Goal: Task Accomplishment & Management: Complete application form

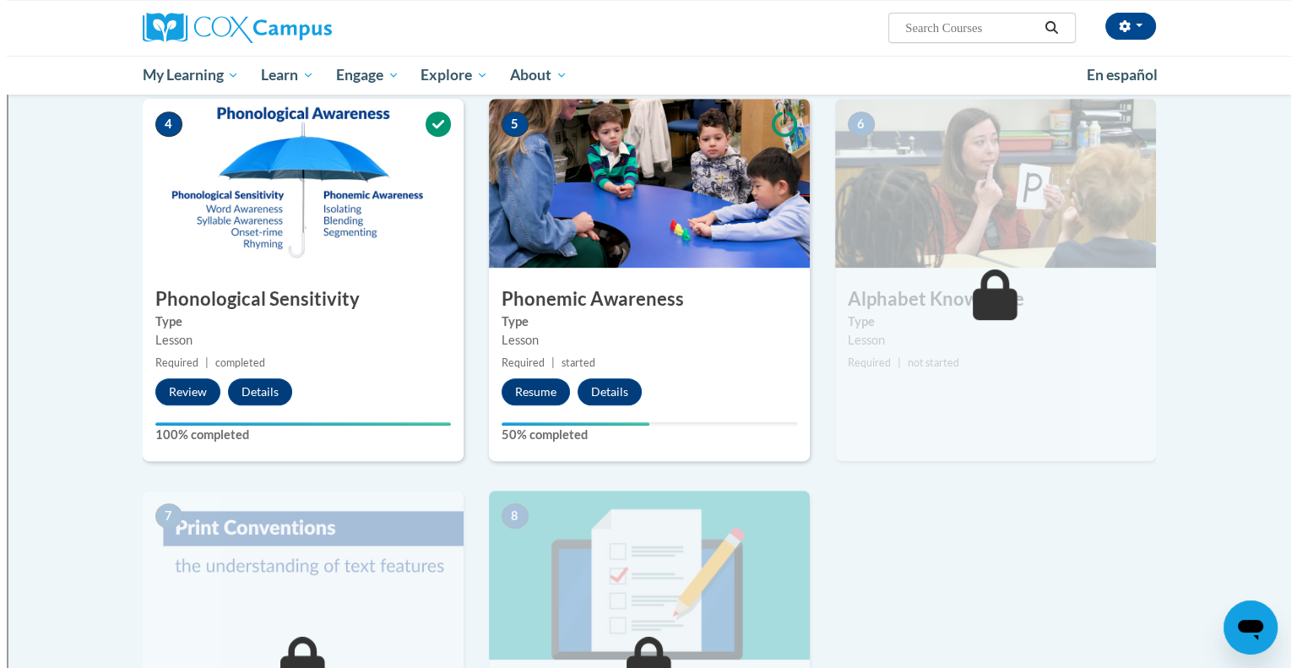
scroll to position [676, 0]
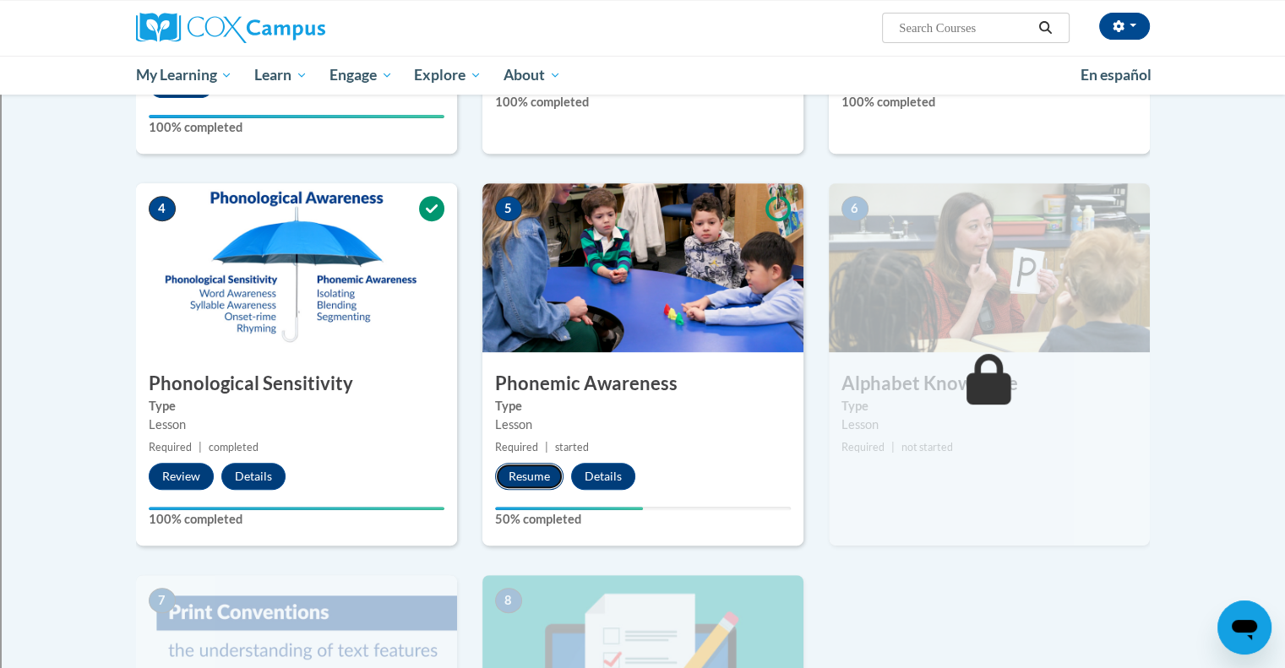
click at [539, 481] on button "Resume" at bounding box center [529, 476] width 68 height 27
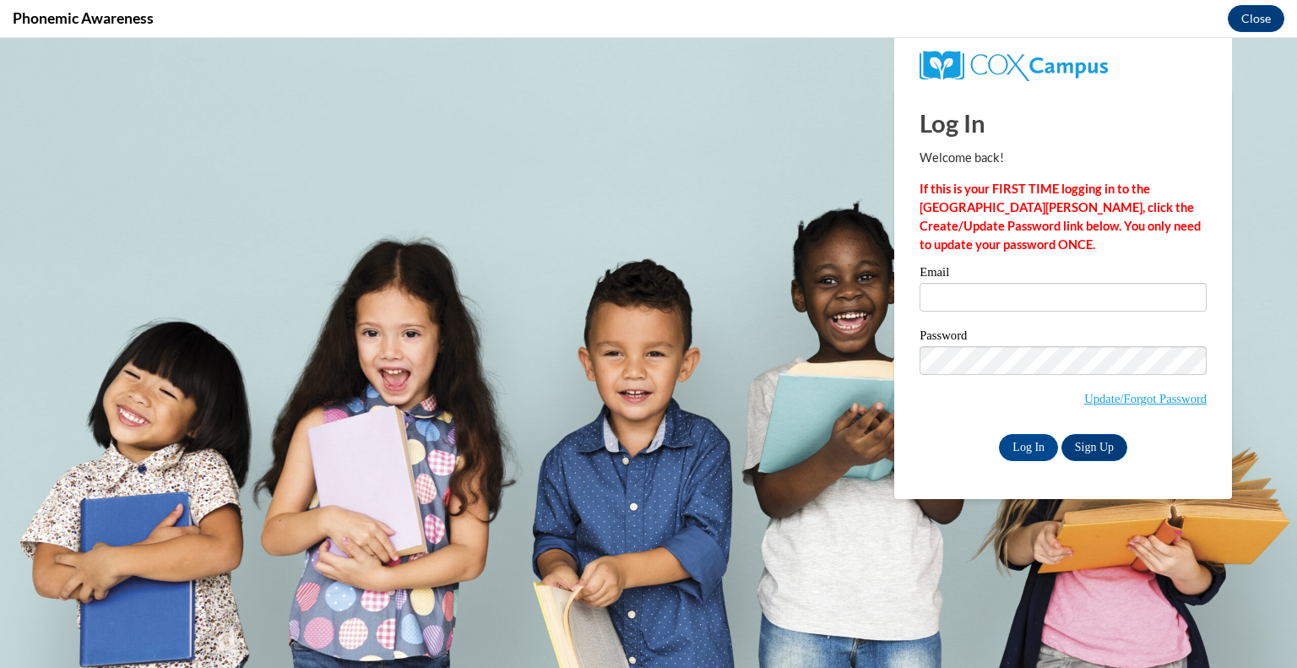
scroll to position [0, 0]
click at [1018, 296] on input "Email" at bounding box center [1063, 297] width 287 height 29
type input "lkusch@kusd.edu"
click at [1045, 445] on input "Log In" at bounding box center [1028, 447] width 59 height 27
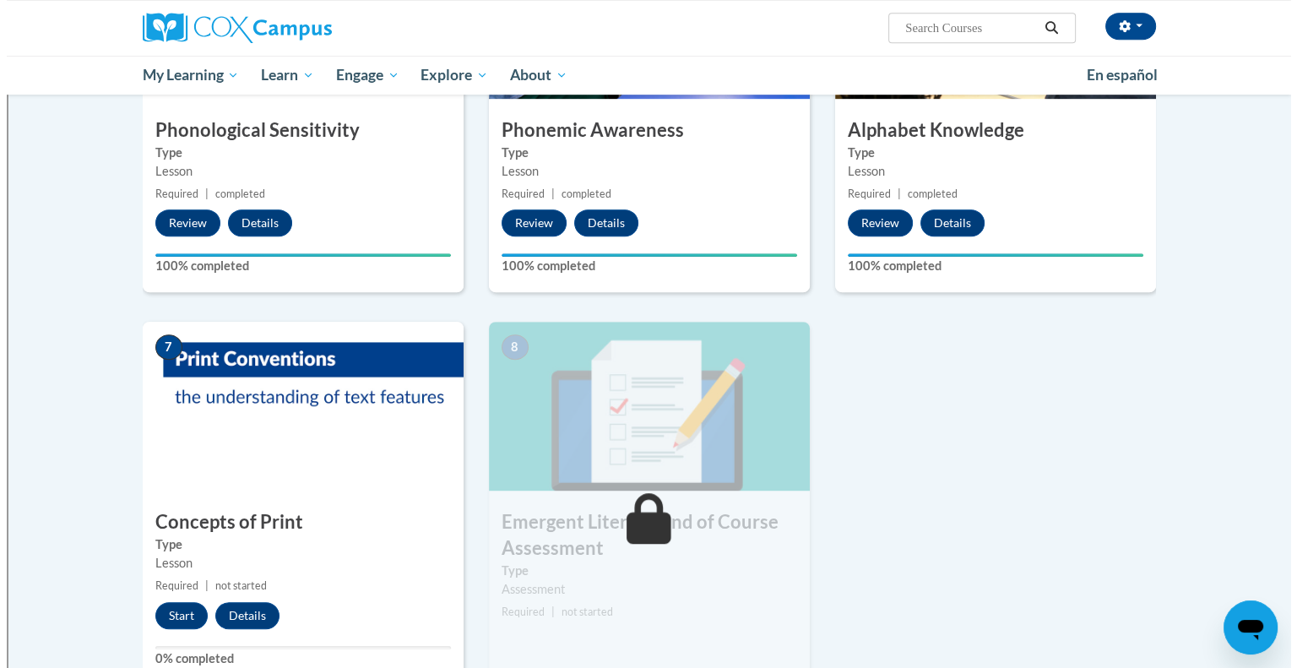
scroll to position [1098, 0]
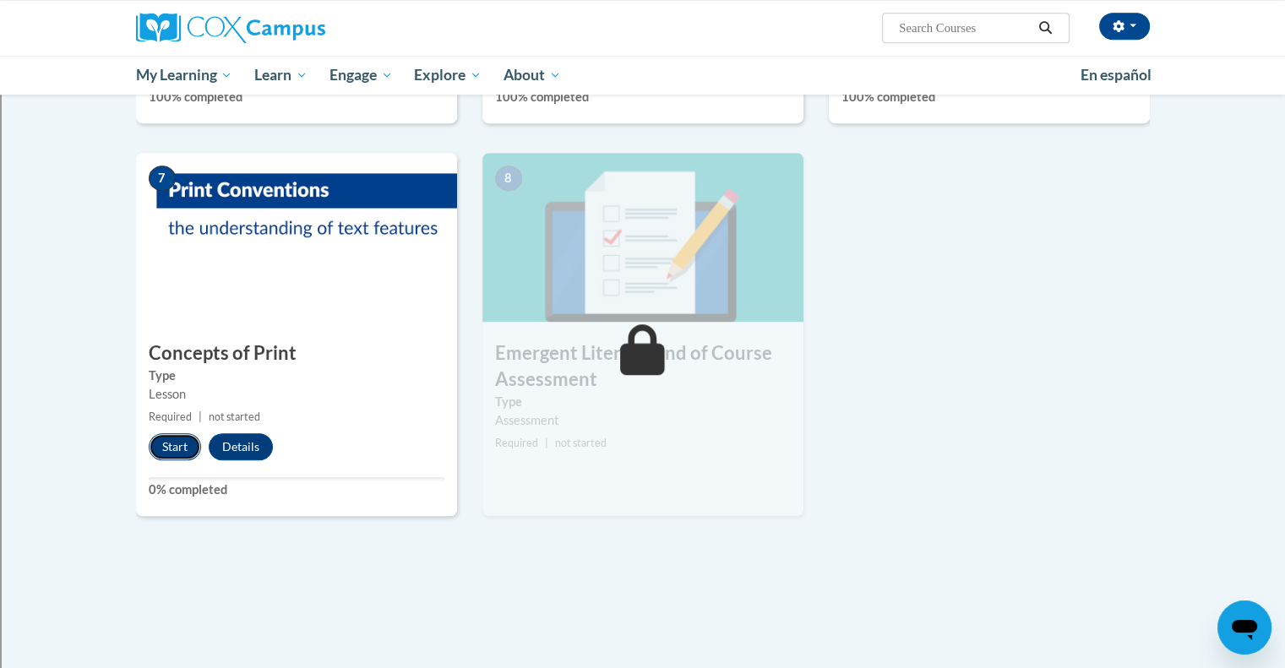
click at [172, 435] on button "Start" at bounding box center [175, 446] width 52 height 27
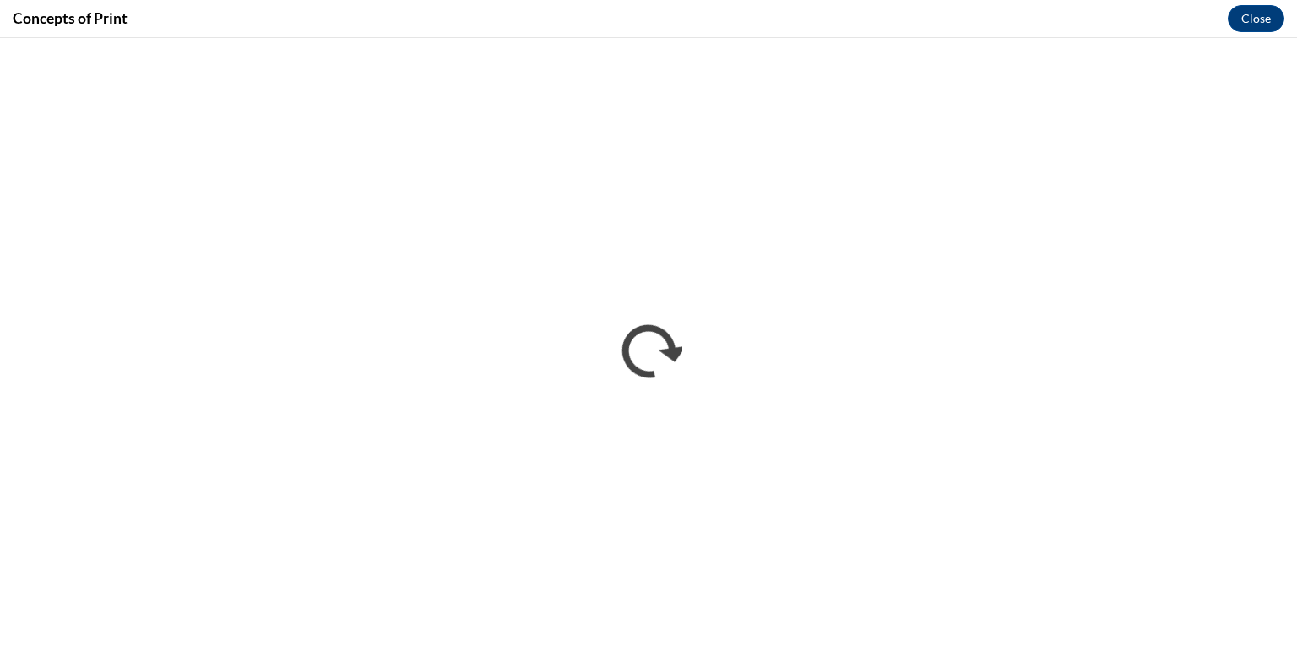
scroll to position [0, 0]
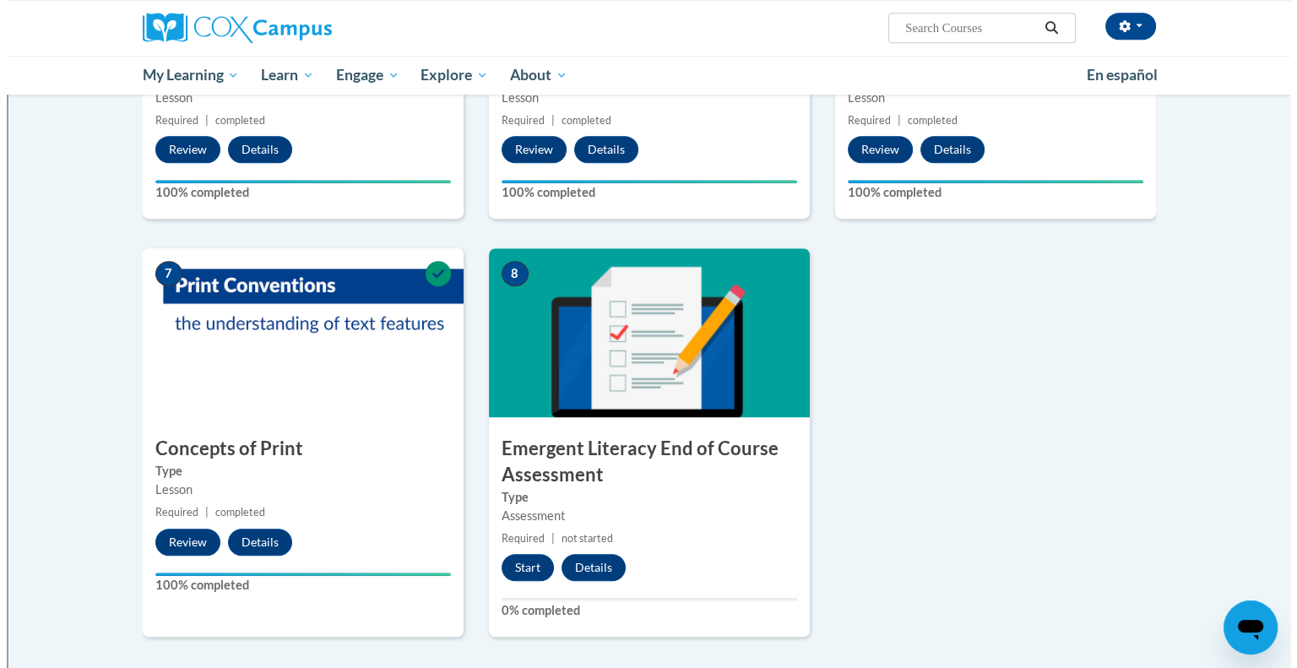
scroll to position [1087, 0]
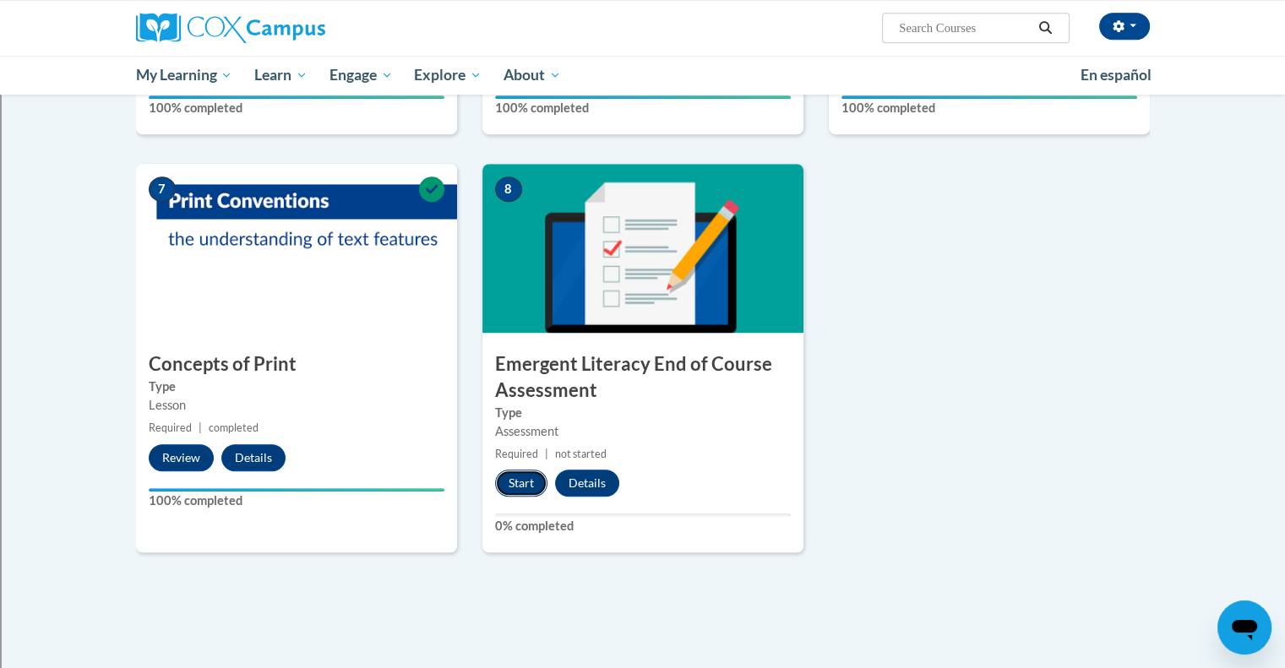
click at [512, 476] on button "Start" at bounding box center [521, 483] width 52 height 27
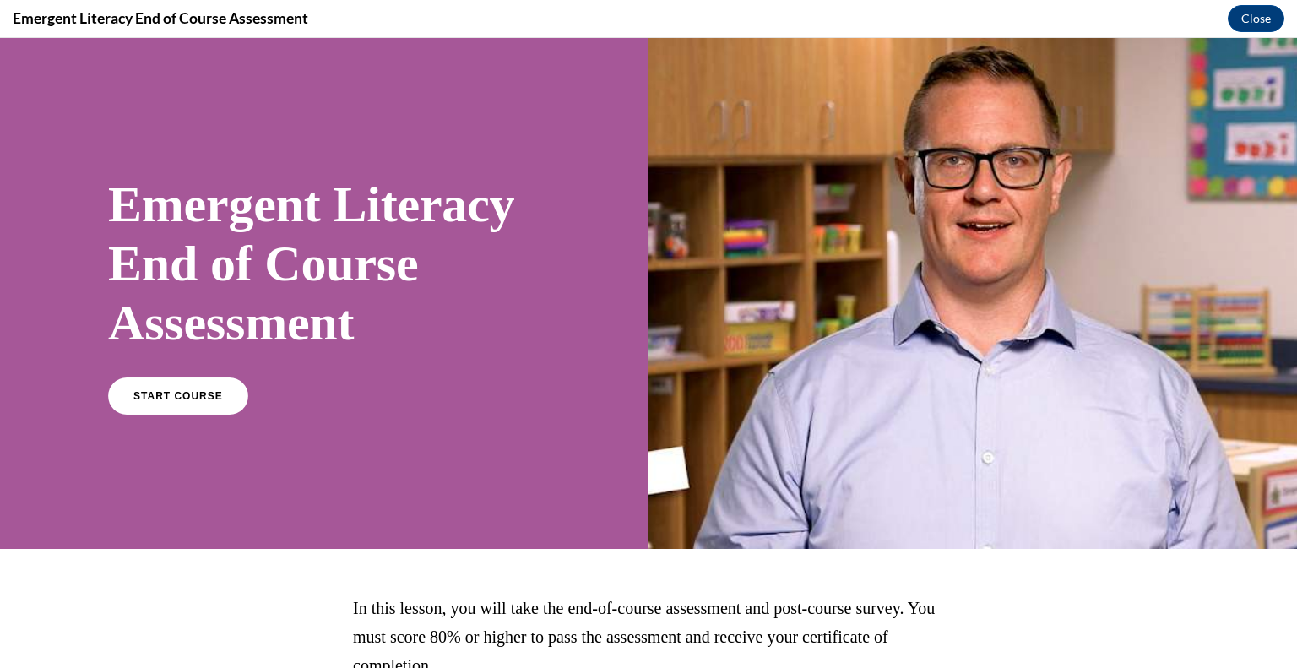
scroll to position [156, 0]
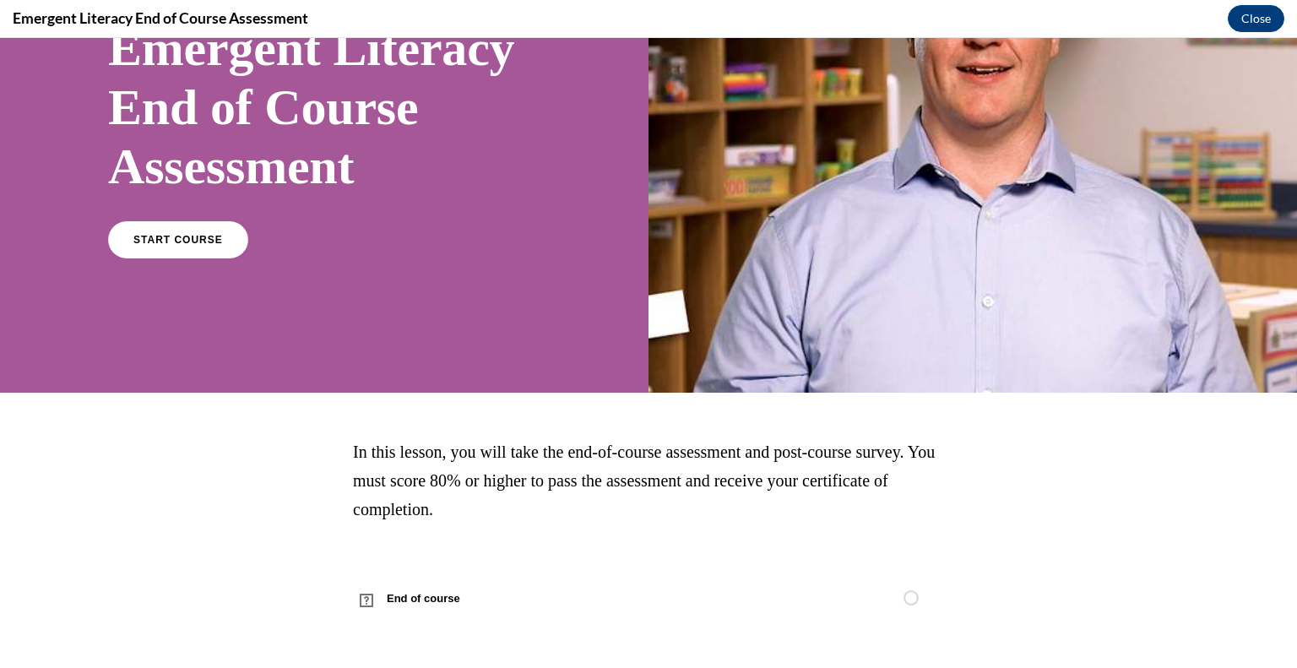
click at [182, 219] on div "Emergent Literacy End of Course Assessment START COURSE" at bounding box center [324, 137] width 432 height 271
click at [192, 240] on span "START COURSE" at bounding box center [178, 240] width 94 height 13
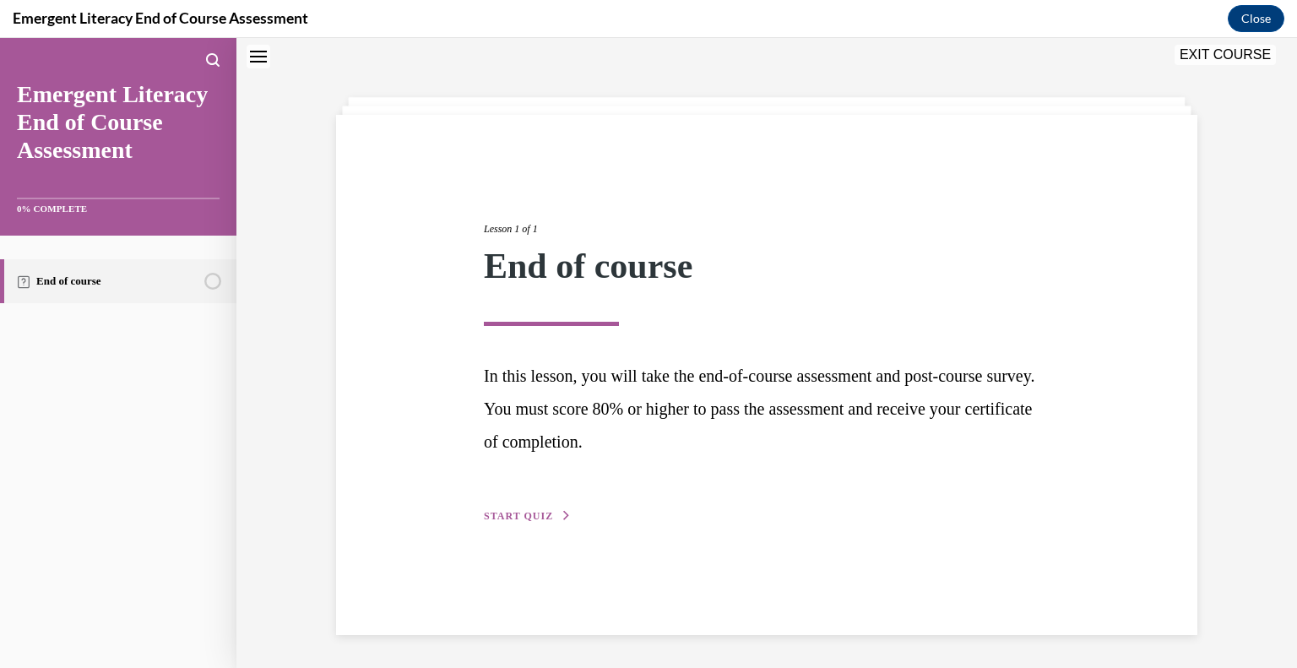
scroll to position [53, 0]
click at [518, 515] on span "START QUIZ" at bounding box center [518, 515] width 69 height 12
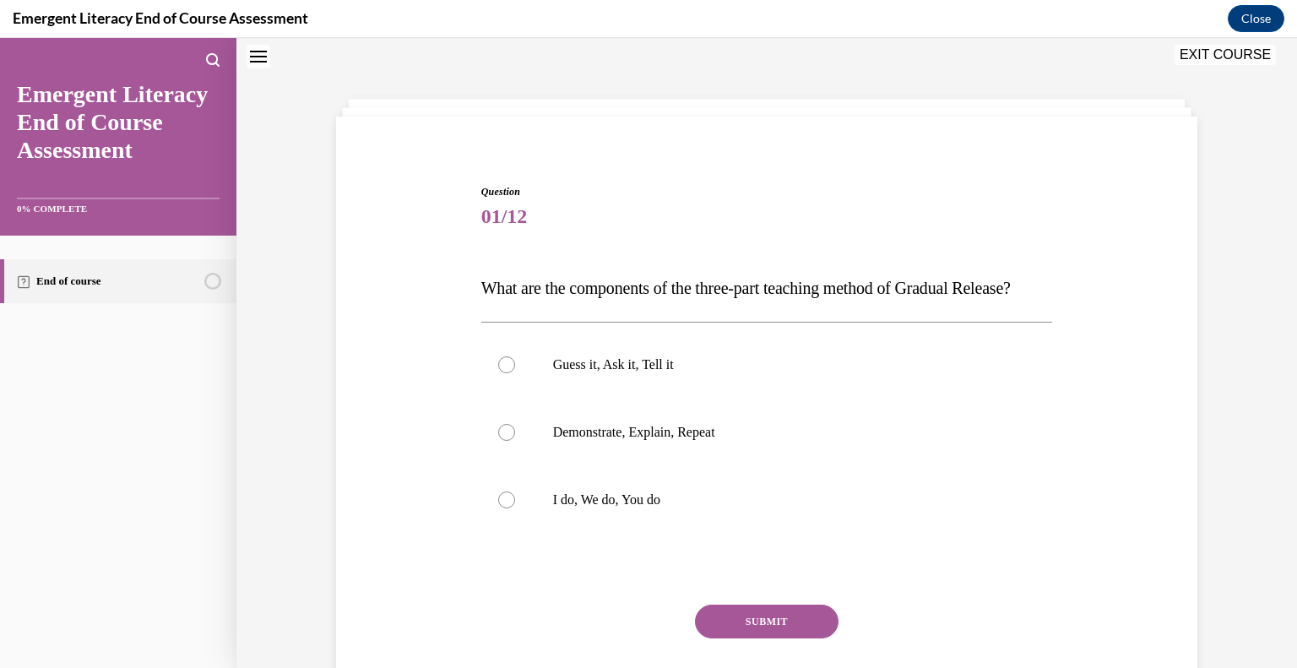
scroll to position [135, 0]
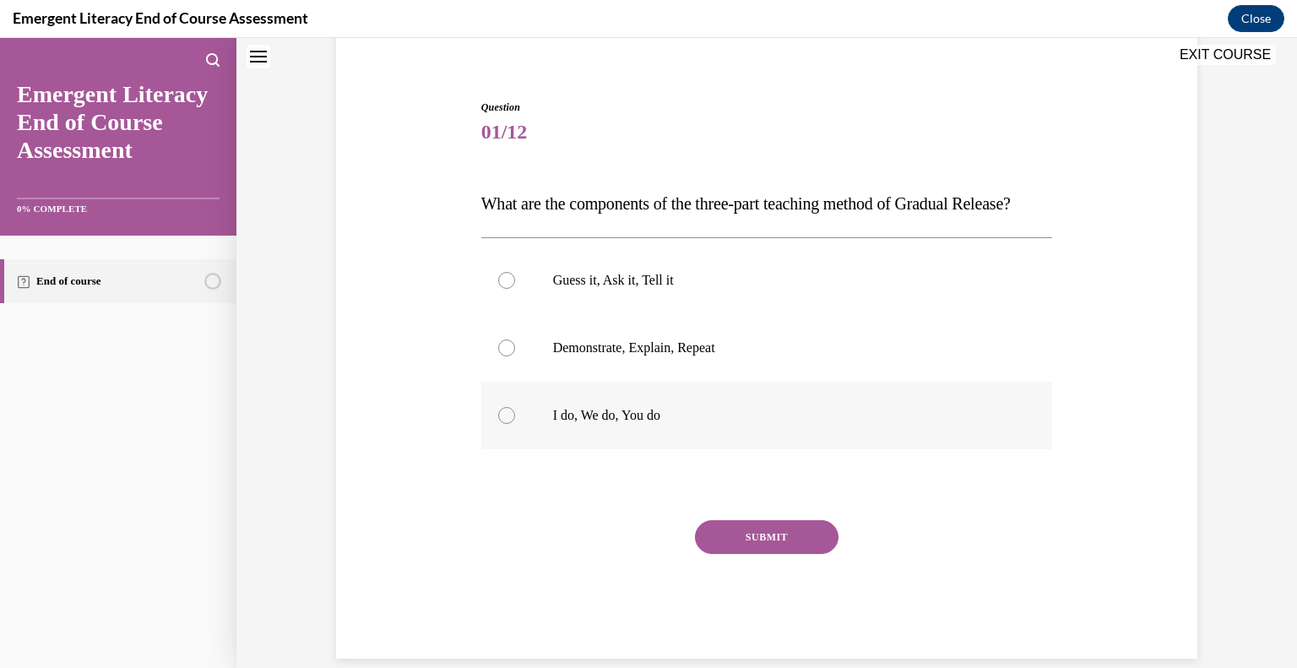
click at [645, 424] on p "I do, We do, You do" at bounding box center [782, 415] width 458 height 17
click at [515, 424] on input "I do, We do, You do" at bounding box center [506, 415] width 17 height 17
radio input "true"
click at [747, 554] on button "SUBMIT" at bounding box center [767, 537] width 144 height 34
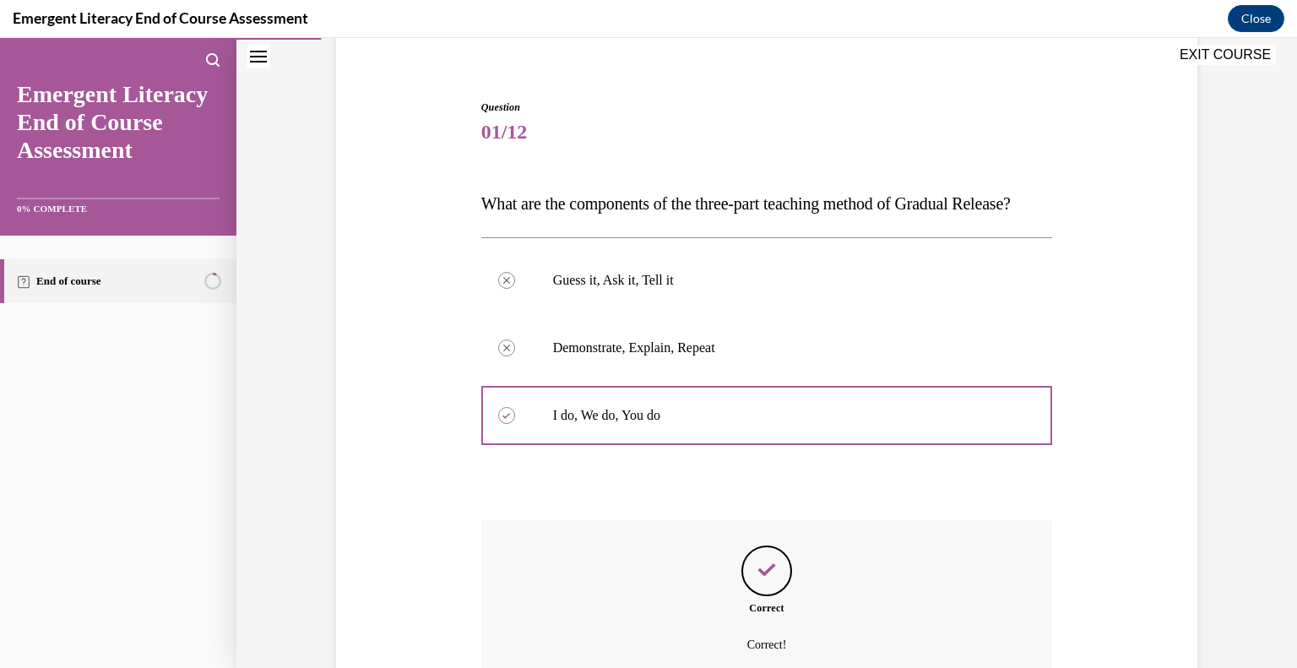
scroll to position [329, 0]
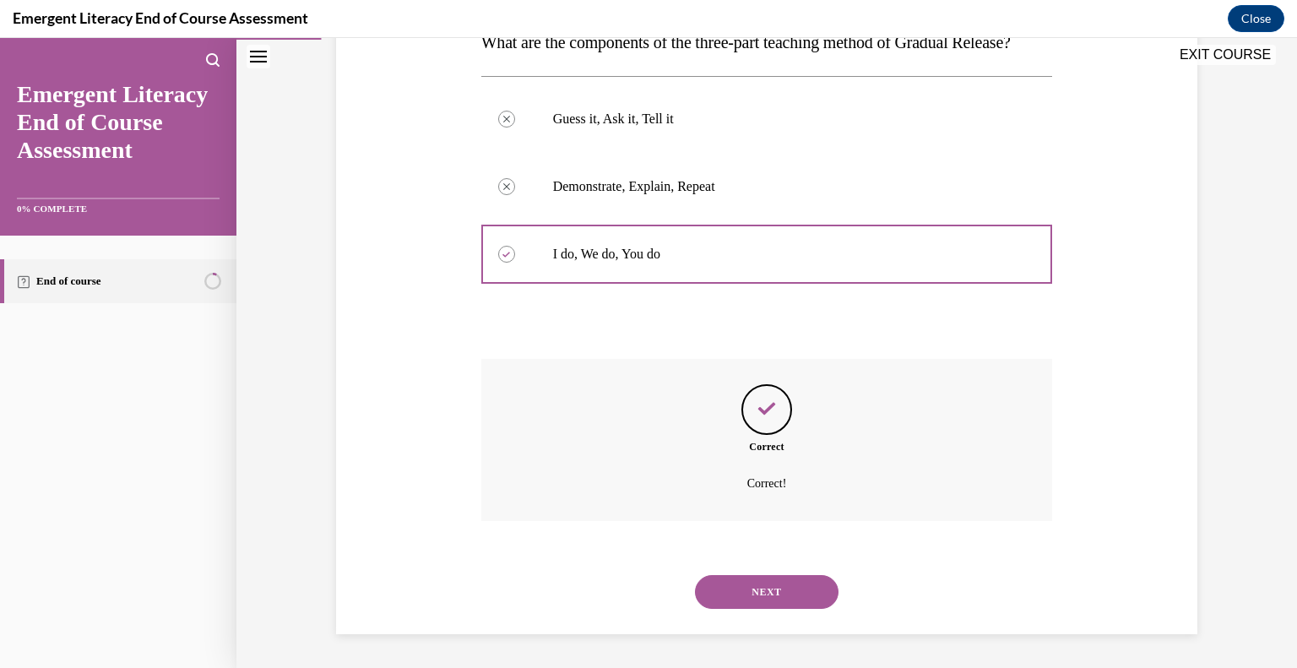
click at [781, 600] on button "NEXT" at bounding box center [767, 592] width 144 height 34
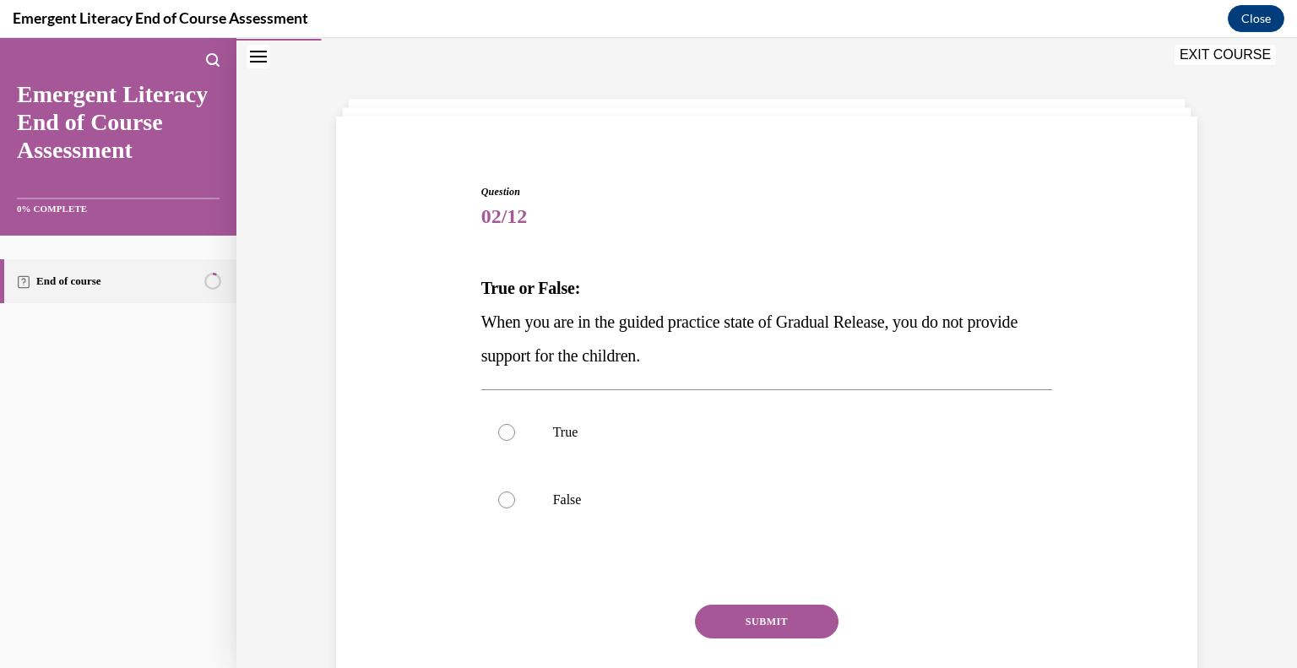
scroll to position [108, 0]
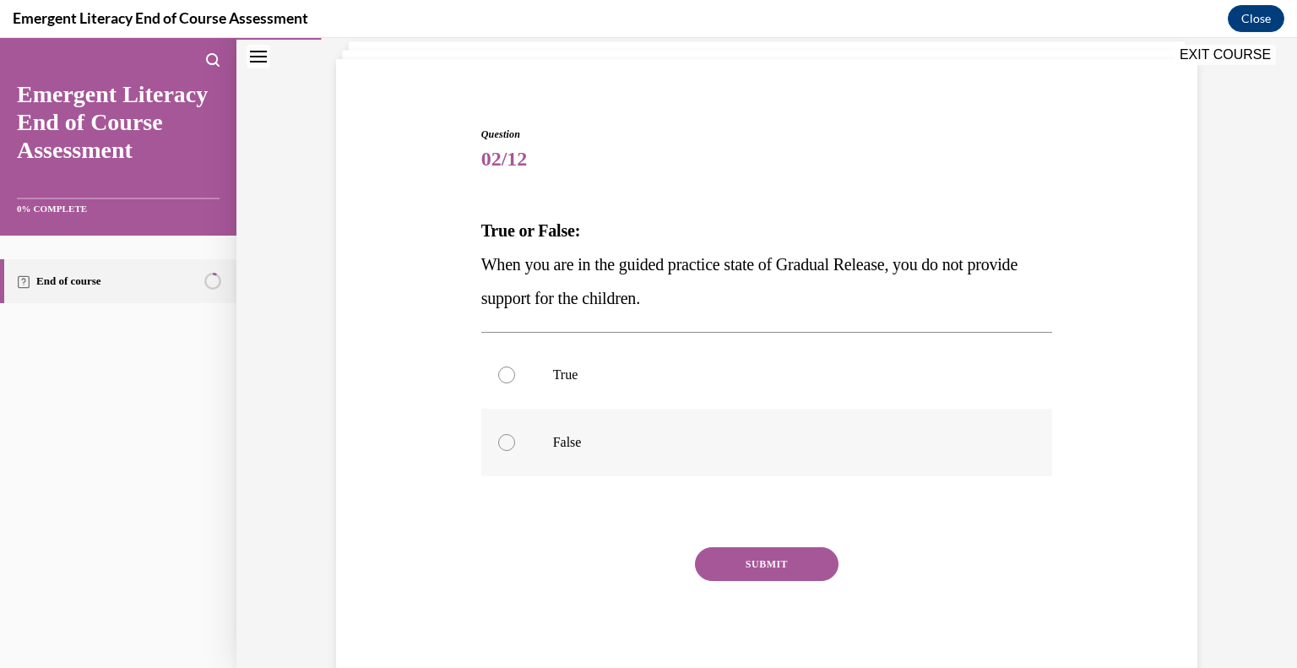
click at [620, 427] on label "False" at bounding box center [767, 443] width 572 height 68
click at [515, 434] on input "False" at bounding box center [506, 442] width 17 height 17
radio input "true"
click at [724, 569] on button "SUBMIT" at bounding box center [767, 564] width 144 height 34
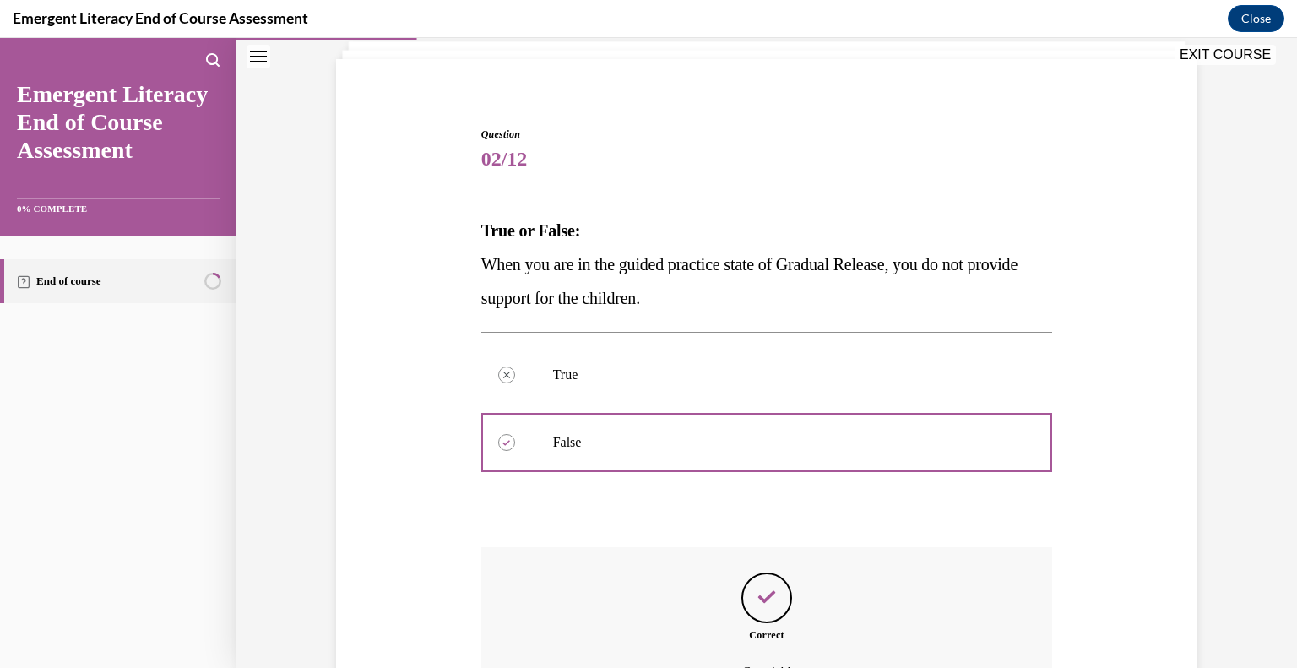
scroll to position [296, 0]
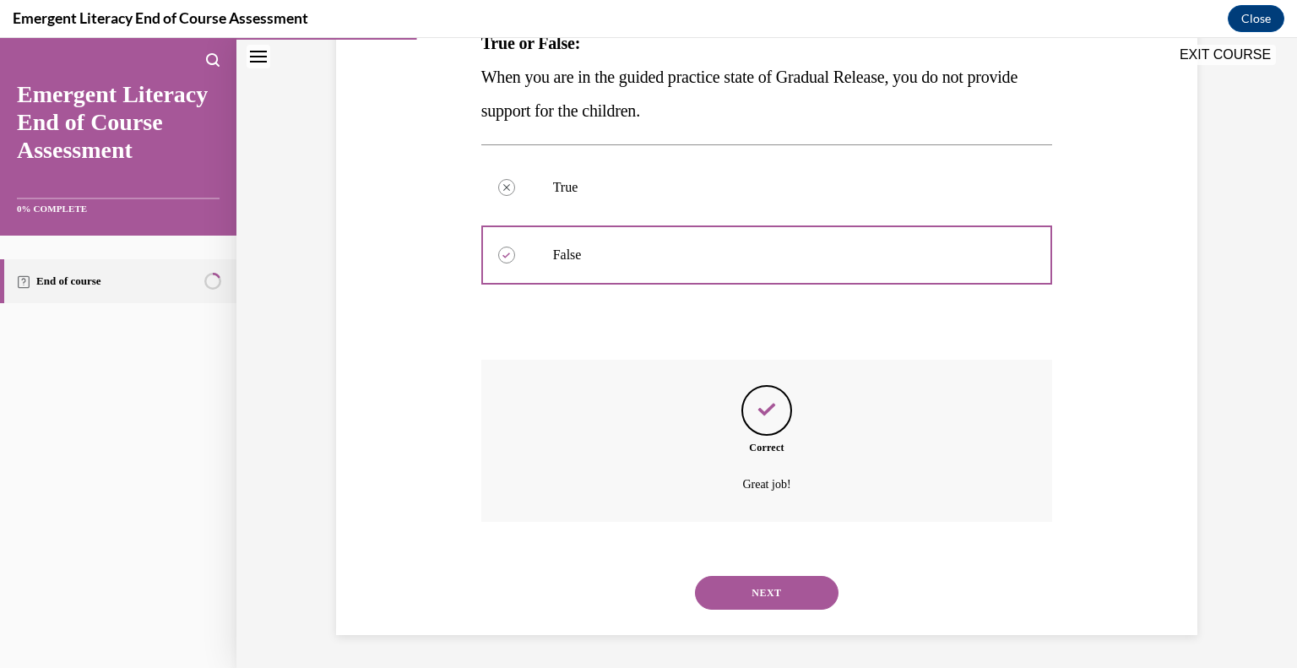
click at [791, 595] on button "NEXT" at bounding box center [767, 593] width 144 height 34
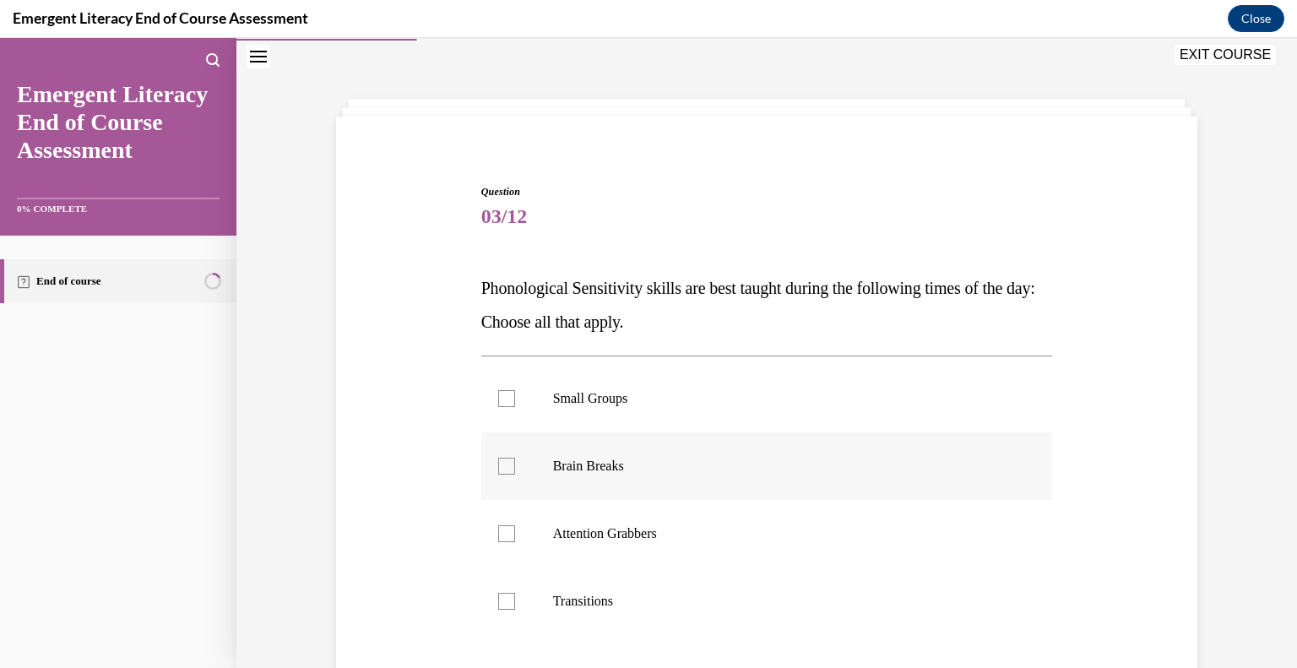
scroll to position [135, 0]
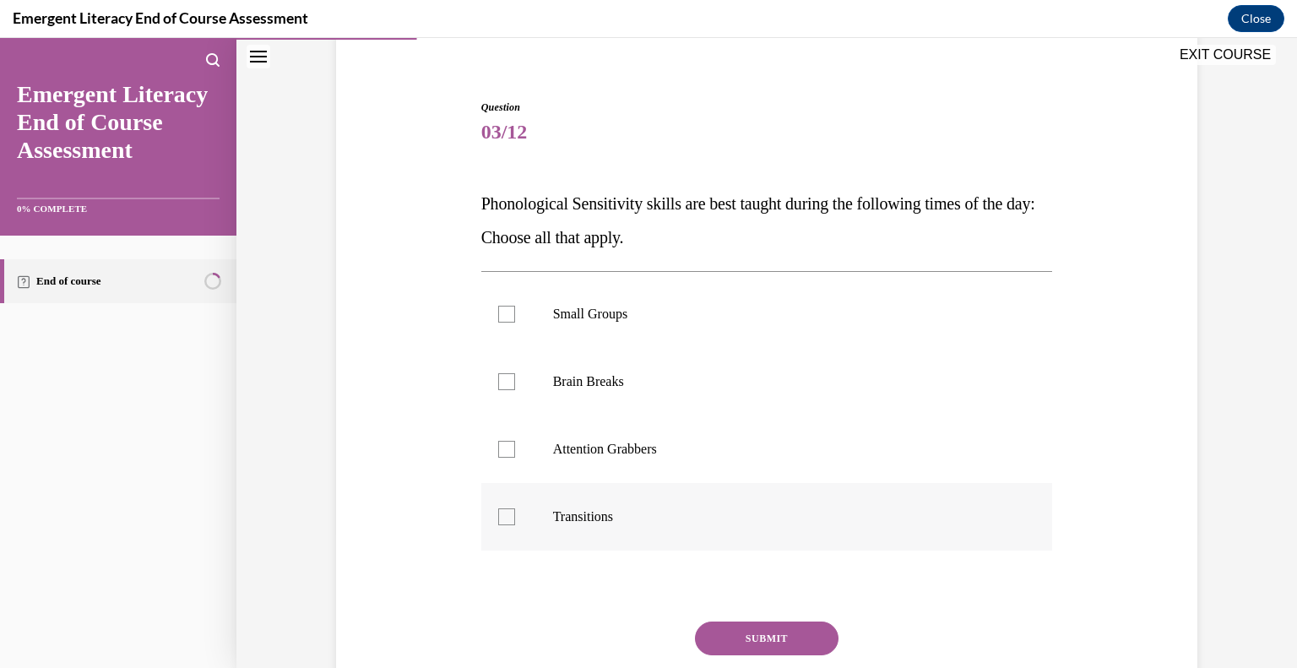
click at [510, 516] on label "Transitions" at bounding box center [767, 517] width 572 height 68
click at [510, 516] on input "Transitions" at bounding box center [506, 517] width 17 height 17
checkbox input "true"
click at [501, 450] on div at bounding box center [506, 449] width 17 height 17
click at [501, 450] on input "Attention Grabbers" at bounding box center [506, 449] width 17 height 17
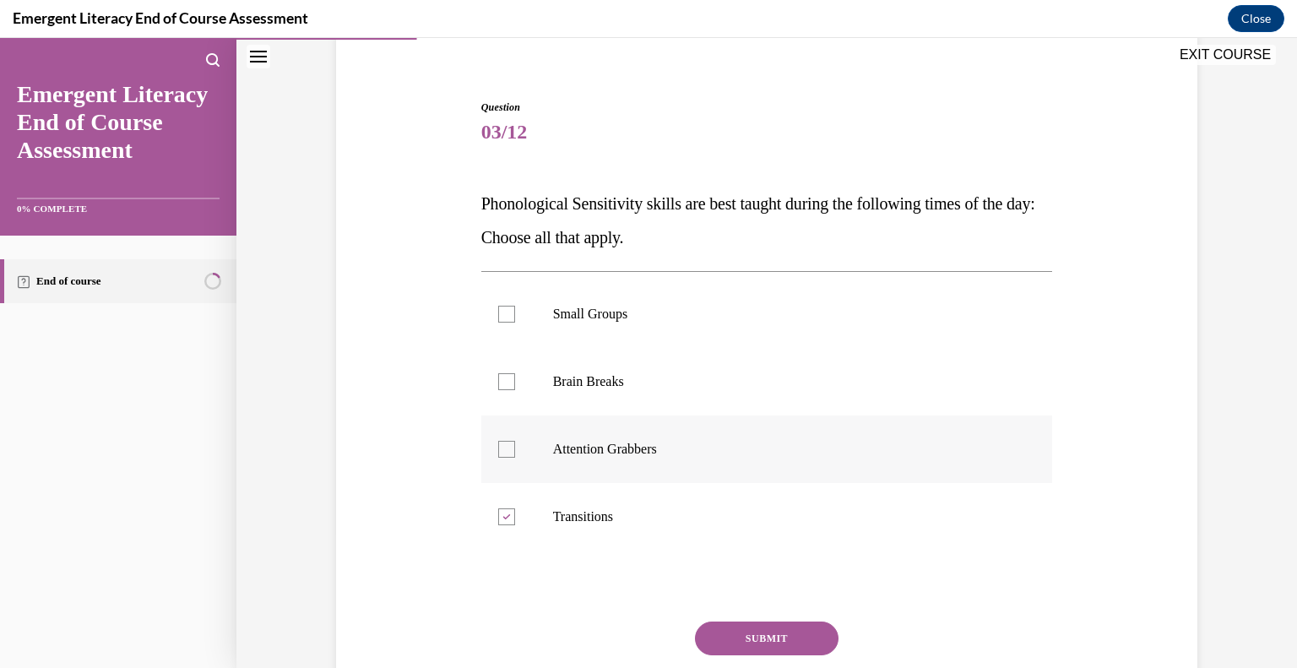
checkbox input "true"
click at [501, 384] on div at bounding box center [506, 381] width 17 height 17
click at [501, 384] on input "Brain Breaks" at bounding box center [506, 381] width 17 height 17
checkbox input "true"
click at [502, 312] on div at bounding box center [506, 314] width 17 height 17
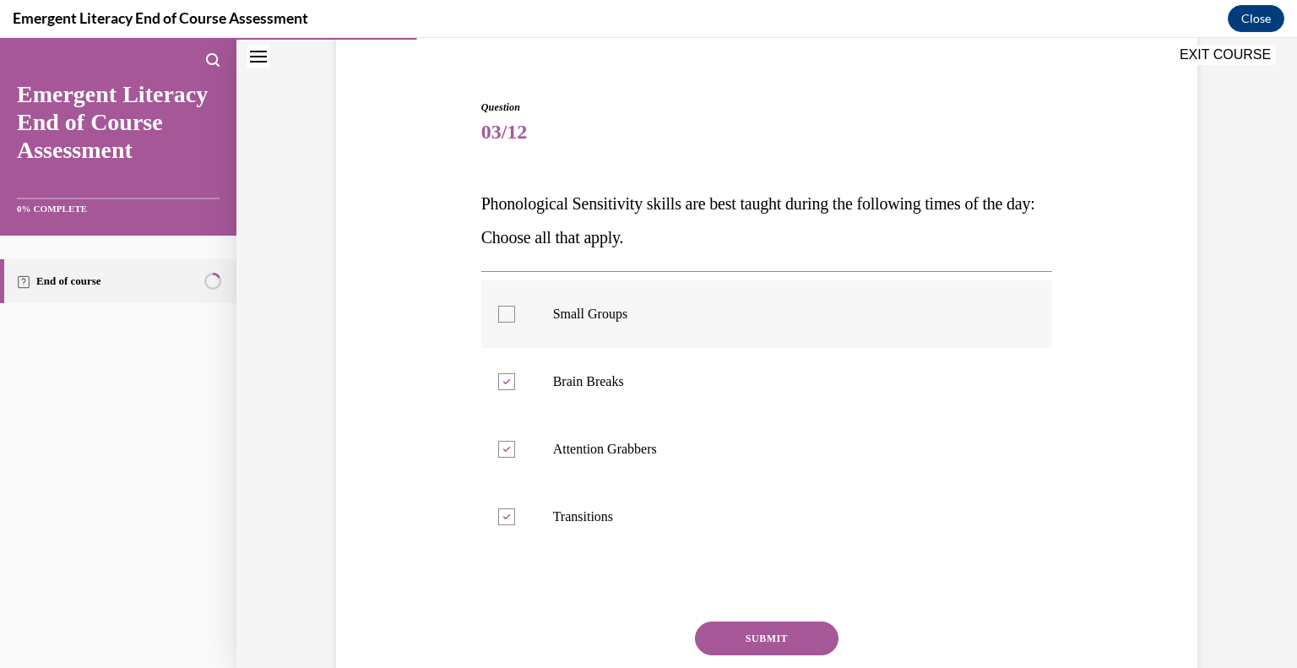
click at [502, 312] on input "Small Groups" at bounding box center [506, 314] width 17 height 17
checkbox input "true"
click at [726, 632] on button "SUBMIT" at bounding box center [767, 639] width 144 height 34
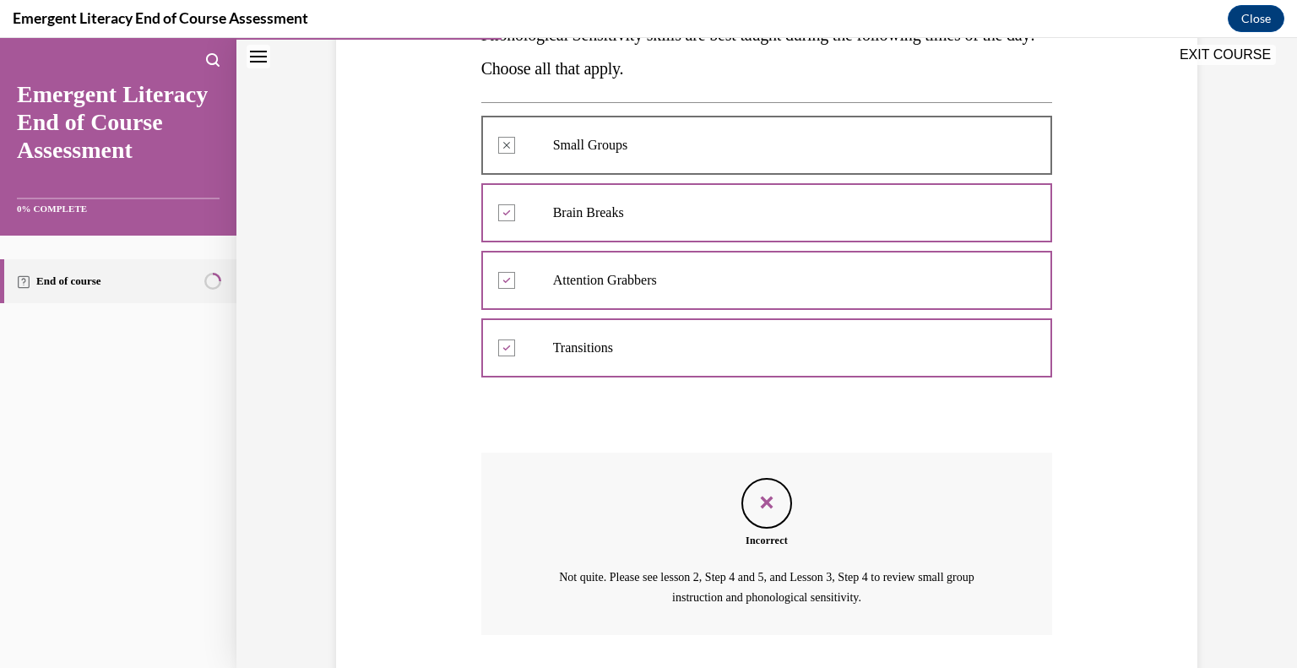
scroll to position [389, 0]
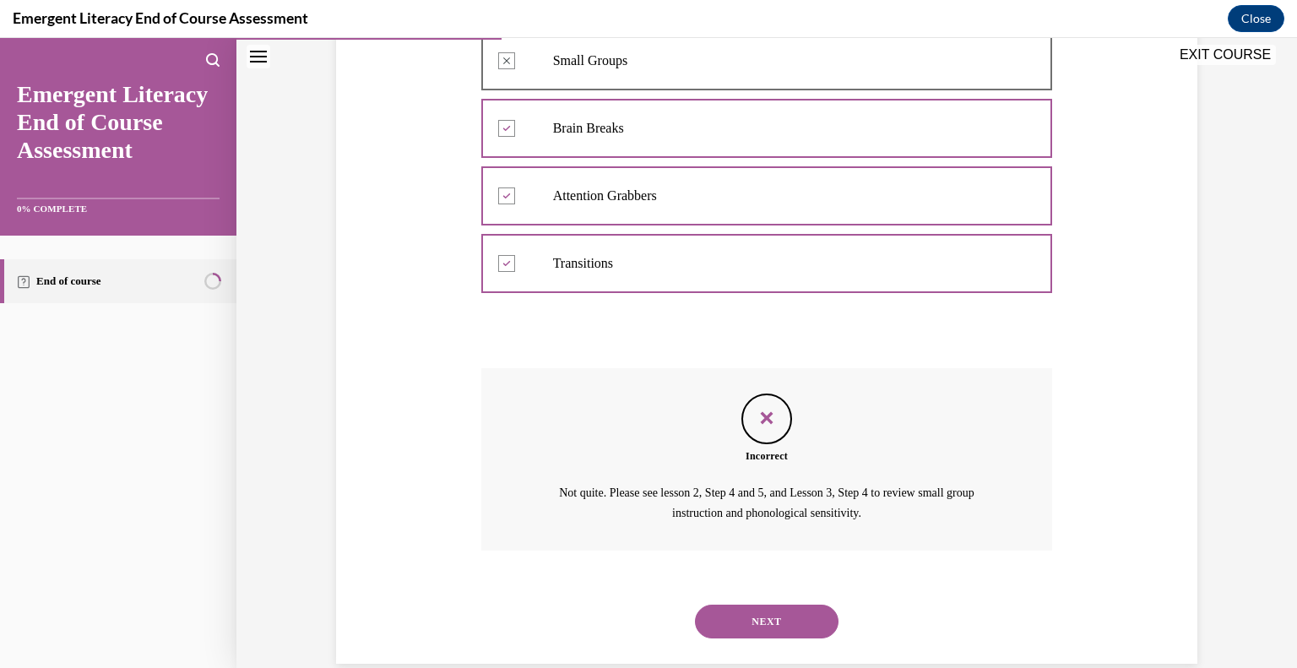
click at [812, 617] on button "NEXT" at bounding box center [767, 622] width 144 height 34
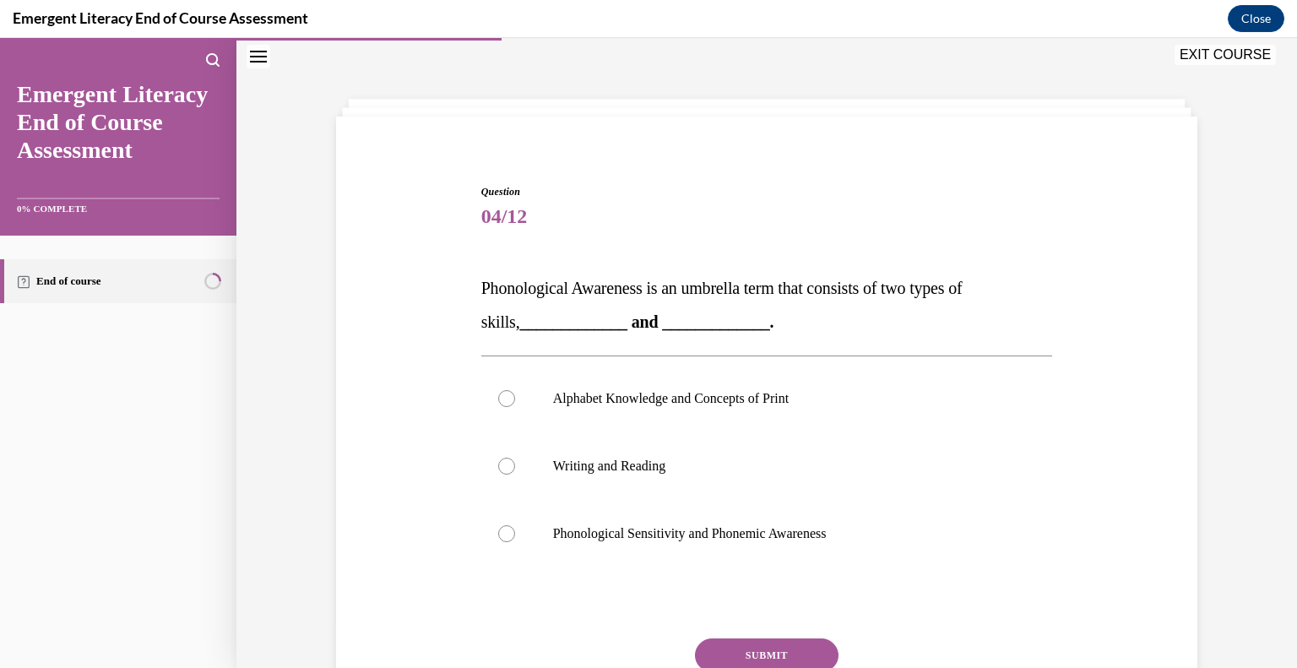
scroll to position [135, 0]
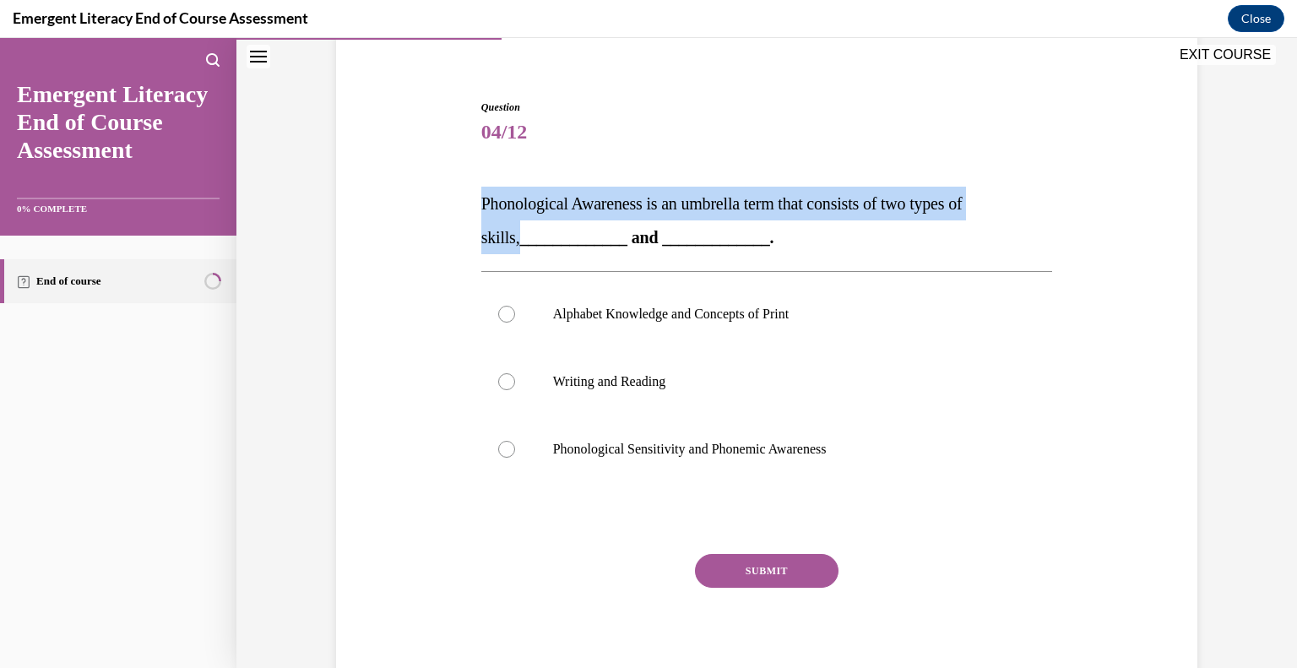
drag, startPoint x: 520, startPoint y: 199, endPoint x: 1074, endPoint y: 209, distance: 555.1
click at [1074, 209] on div "Question 04/12 Phonological Awareness is an umbrella term that consists of two …" at bounding box center [767, 371] width 870 height 644
copy span "Phonological Awareness is an umbrella term that consists of two types of skills,"
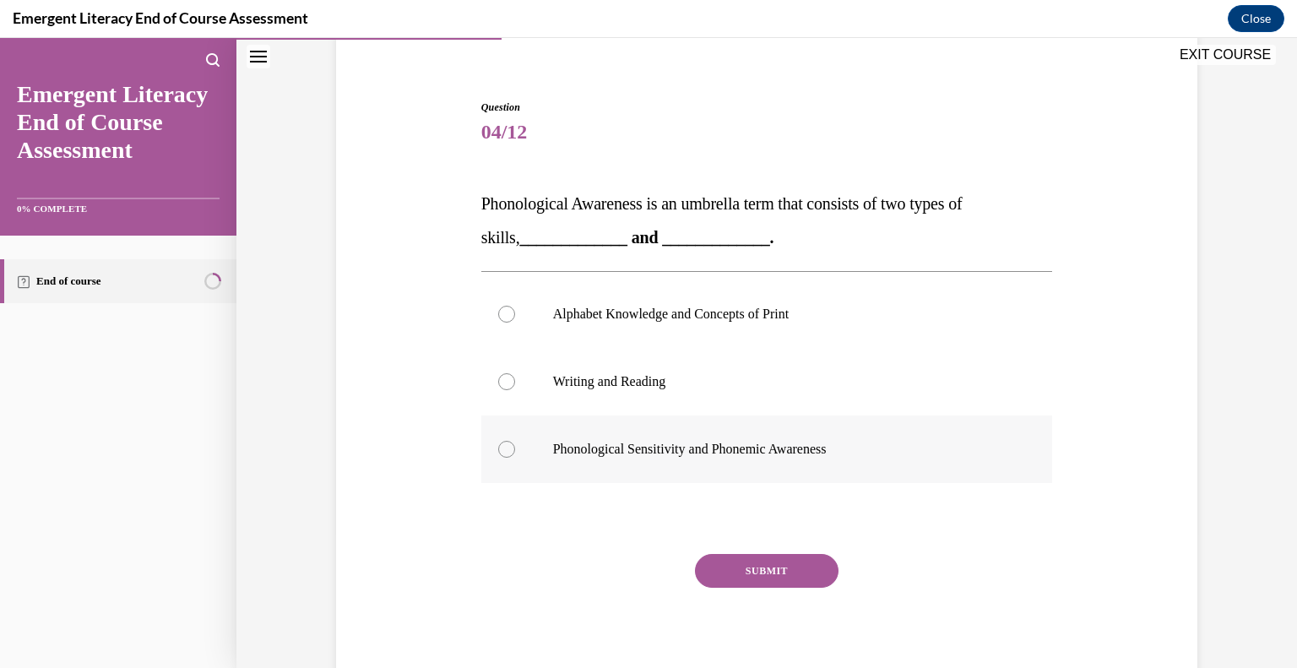
click at [705, 454] on p "Phonological Sensitivity and Phonemic Awareness" at bounding box center [782, 449] width 458 height 17
click at [515, 454] on input "Phonological Sensitivity and Phonemic Awareness" at bounding box center [506, 449] width 17 height 17
radio input "true"
click at [734, 564] on button "SUBMIT" at bounding box center [767, 571] width 144 height 34
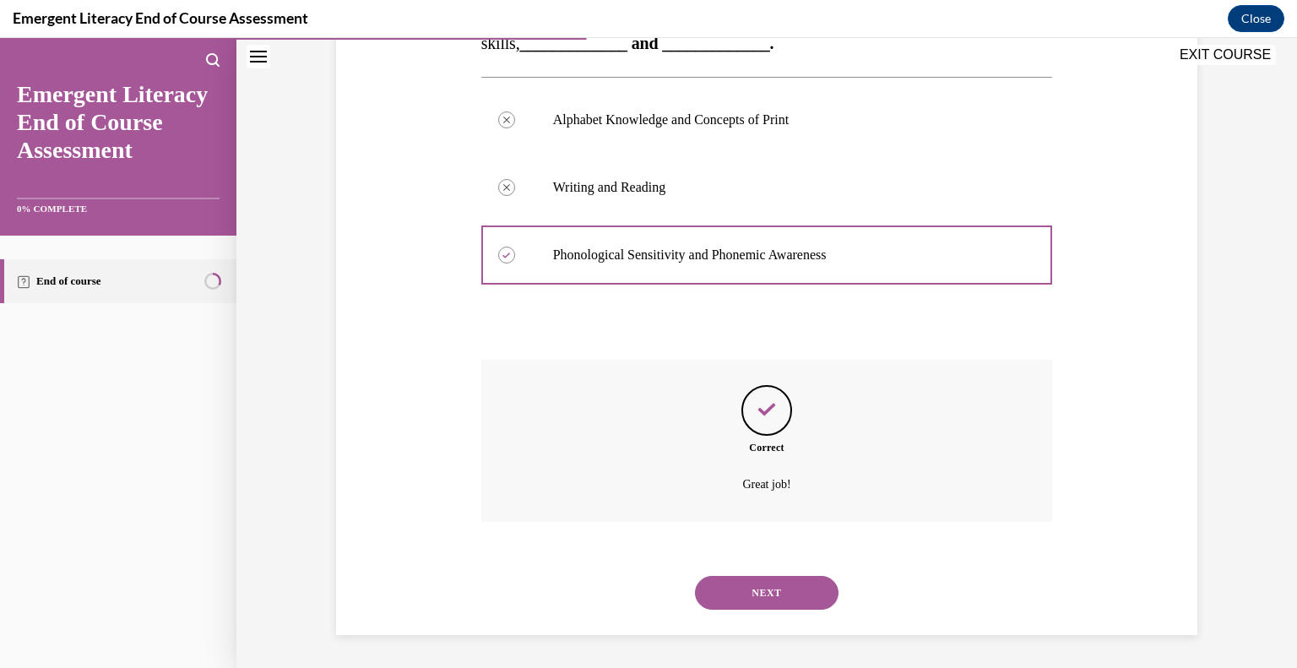
click at [801, 579] on button "NEXT" at bounding box center [767, 593] width 144 height 34
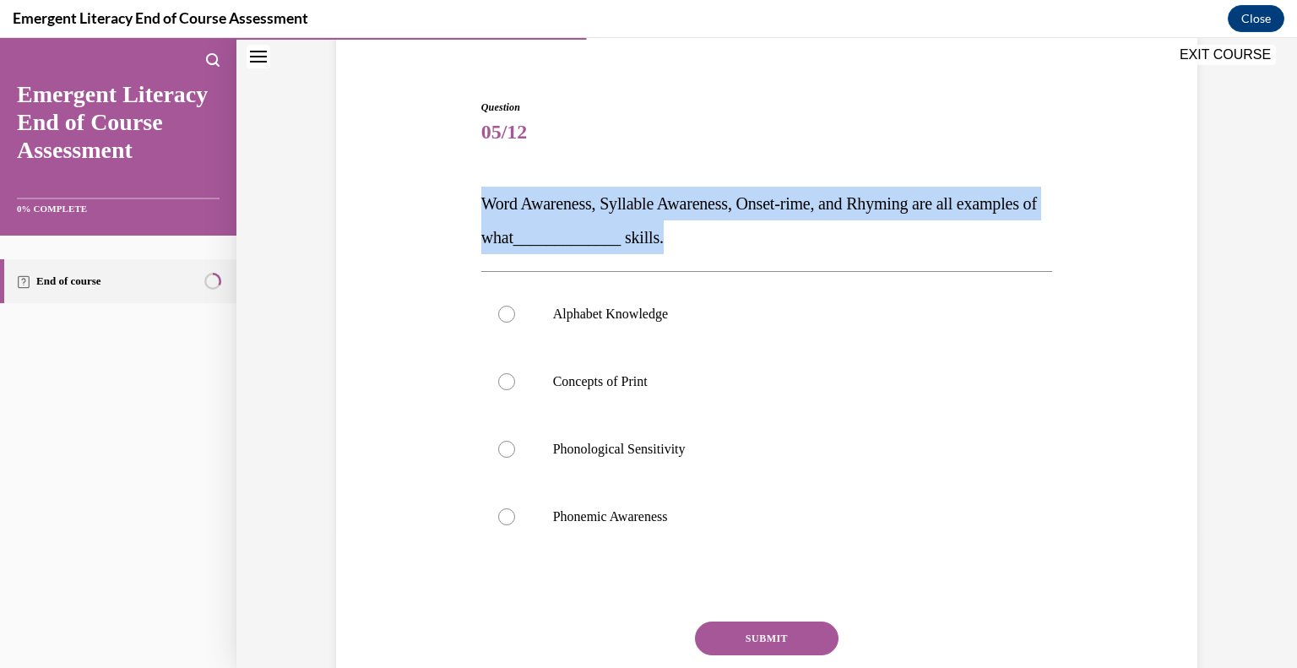
drag, startPoint x: 451, startPoint y: 199, endPoint x: 823, endPoint y: 236, distance: 373.5
click at [823, 236] on div "Question 05/12 Word Awareness, Syllable Awareness, Onset-rime, and Rhyming are …" at bounding box center [767, 404] width 870 height 711
copy span "Word Awareness, Syllable Awareness, Onset-rime, and Rhyming are all examples of…"
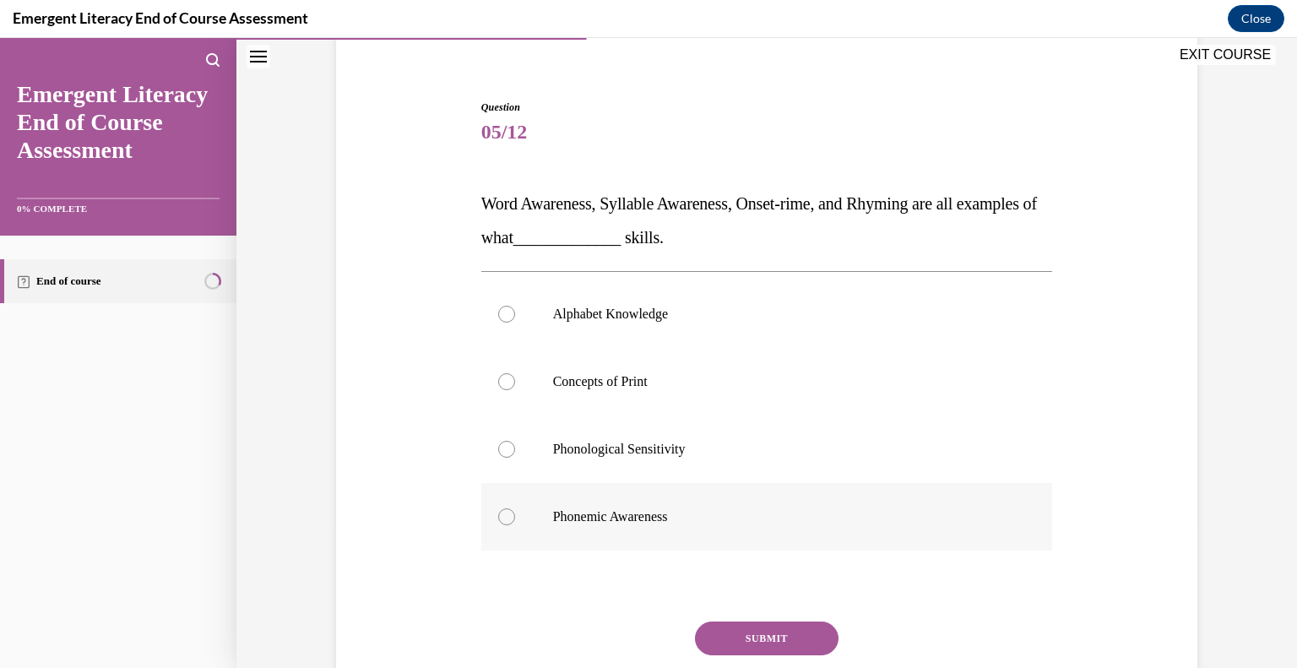
click at [645, 511] on p "Phonemic Awareness" at bounding box center [782, 517] width 458 height 17
click at [515, 511] on input "Phonemic Awareness" at bounding box center [506, 517] width 17 height 17
radio input "true"
click at [726, 634] on button "SUBMIT" at bounding box center [767, 639] width 144 height 34
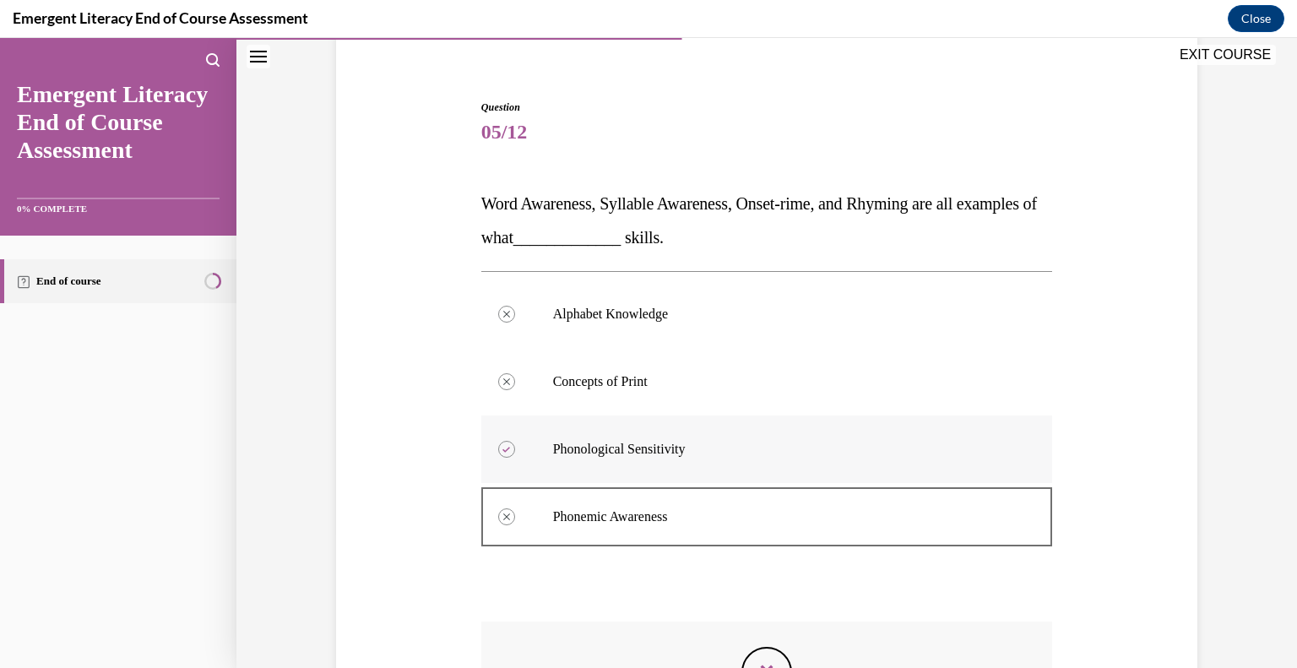
click at [764, 460] on label "Phonological Sensitivity" at bounding box center [767, 450] width 572 height 68
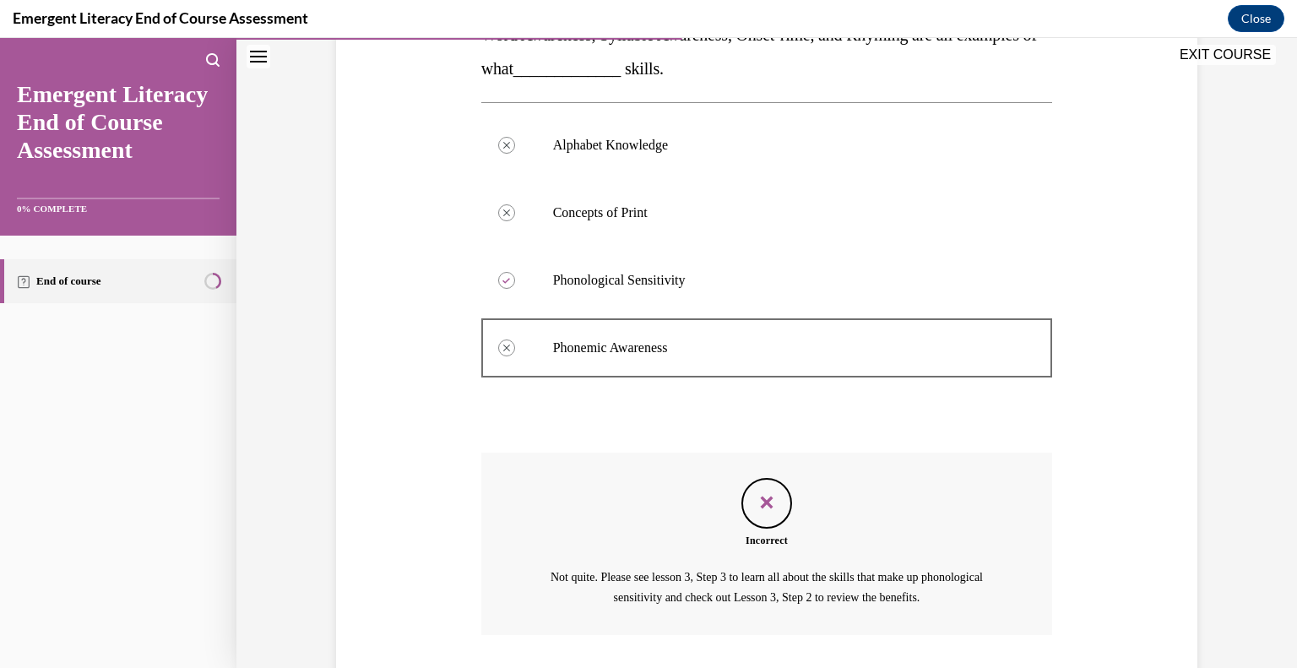
scroll to position [417, 0]
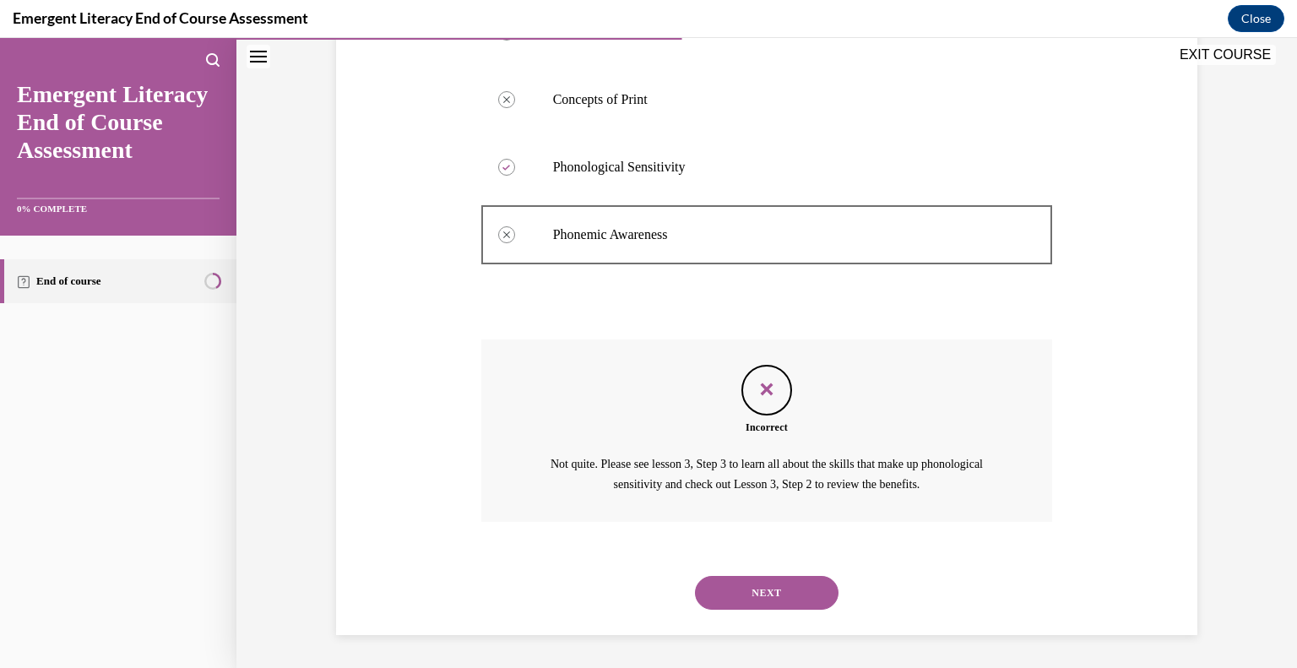
click at [806, 590] on button "NEXT" at bounding box center [767, 593] width 144 height 34
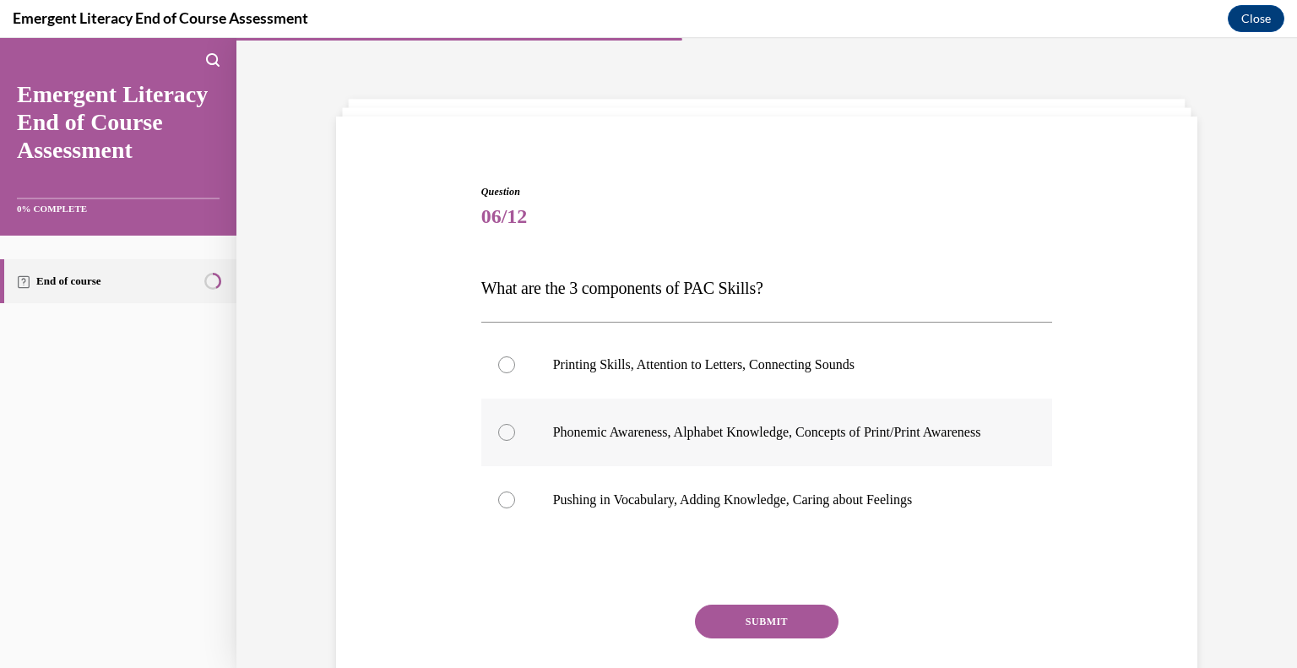
scroll to position [125, 0]
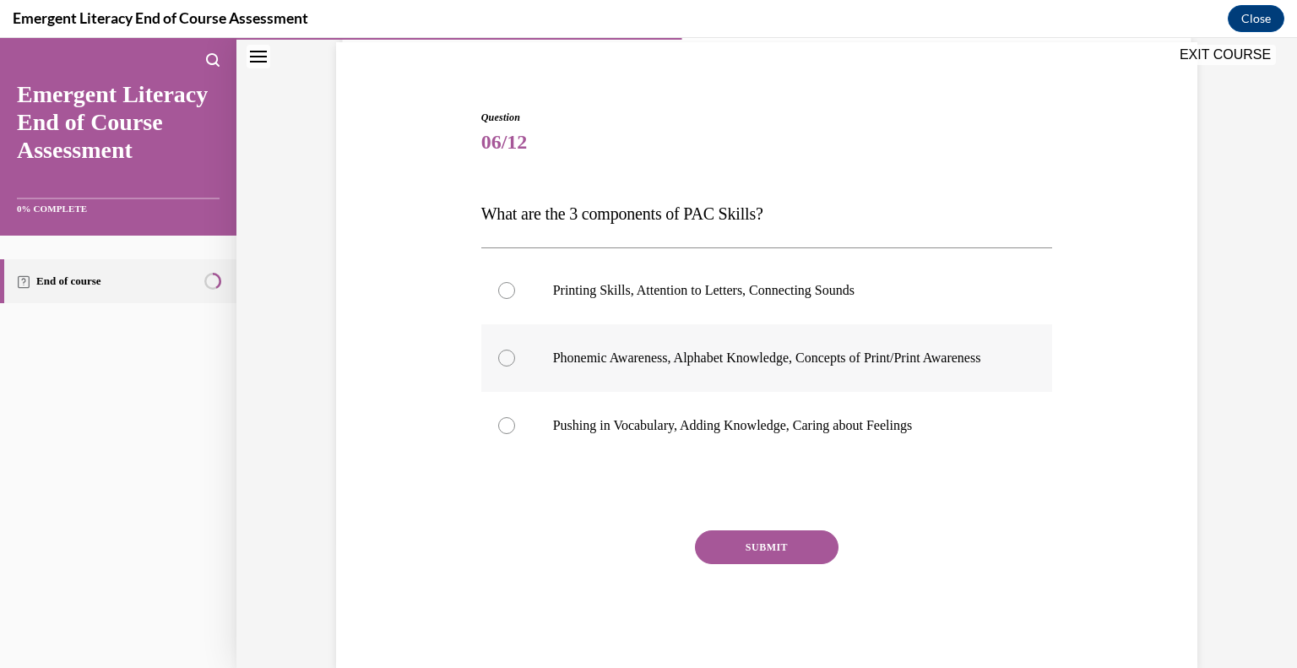
click at [849, 351] on p "Phonemic Awareness, Alphabet Knowledge, Concepts of Print/Print Awareness" at bounding box center [782, 358] width 458 height 17
click at [515, 351] on input "Phonemic Awareness, Alphabet Knowledge, Concepts of Print/Print Awareness" at bounding box center [506, 358] width 17 height 17
radio input "true"
click at [799, 564] on button "SUBMIT" at bounding box center [767, 547] width 144 height 34
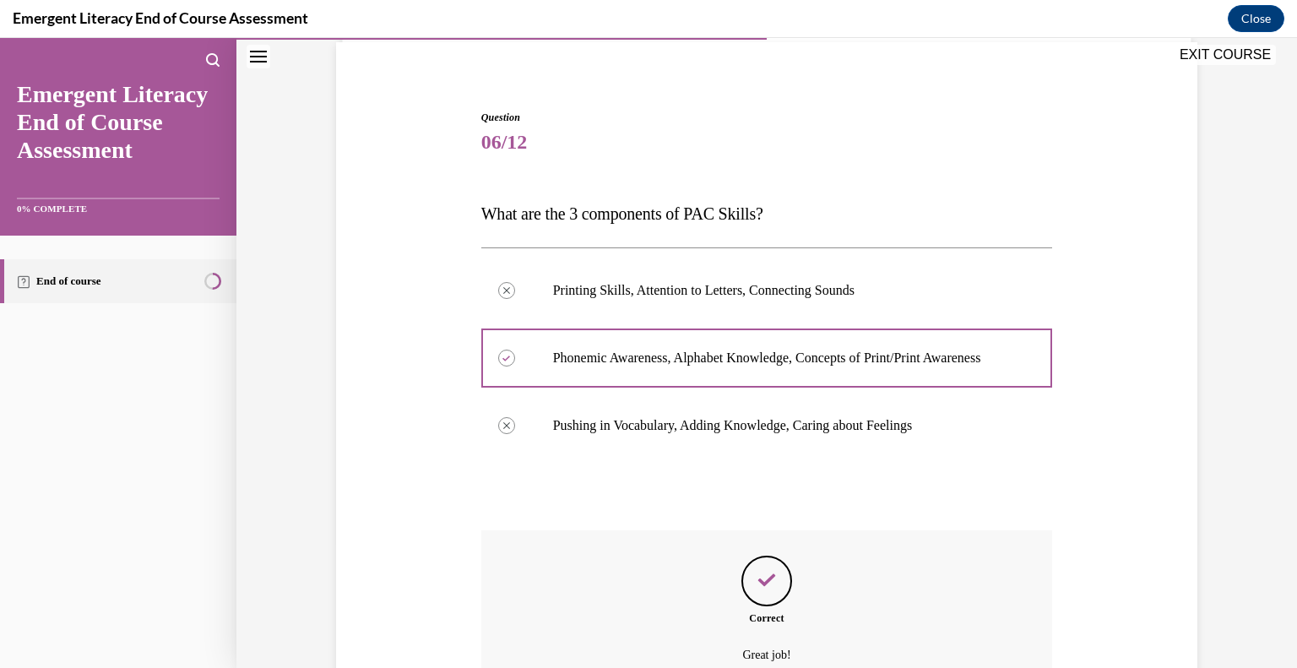
scroll to position [313, 0]
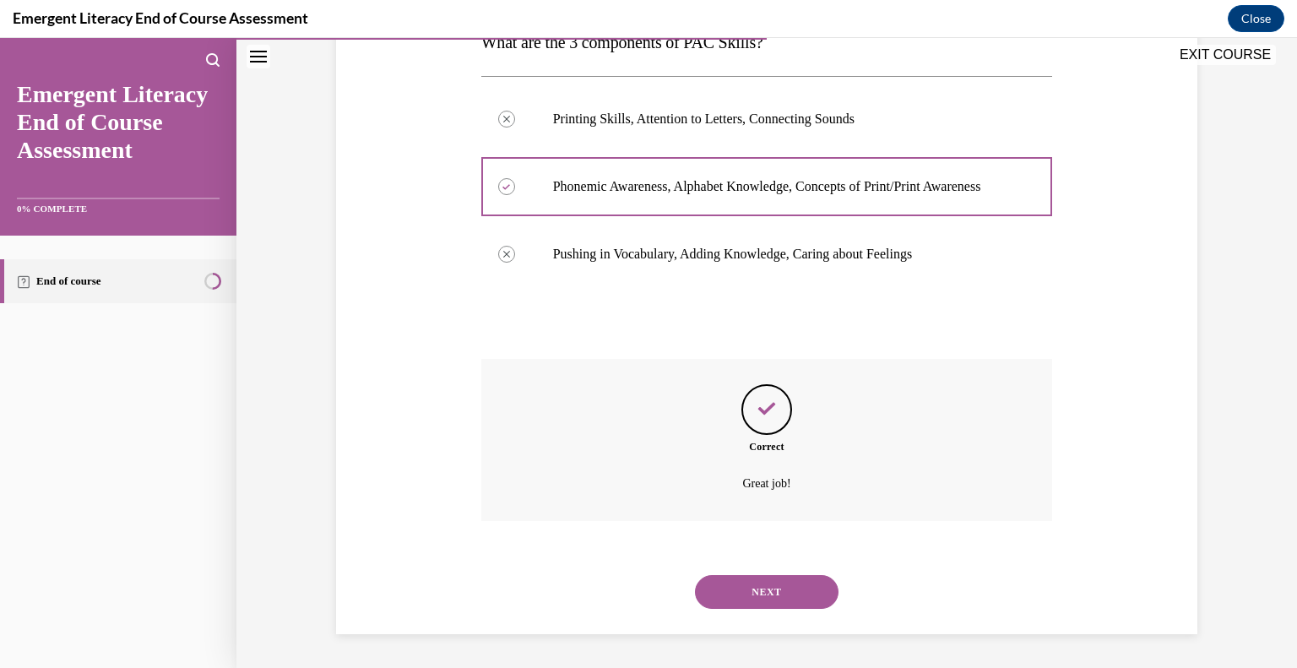
click at [801, 591] on button "NEXT" at bounding box center [767, 592] width 144 height 34
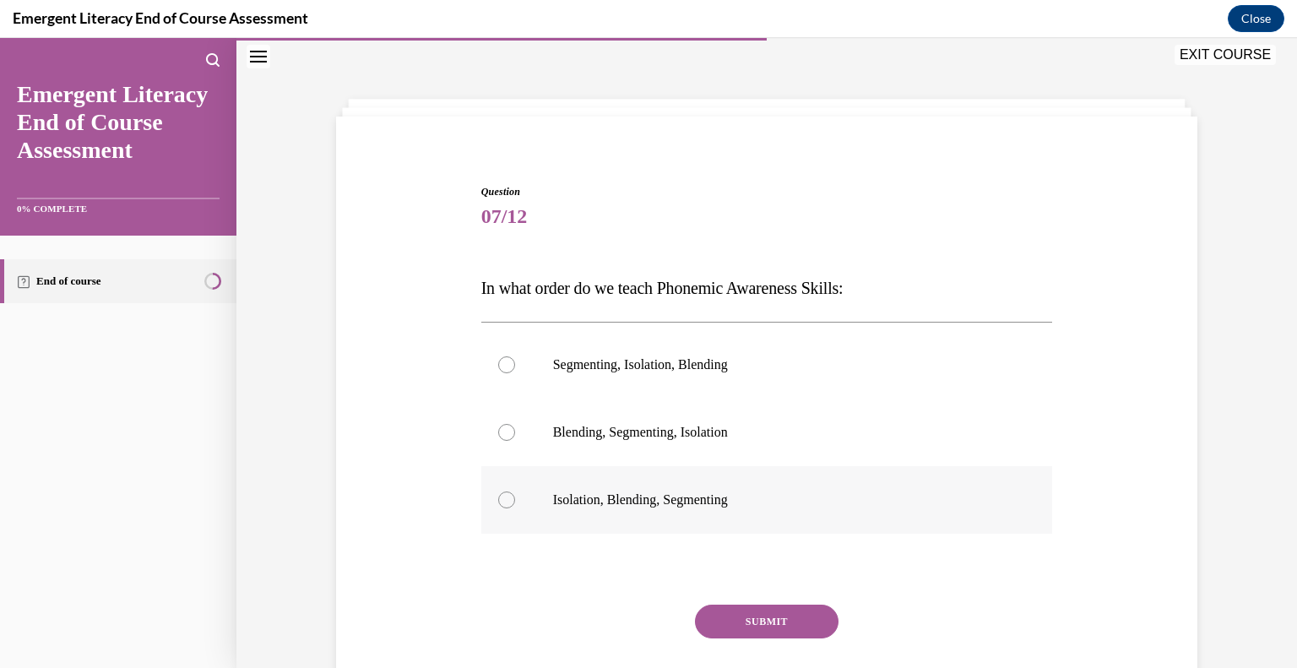
scroll to position [108, 0]
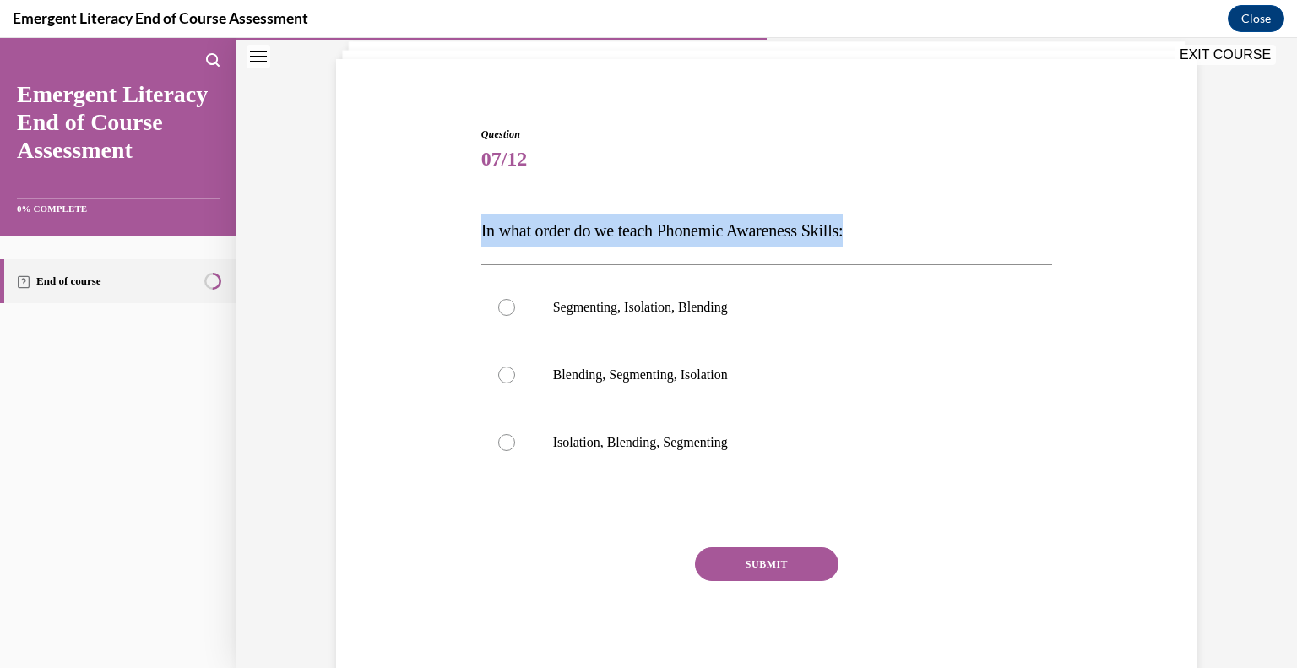
drag, startPoint x: 506, startPoint y: 224, endPoint x: 889, endPoint y: 234, distance: 382.8
click at [889, 234] on div "Question 07/12 In what order do we teach Phonemic Awareness Skills: Segmenting,…" at bounding box center [767, 393] width 580 height 585
copy span "In what order do we teach Phonemic Awareness Skills:"
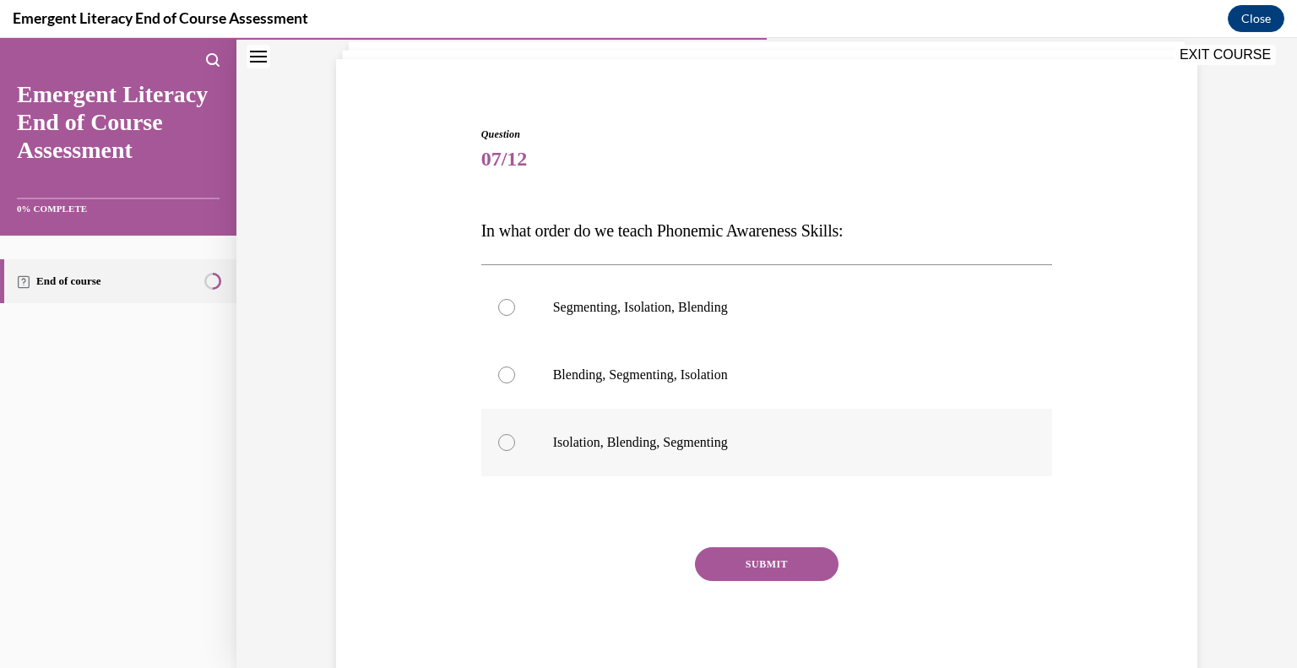
click at [592, 452] on label "Isolation, Blending, Segmenting" at bounding box center [767, 443] width 572 height 68
click at [515, 451] on input "Isolation, Blending, Segmenting" at bounding box center [506, 442] width 17 height 17
radio input "true"
click at [714, 563] on button "SUBMIT" at bounding box center [767, 564] width 144 height 34
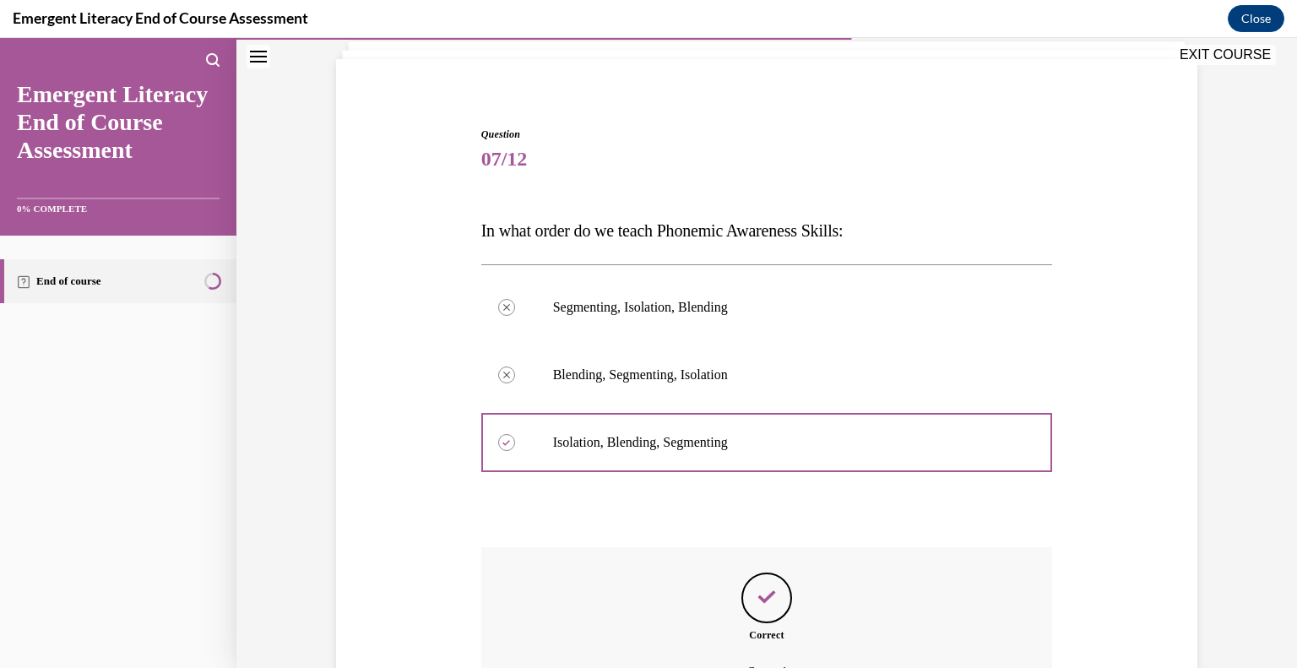
scroll to position [296, 0]
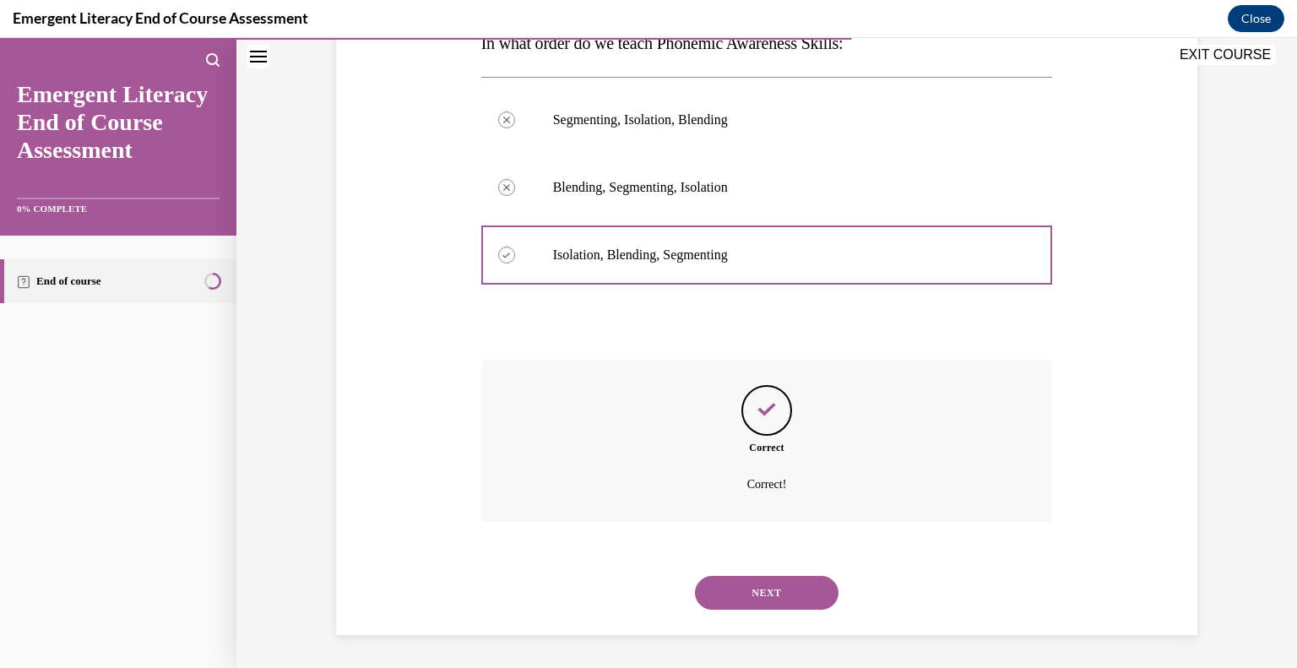
click at [820, 585] on button "NEXT" at bounding box center [767, 593] width 144 height 34
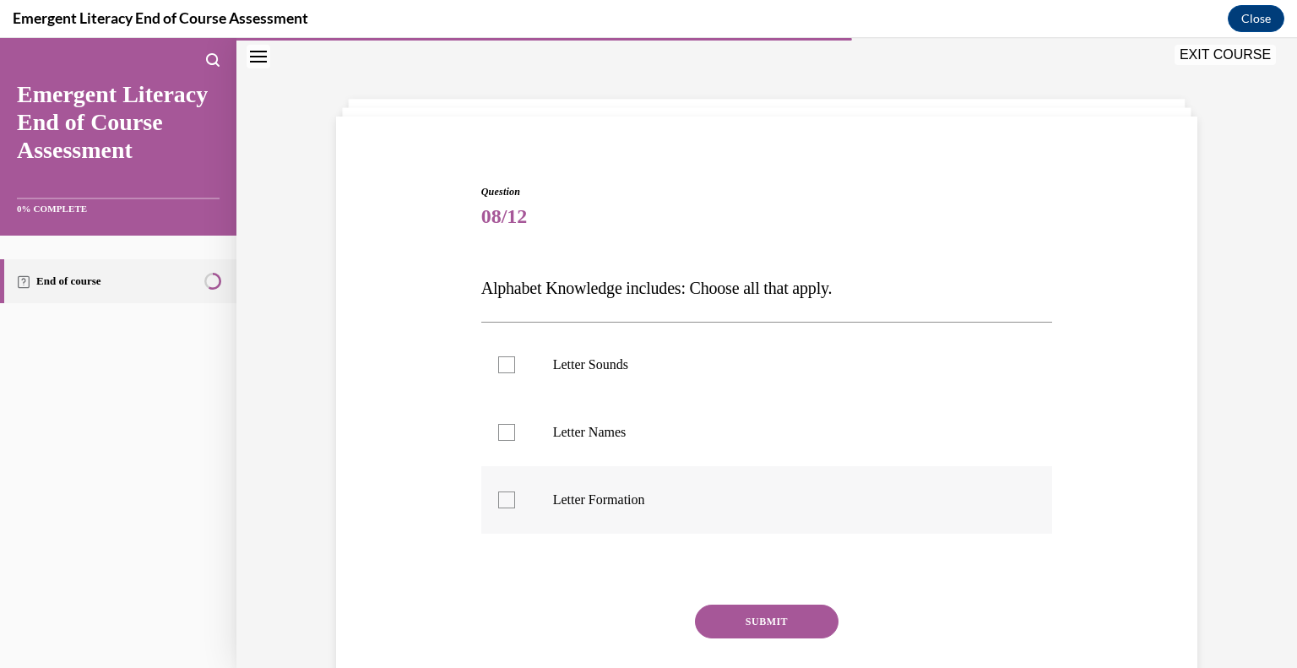
scroll to position [108, 0]
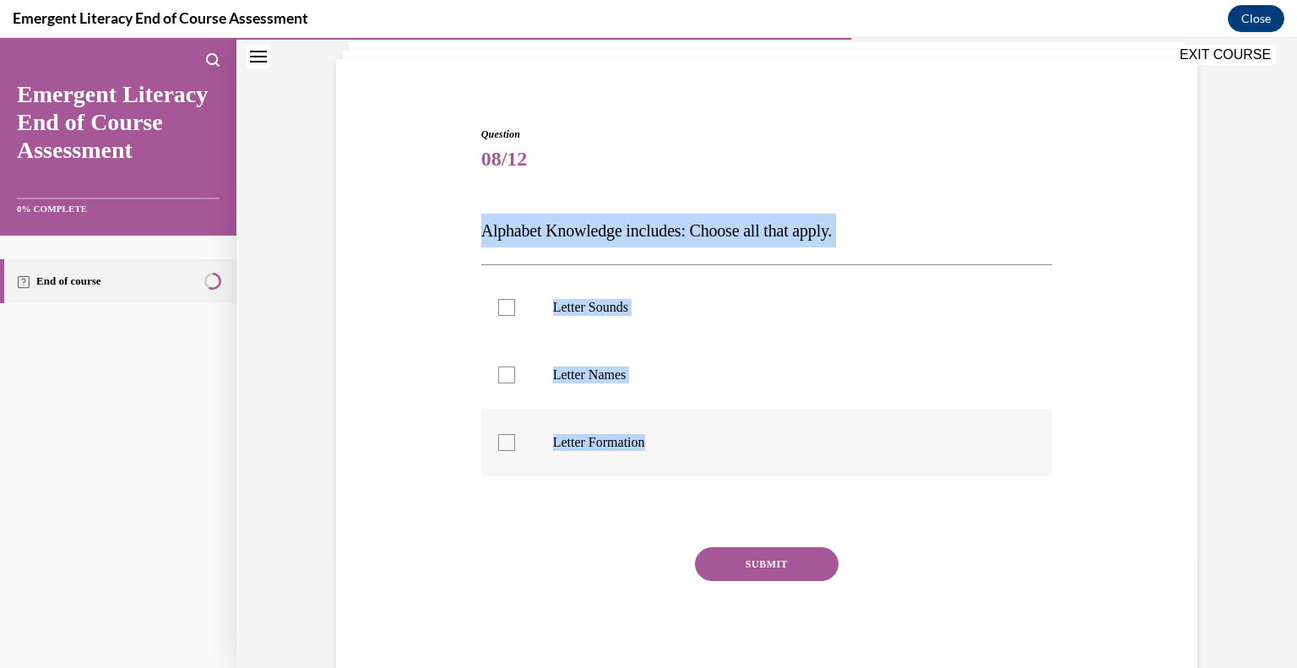
drag, startPoint x: 529, startPoint y: 229, endPoint x: 839, endPoint y: 435, distance: 372.3
click at [839, 435] on div "Question 08/12 Alphabet Knowledge includes: Choose all that apply. Letter Sound…" at bounding box center [767, 406] width 572 height 559
copy div "Alphabet Knowledge includes: Choose all that apply. Letter Sounds Letter Names …"
click at [498, 440] on div at bounding box center [506, 442] width 17 height 17
click at [498, 440] on input "Letter Formation" at bounding box center [506, 442] width 17 height 17
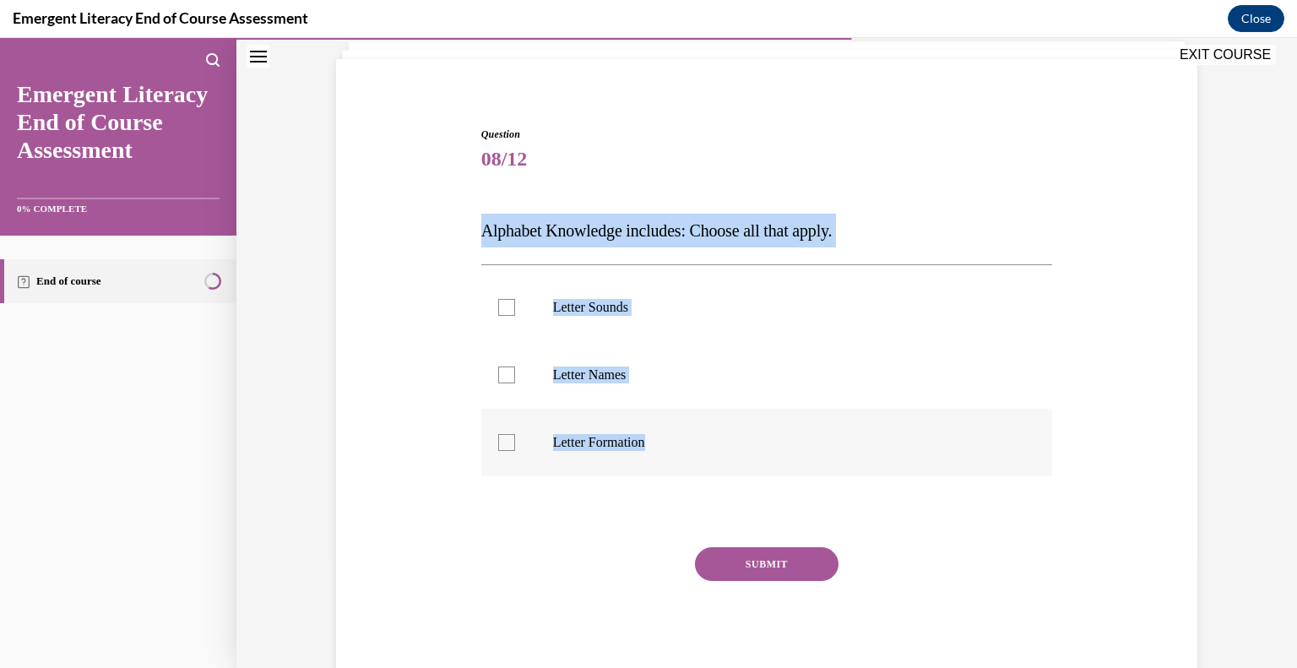
checkbox input "true"
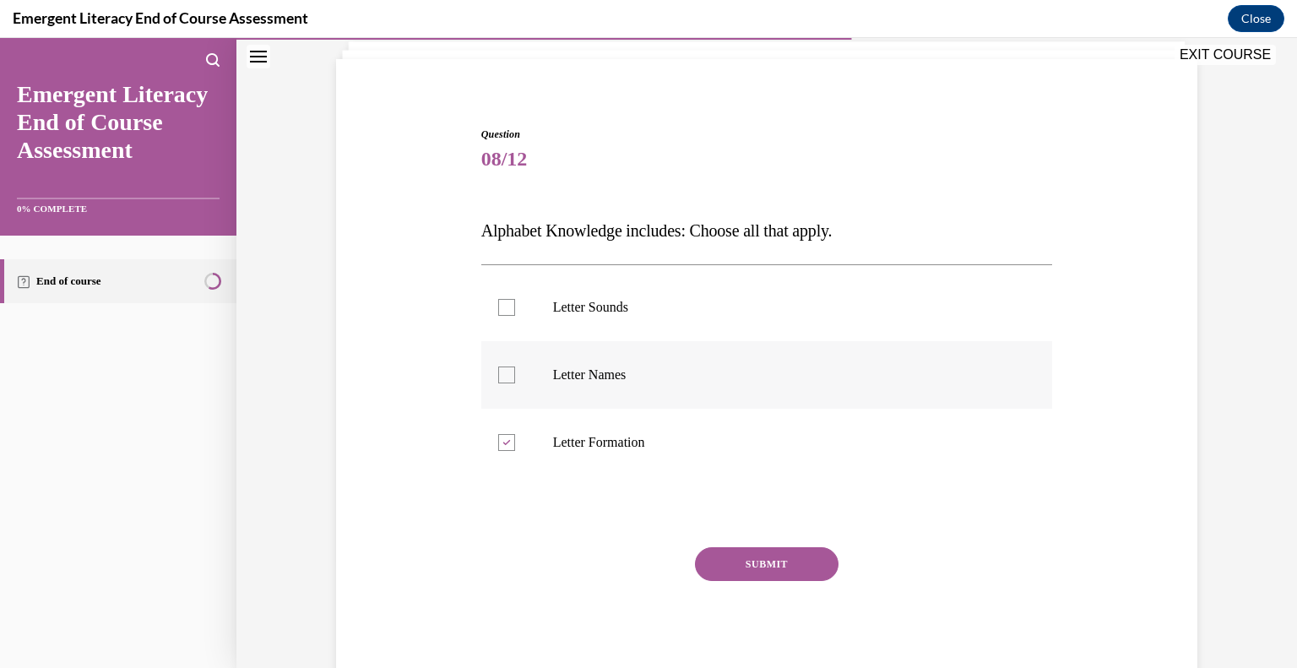
click at [500, 384] on label "Letter Names" at bounding box center [767, 375] width 572 height 68
click at [500, 384] on input "Letter Names" at bounding box center [506, 375] width 17 height 17
checkbox input "true"
click at [500, 314] on div at bounding box center [506, 307] width 17 height 17
click at [500, 314] on input "Letter Sounds" at bounding box center [506, 307] width 17 height 17
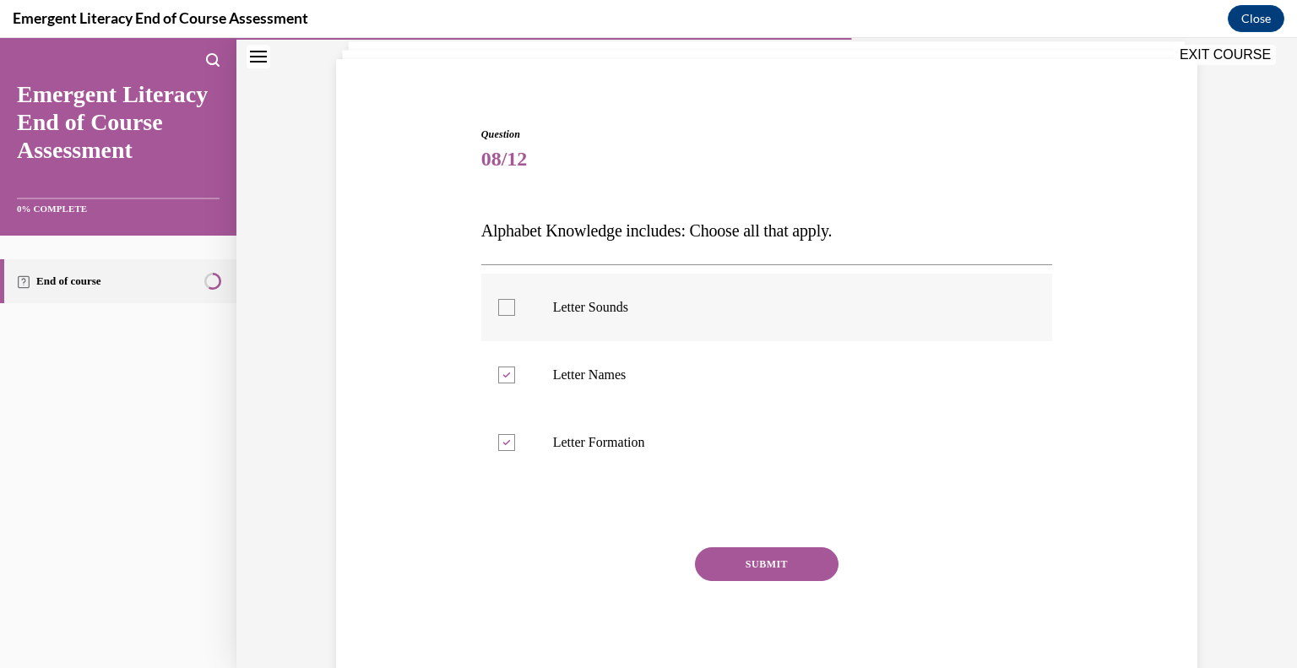
checkbox input "true"
click at [723, 559] on button "SUBMIT" at bounding box center [767, 564] width 144 height 34
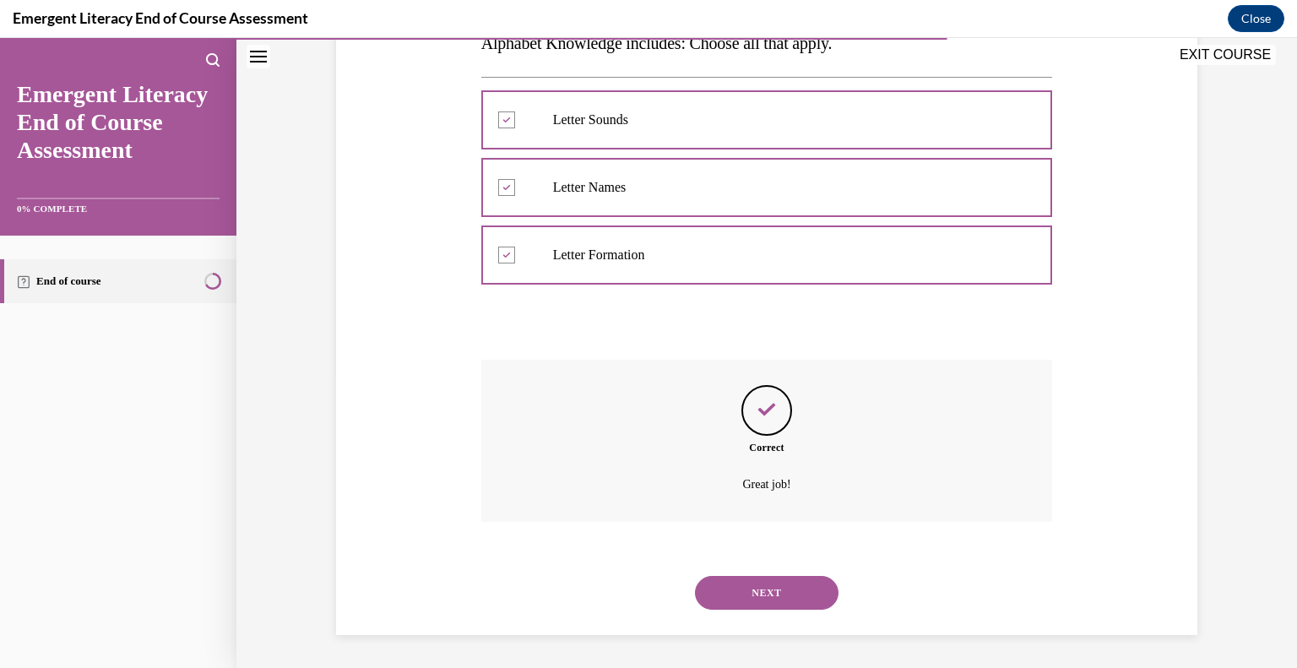
click at [789, 587] on button "NEXT" at bounding box center [767, 593] width 144 height 34
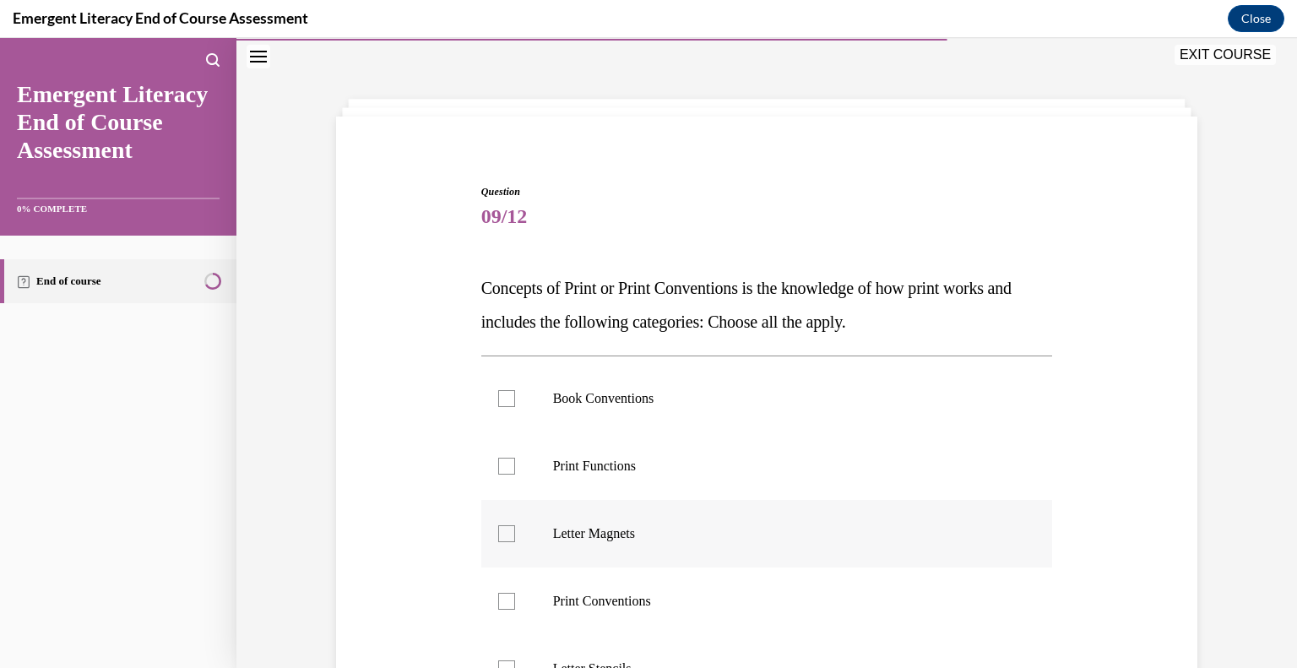
scroll to position [220, 0]
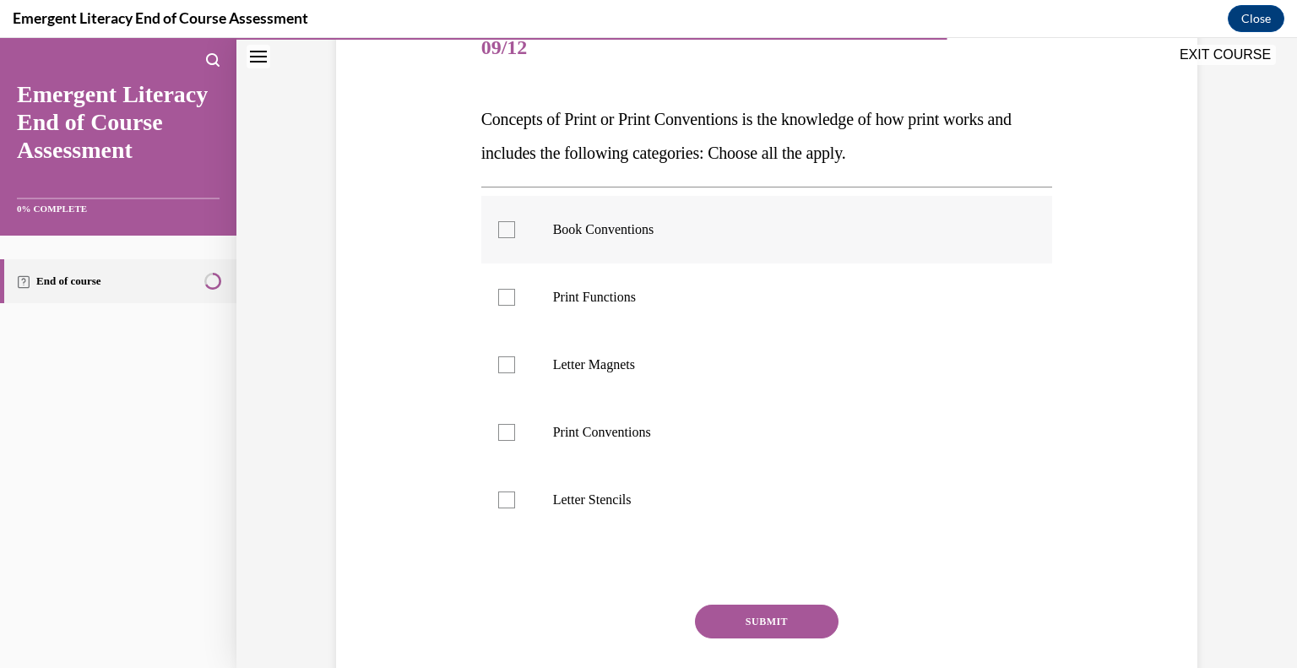
click at [498, 231] on div at bounding box center [506, 229] width 17 height 17
click at [498, 231] on input "Book Conventions" at bounding box center [506, 229] width 17 height 17
checkbox input "true"
click at [498, 433] on div at bounding box center [506, 432] width 17 height 17
click at [498, 433] on input "Print Conventions" at bounding box center [506, 432] width 17 height 17
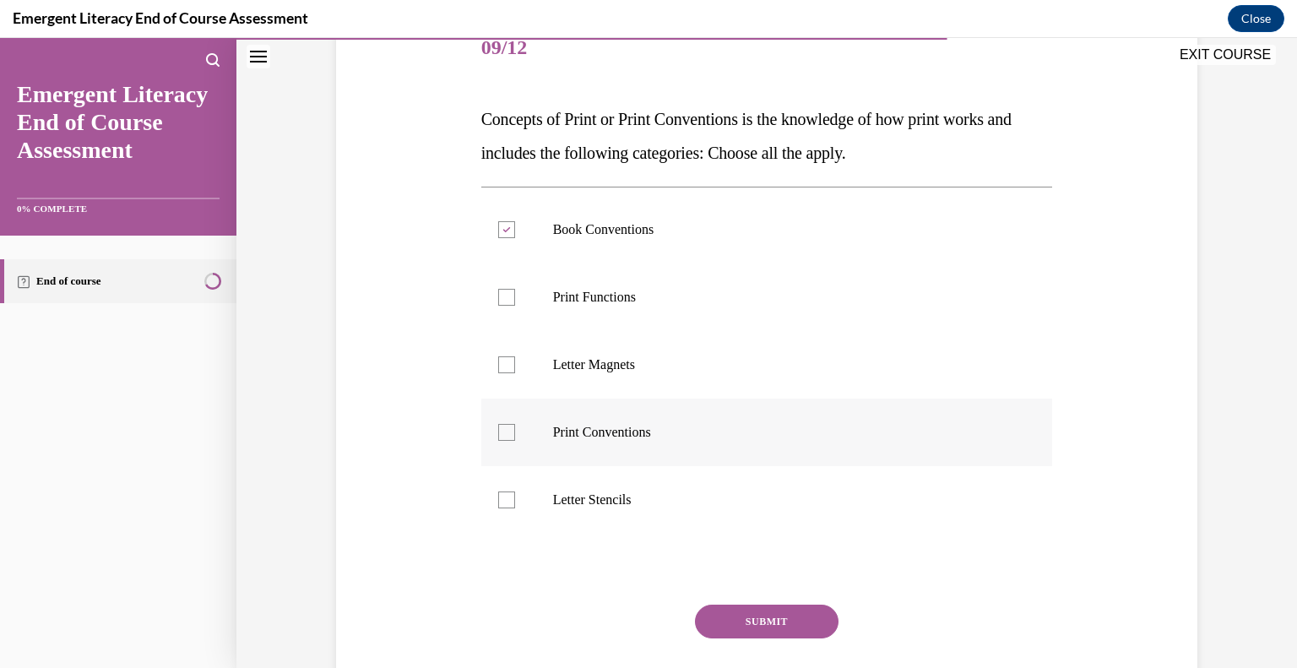
checkbox input "true"
click at [503, 293] on div at bounding box center [506, 297] width 17 height 17
click at [503, 293] on input "Print Functions" at bounding box center [506, 297] width 17 height 17
checkbox input "true"
click at [784, 615] on button "SUBMIT" at bounding box center [767, 622] width 144 height 34
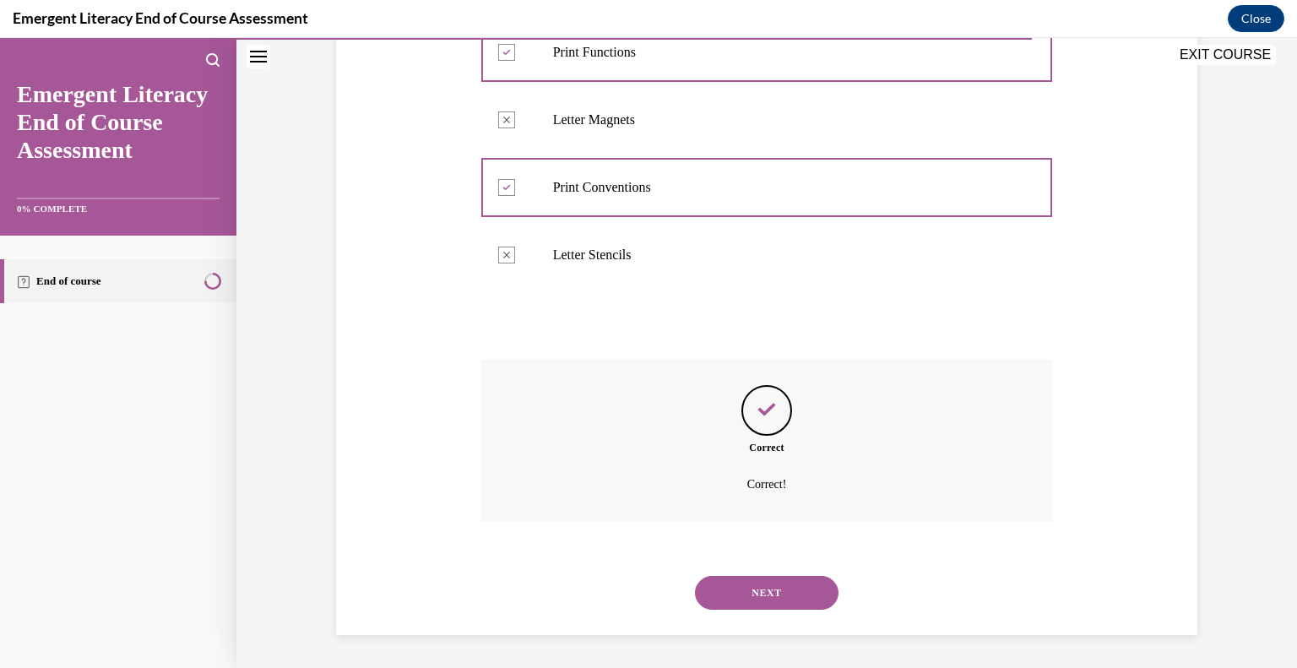
click at [803, 591] on button "NEXT" at bounding box center [767, 593] width 144 height 34
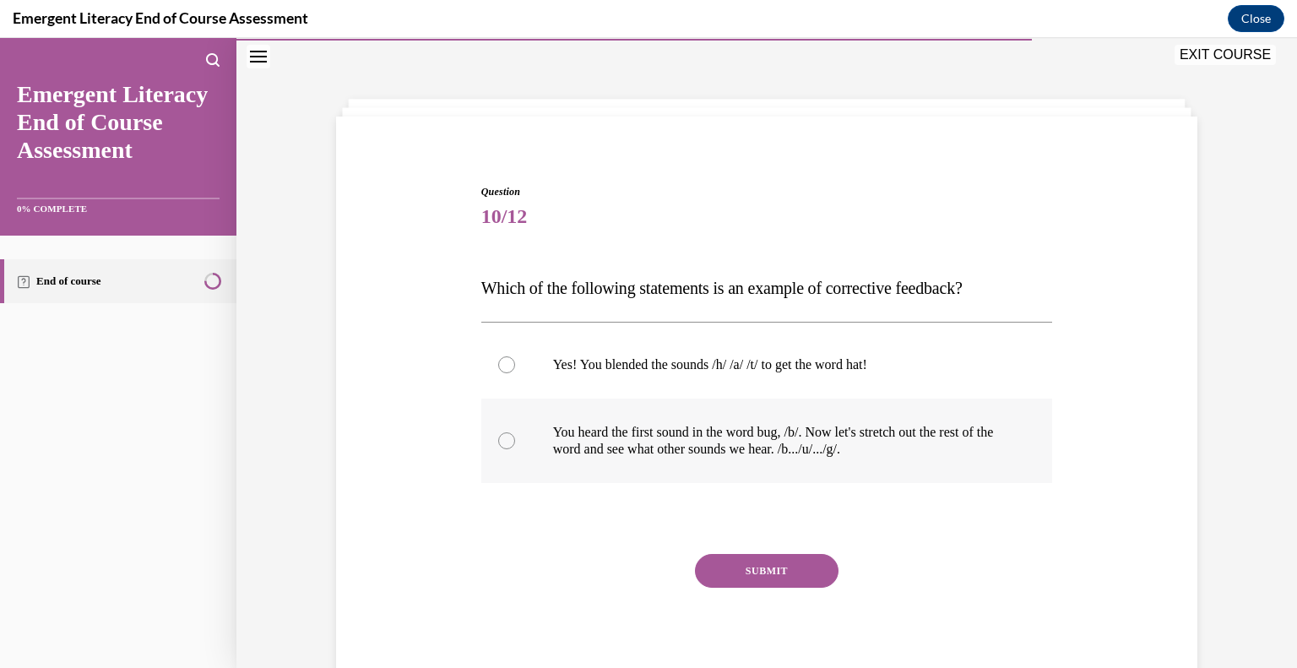
scroll to position [57, 0]
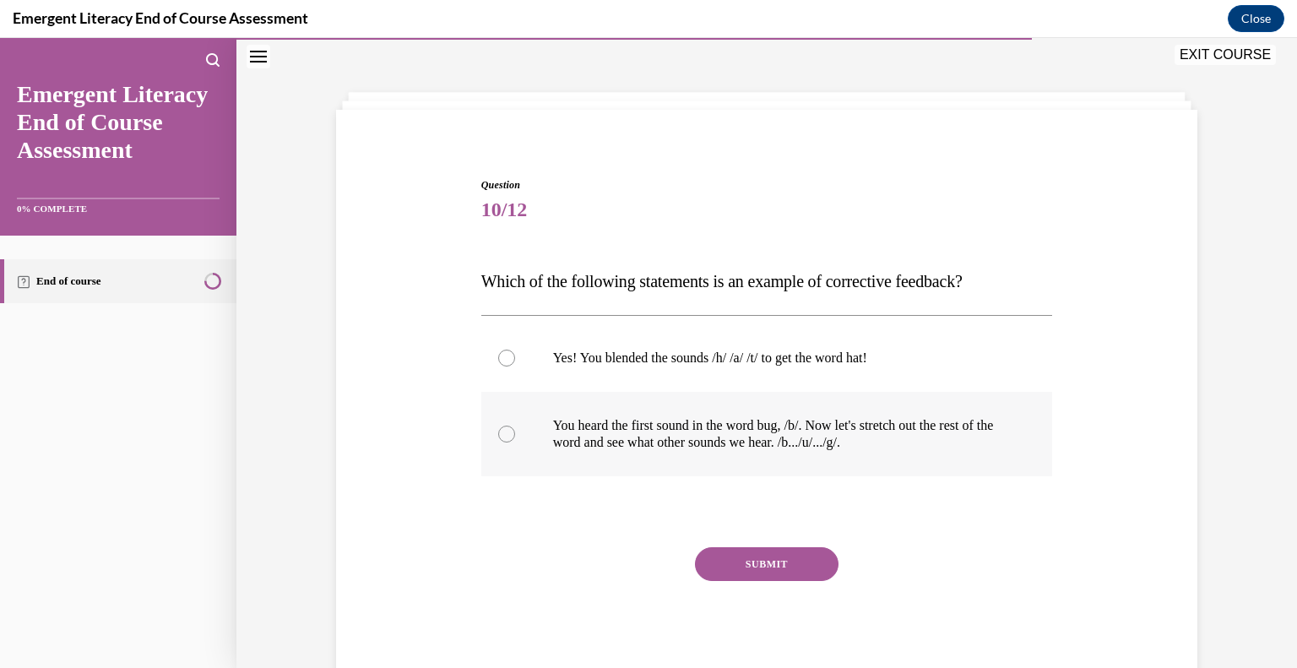
click at [490, 442] on label "You heard the first sound in the word bug, /b/. Now let's stretch out the rest …" at bounding box center [767, 434] width 572 height 84
click at [498, 442] on input "You heard the first sound in the word bug, /b/. Now let's stretch out the rest …" at bounding box center [506, 434] width 17 height 17
radio input "true"
click at [725, 559] on button "SUBMIT" at bounding box center [767, 564] width 144 height 34
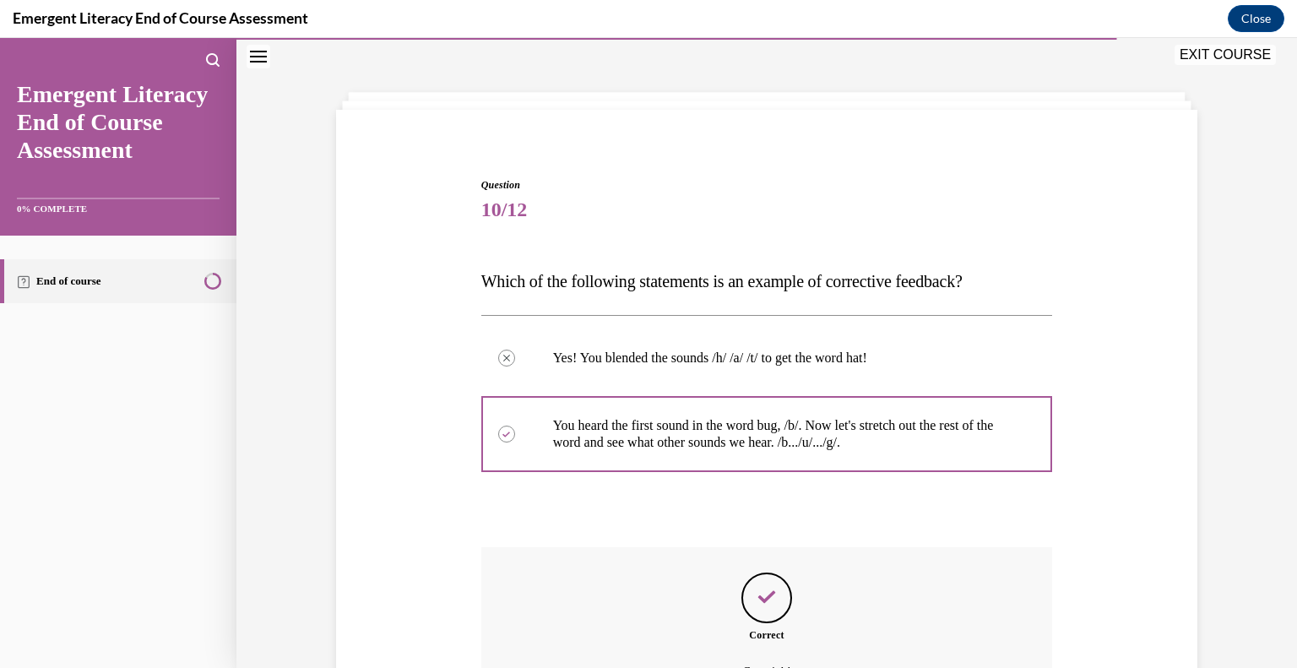
scroll to position [245, 0]
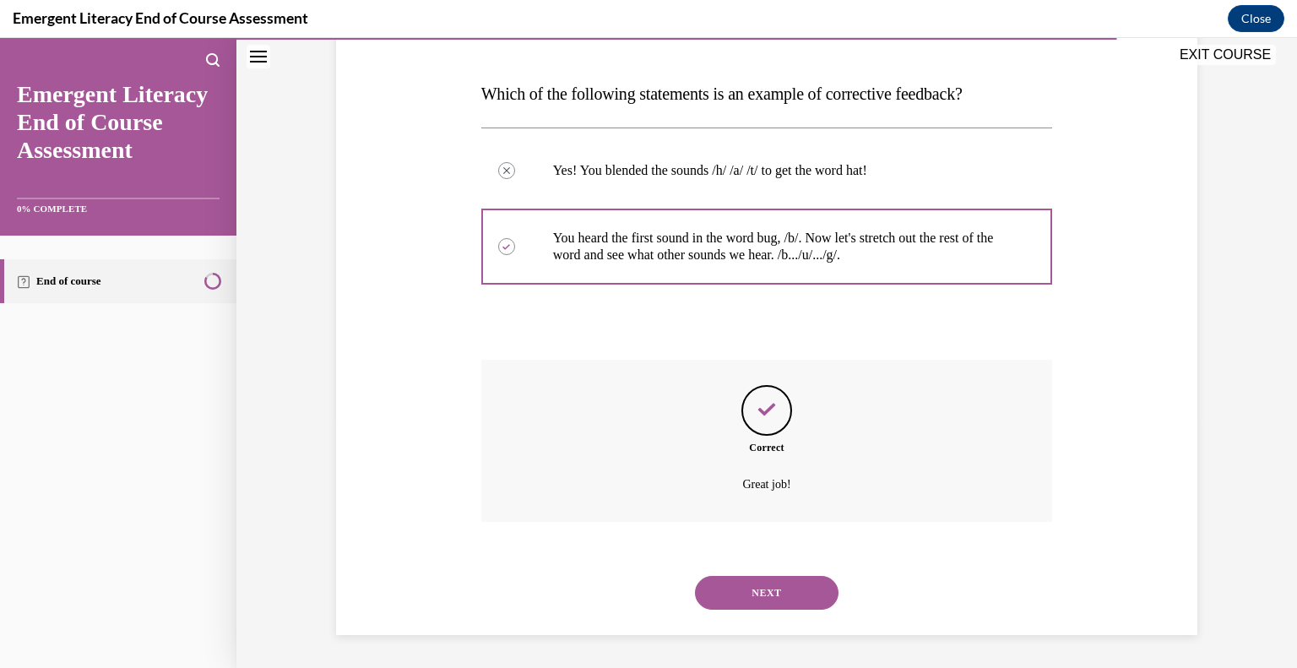
click at [803, 594] on button "NEXT" at bounding box center [767, 593] width 144 height 34
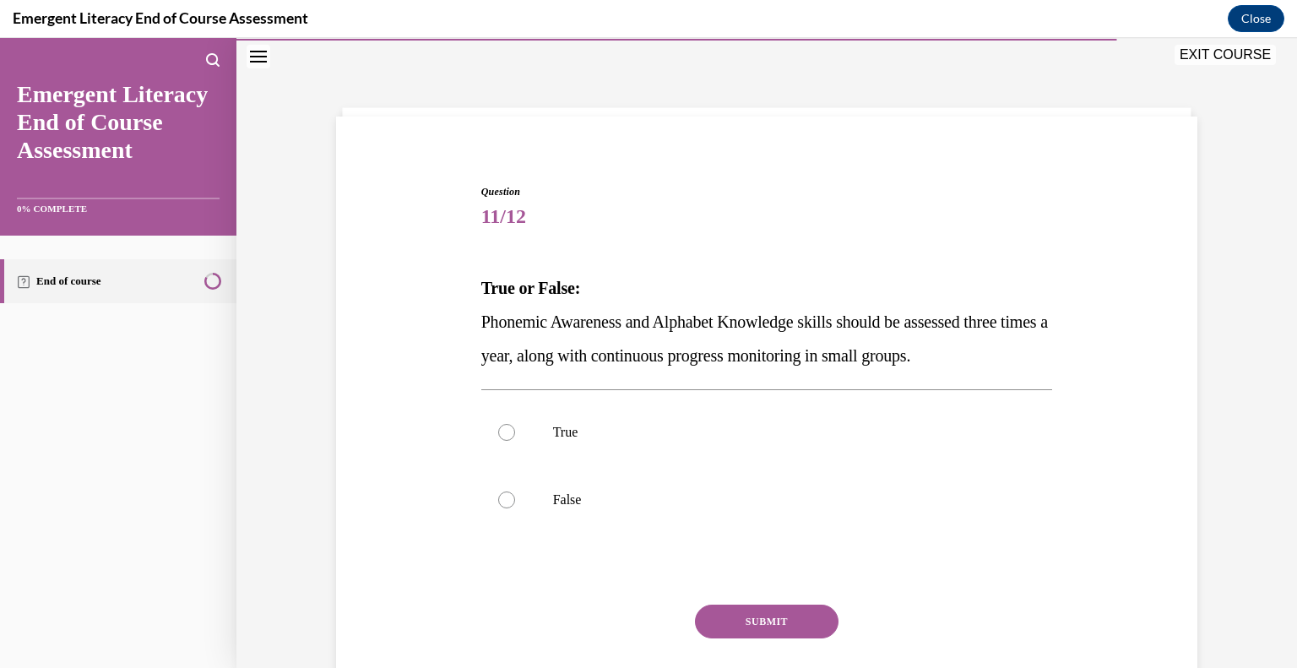
scroll to position [108, 0]
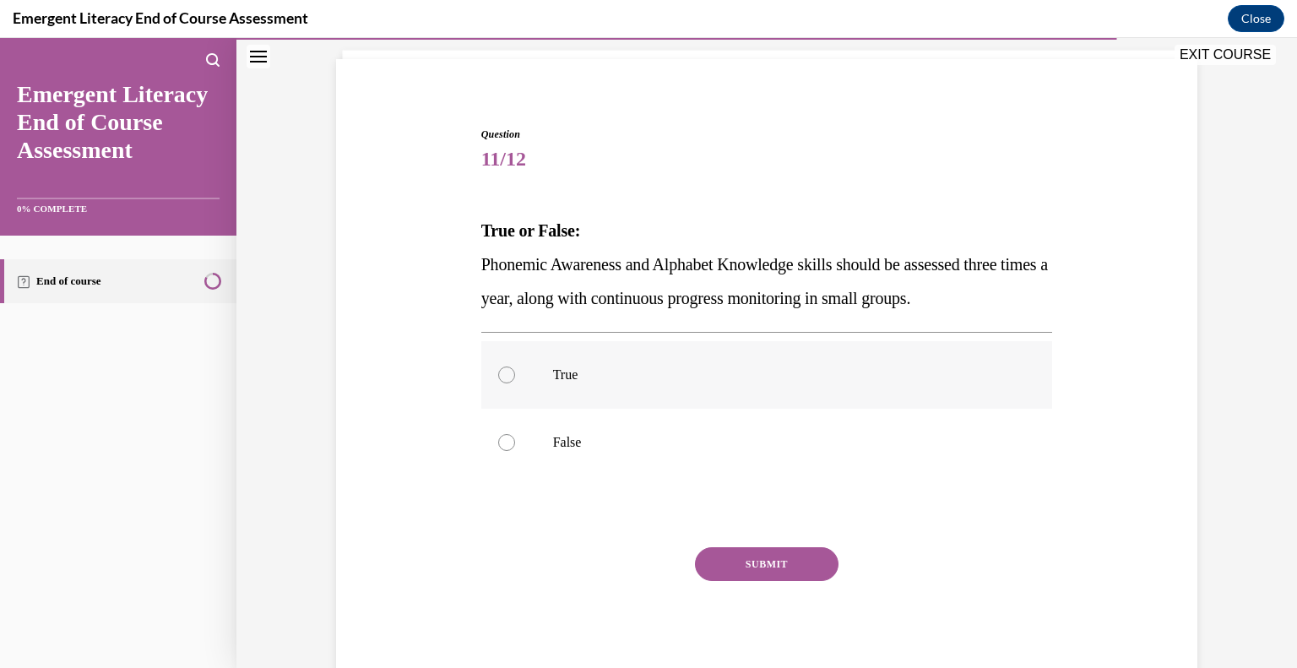
click at [590, 382] on p "True" at bounding box center [782, 375] width 458 height 17
click at [515, 382] on input "True" at bounding box center [506, 375] width 17 height 17
radio input "true"
click at [730, 555] on button "SUBMIT" at bounding box center [767, 564] width 144 height 34
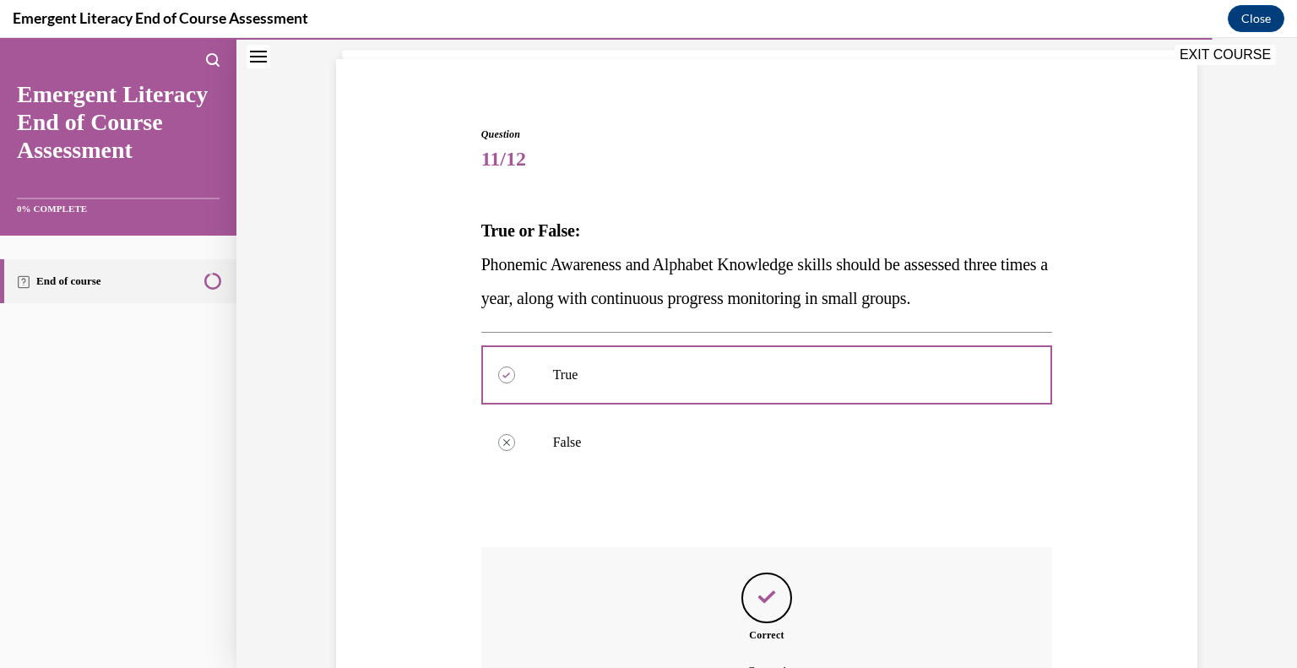
scroll to position [296, 0]
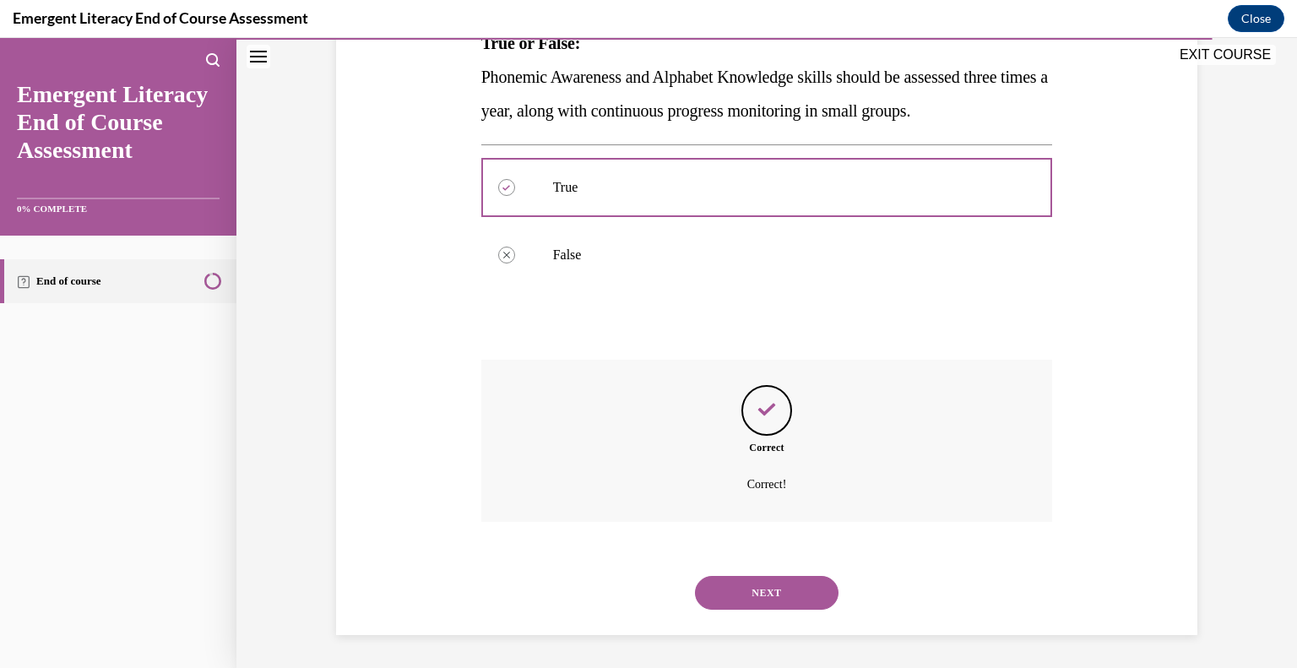
click at [793, 588] on button "NEXT" at bounding box center [767, 593] width 144 height 34
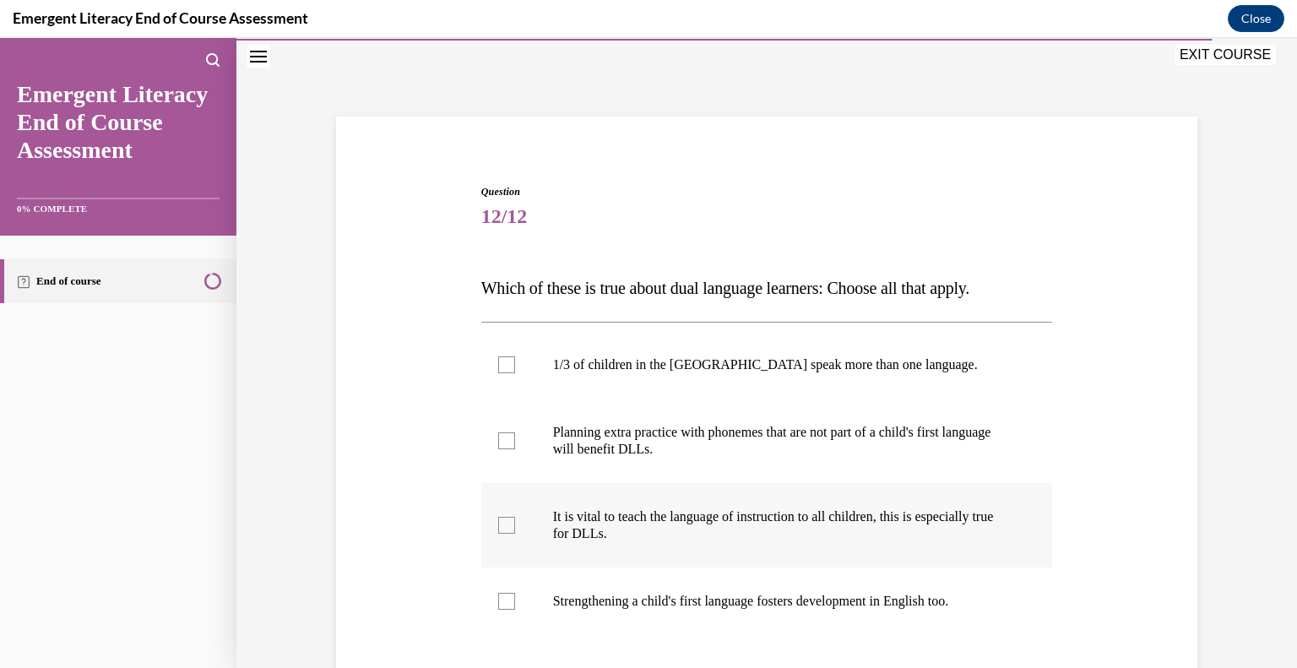
scroll to position [209, 0]
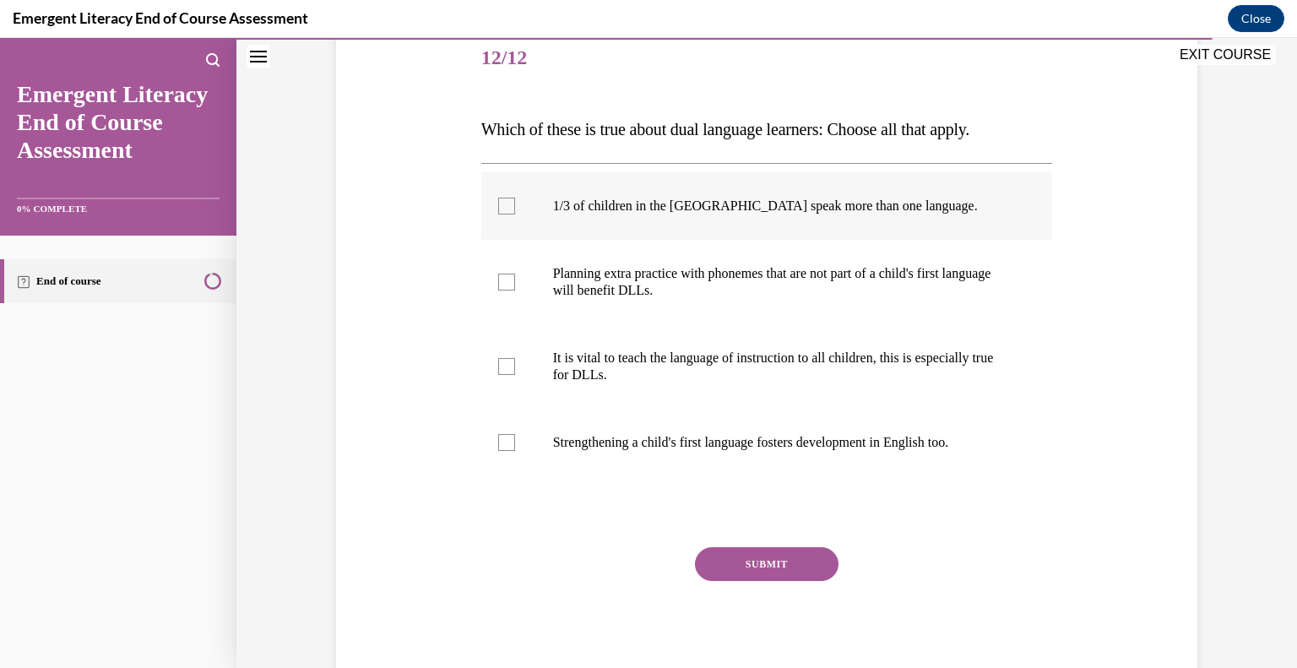
click at [838, 194] on label "1/3 of children in the US speak more than one language." at bounding box center [767, 206] width 572 height 68
click at [515, 198] on input "1/3 of children in the US speak more than one language." at bounding box center [506, 206] width 17 height 17
checkbox input "true"
click at [579, 456] on label "Strengthening a child's first language fosters development in English too." at bounding box center [767, 443] width 572 height 68
click at [515, 451] on input "Strengthening a child's first language fosters development in English too." at bounding box center [506, 442] width 17 height 17
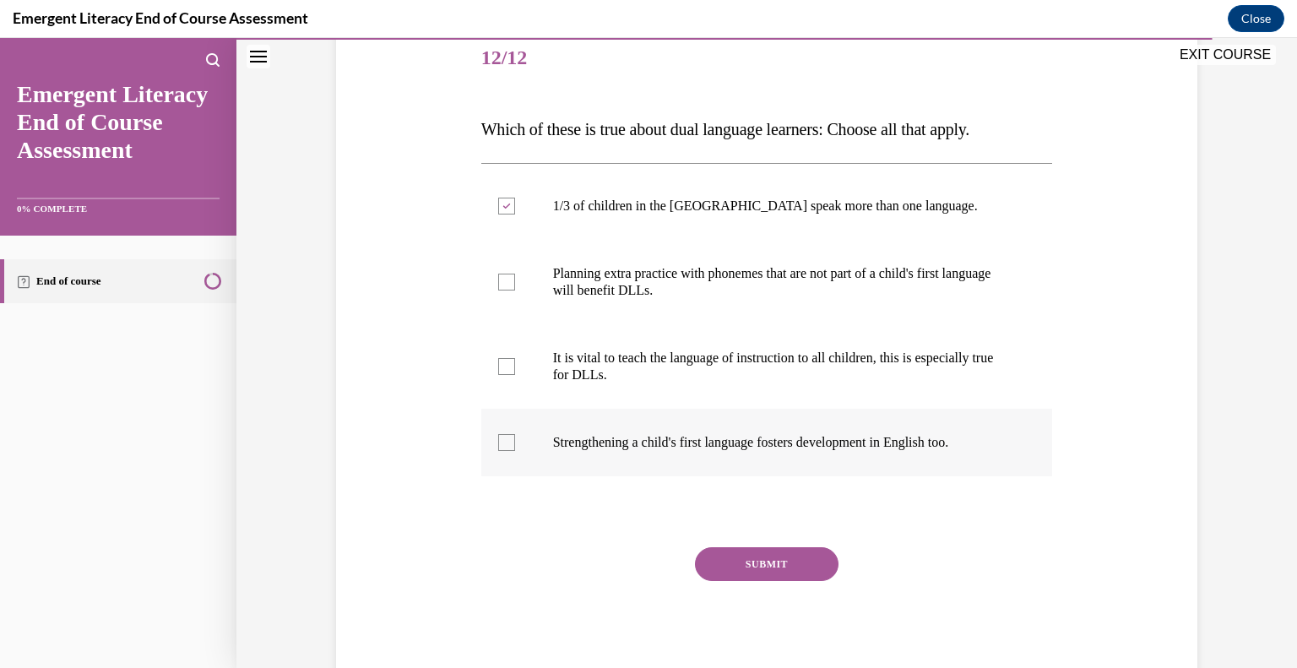
checkbox input "true"
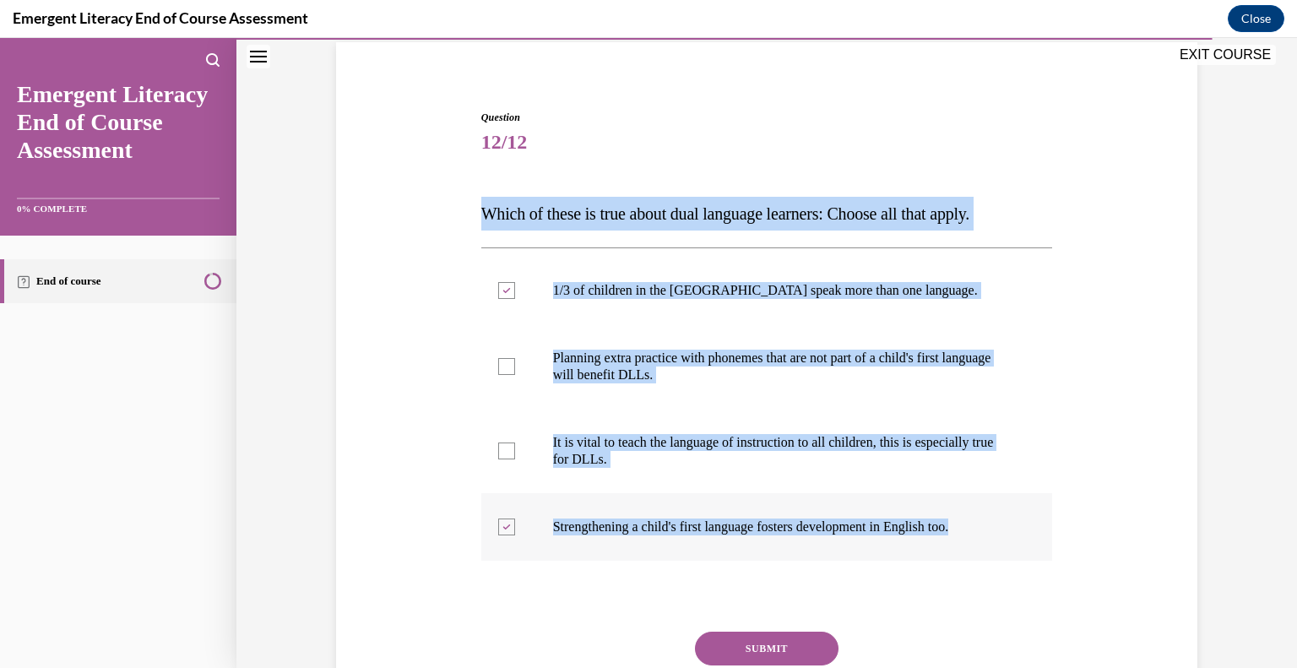
drag, startPoint x: 453, startPoint y: 209, endPoint x: 998, endPoint y: 536, distance: 636.6
click at [998, 536] on div "Question 12/12 Which of these is true about dual language learners: Choose all …" at bounding box center [767, 414] width 870 height 711
copy div "Which of these is true about dual language learners: Choose all that apply. 1/3…"
click at [517, 458] on label "It is vital to teach the language of instruction to all children, this is espec…" at bounding box center [767, 451] width 572 height 84
click at [515, 458] on input "It is vital to teach the language of instruction to all children, this is espec…" at bounding box center [506, 451] width 17 height 17
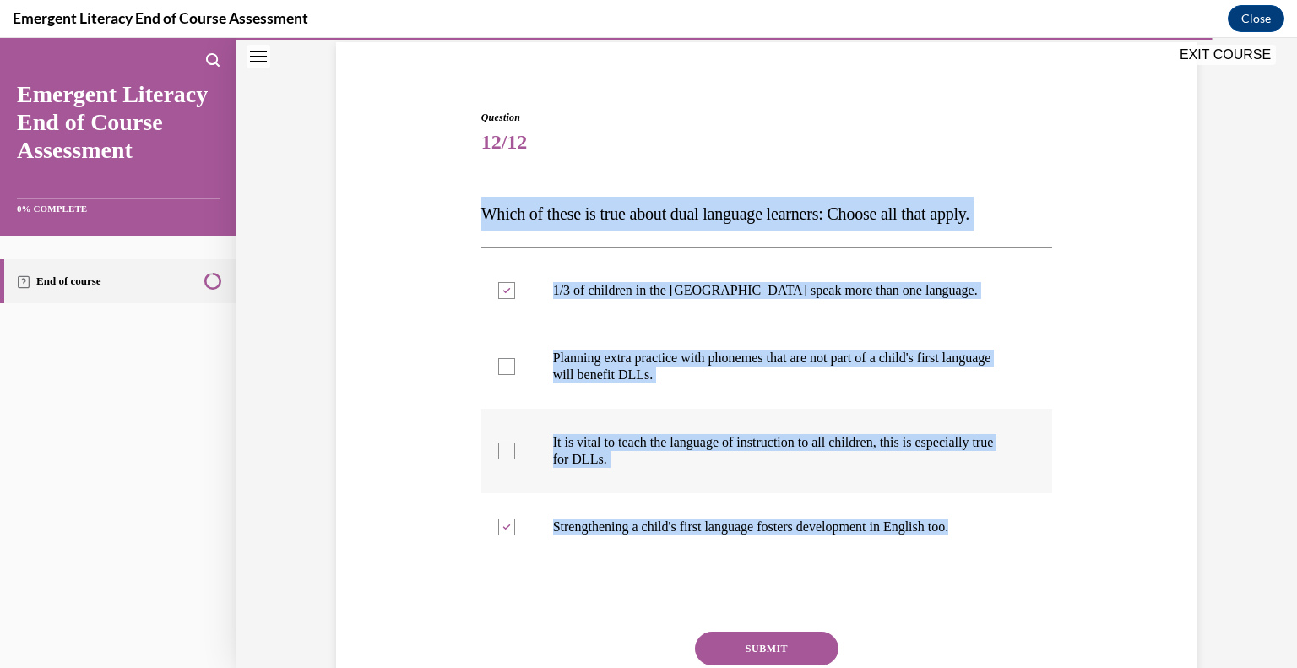
checkbox input "true"
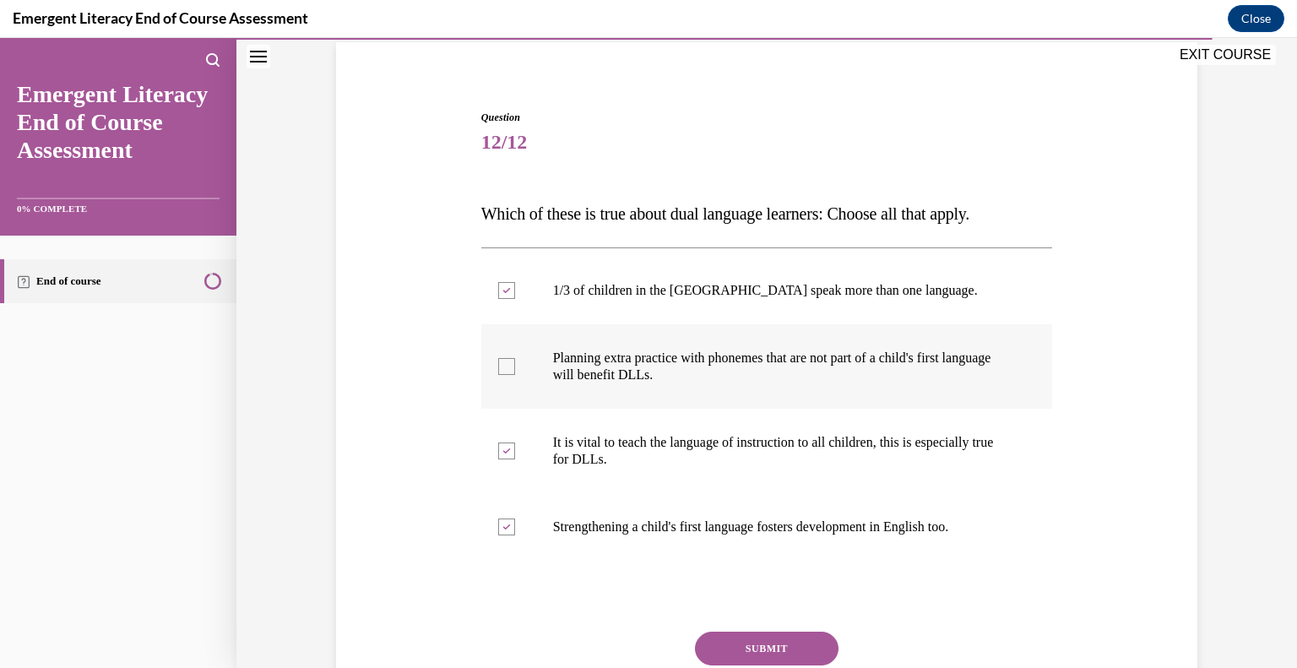
click at [502, 378] on label "Planning extra practice with phonemes that are not part of a child's first lang…" at bounding box center [767, 366] width 572 height 84
click at [502, 375] on input "Planning extra practice with phonemes that are not part of a child's first lang…" at bounding box center [506, 366] width 17 height 17
checkbox input "true"
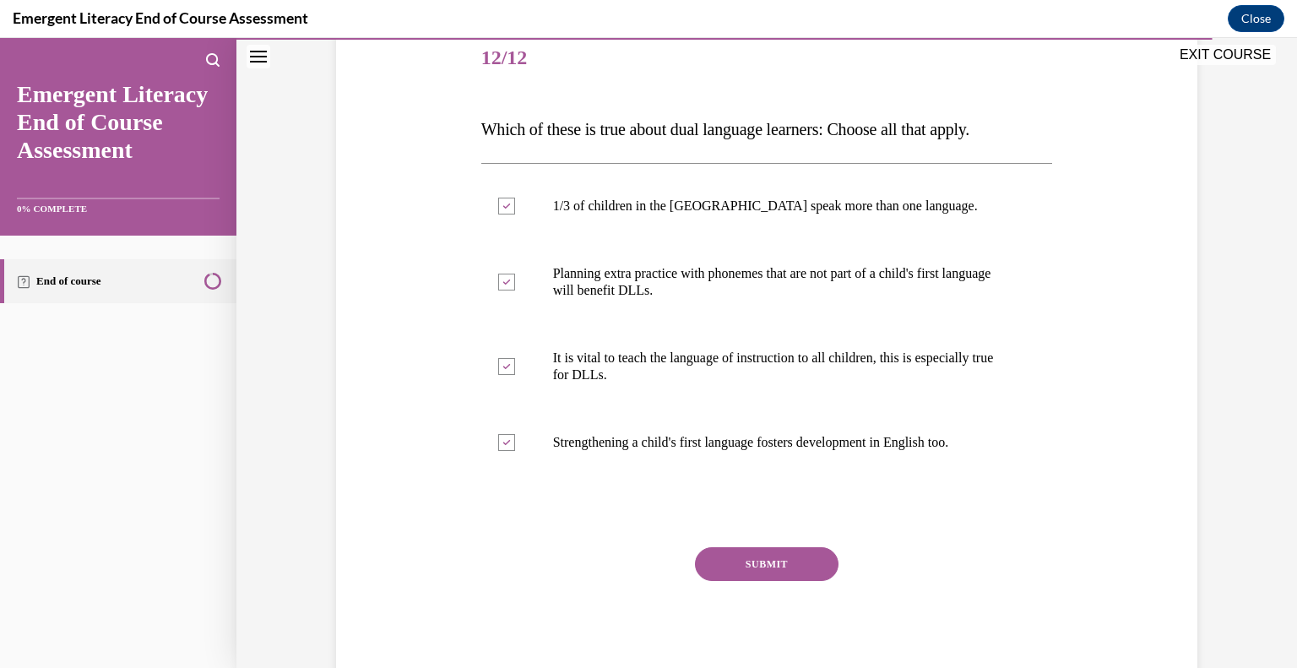
click at [738, 557] on button "SUBMIT" at bounding box center [767, 564] width 144 height 34
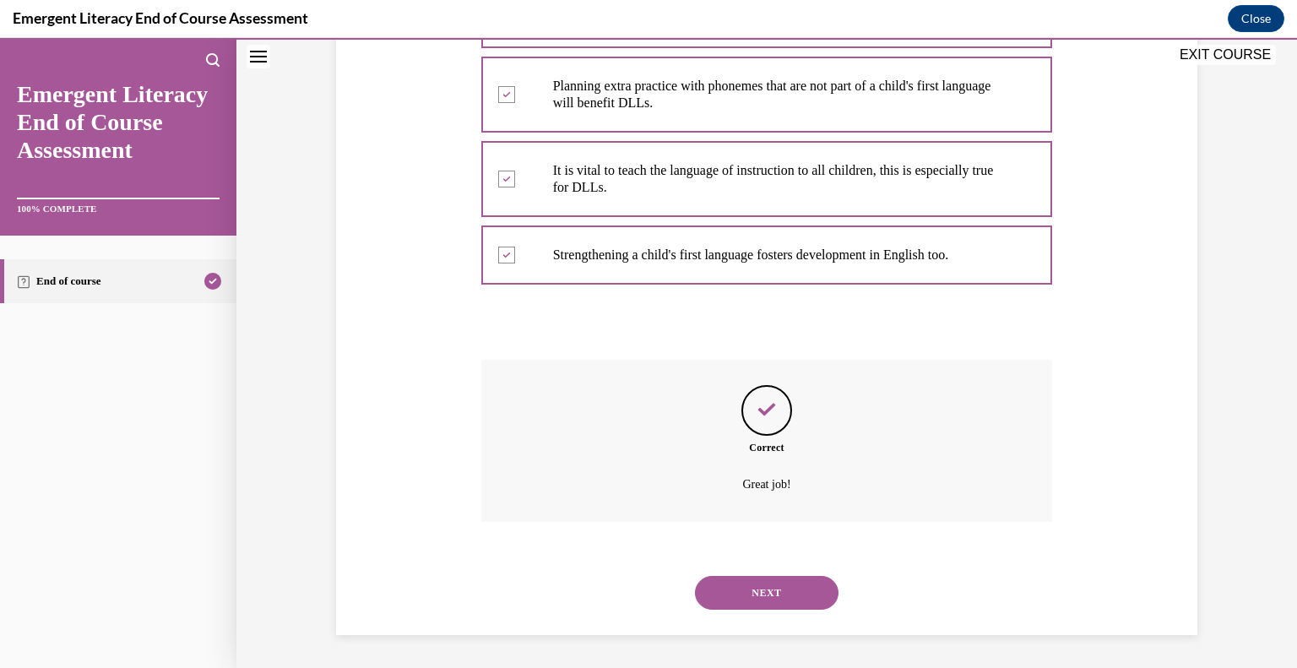
click at [811, 596] on button "NEXT" at bounding box center [767, 593] width 144 height 34
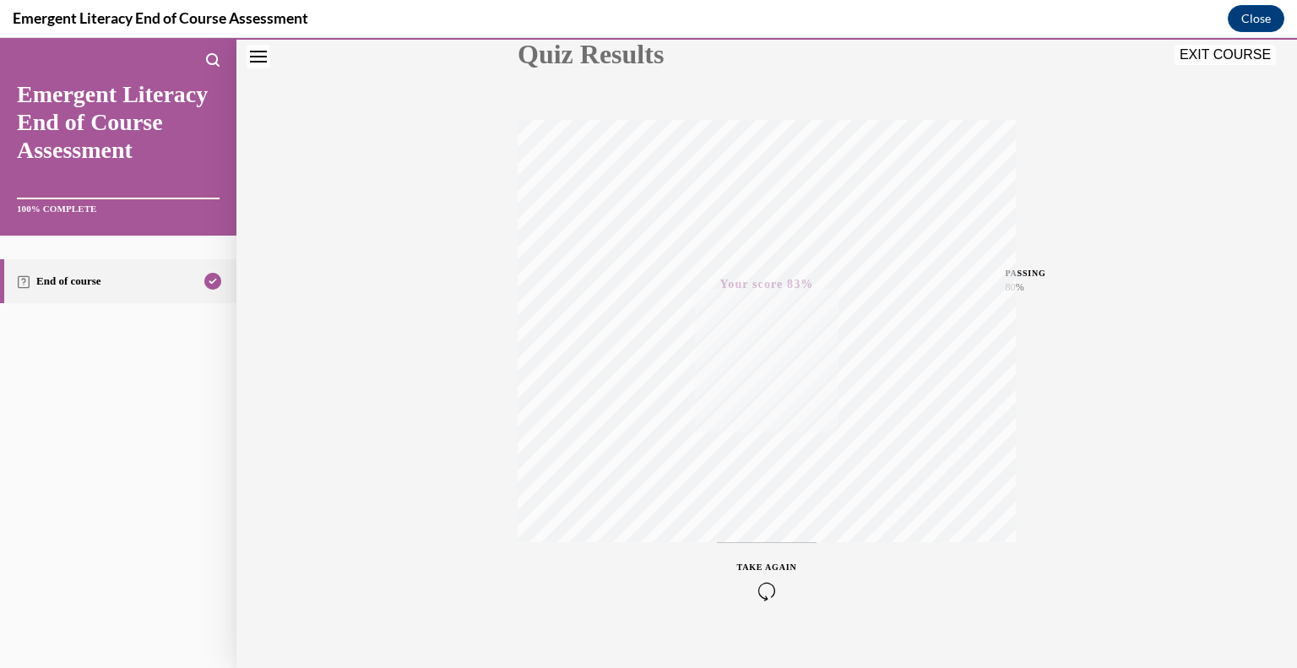
scroll to position [235, 0]
click at [1231, 61] on button "EXIT COURSE" at bounding box center [1225, 55] width 101 height 20
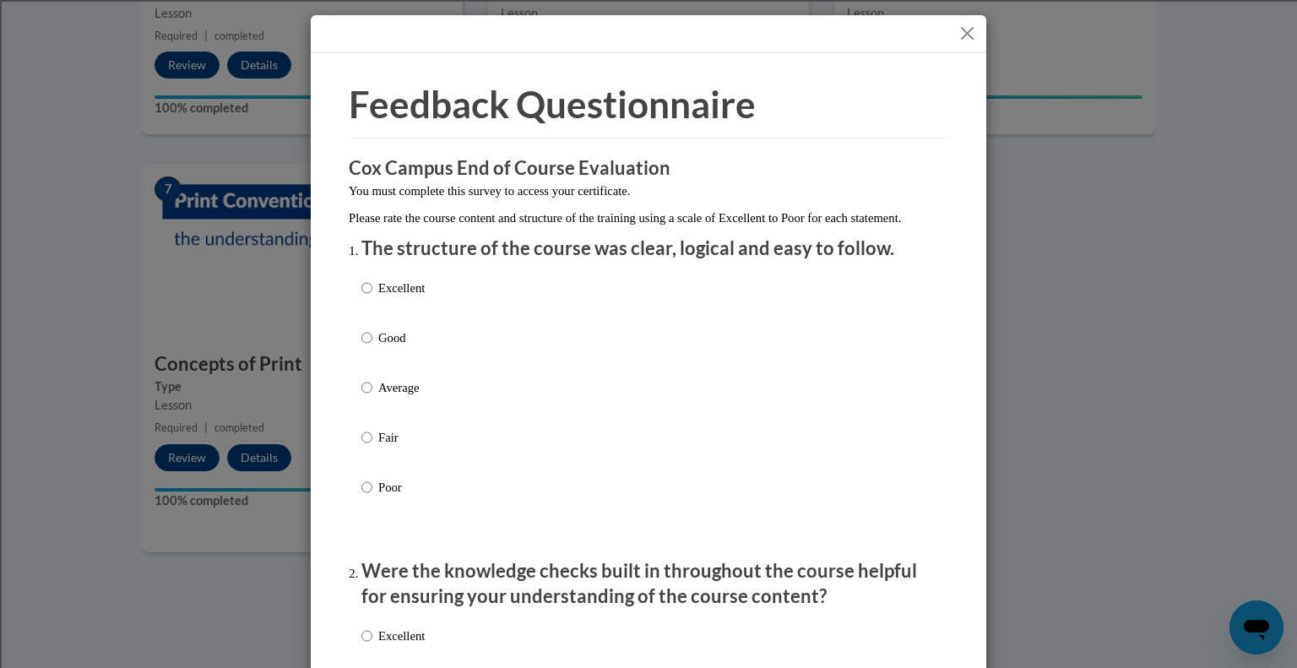
click at [367, 357] on label "Good" at bounding box center [393, 352] width 63 height 46
click at [367, 347] on input "Good" at bounding box center [367, 338] width 11 height 19
radio input "true"
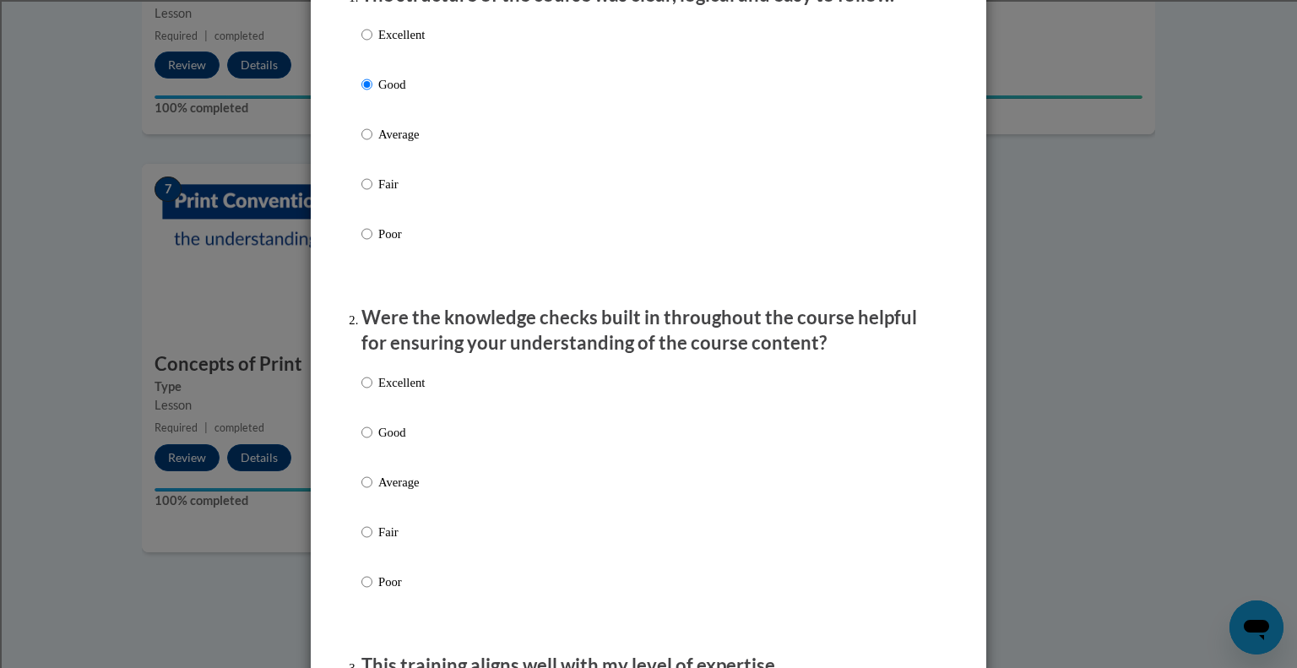
click at [378, 442] on p "Good" at bounding box center [401, 432] width 46 height 19
click at [373, 442] on input "Good" at bounding box center [367, 432] width 11 height 19
radio input "true"
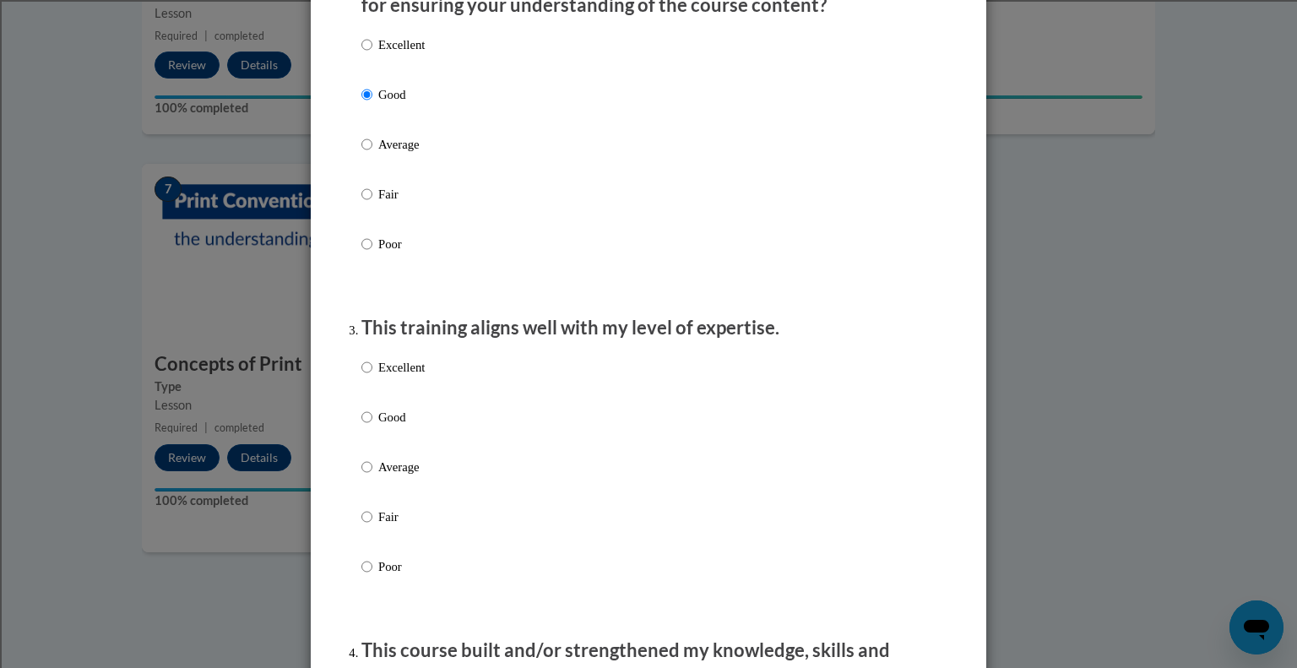
click at [389, 427] on p "Good" at bounding box center [401, 417] width 46 height 19
click at [373, 427] on input "Good" at bounding box center [367, 417] width 11 height 19
radio input "true"
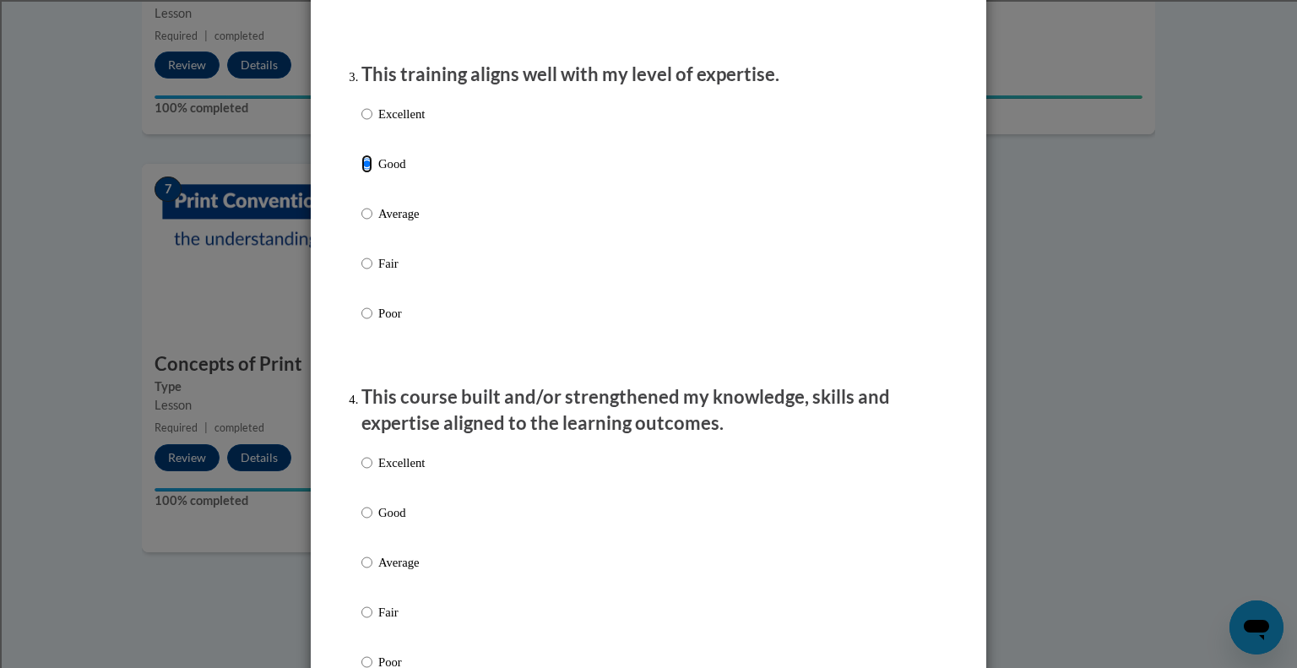
scroll to position [929, 0]
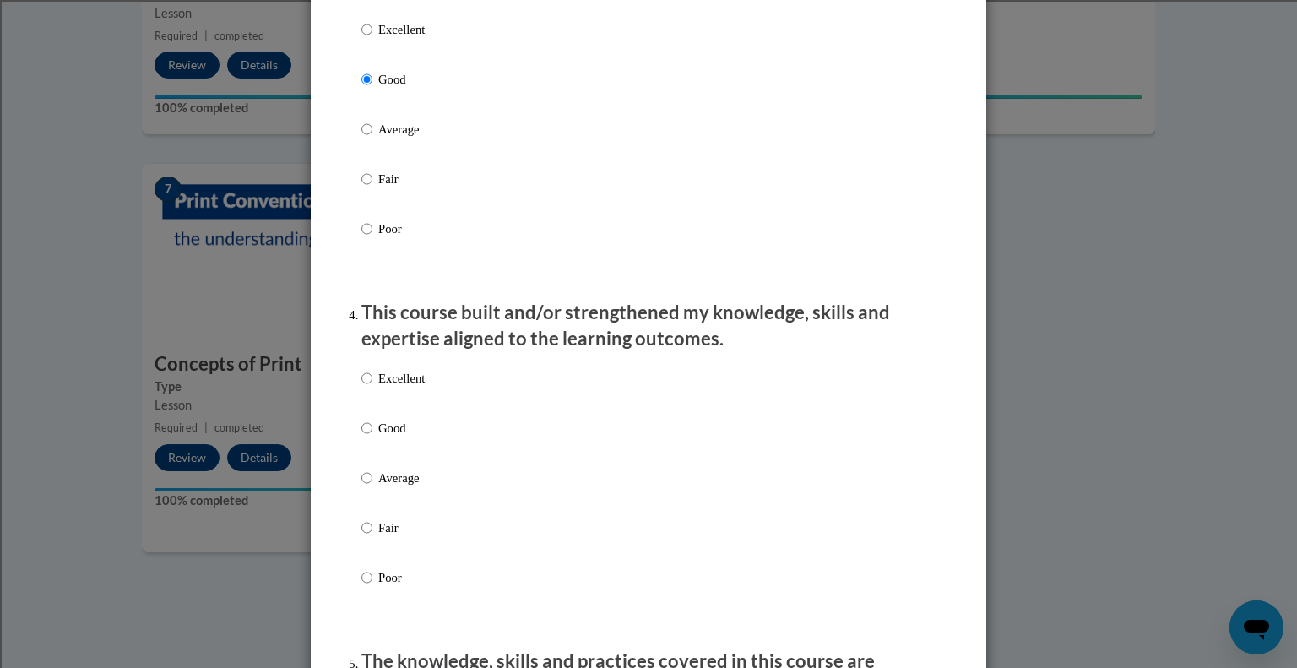
click at [456, 449] on div "Excellent Good Average Fair Poor" at bounding box center [649, 498] width 574 height 275
click at [399, 438] on p "Good" at bounding box center [401, 428] width 46 height 19
click at [373, 438] on input "Good" at bounding box center [367, 428] width 11 height 19
radio input "true"
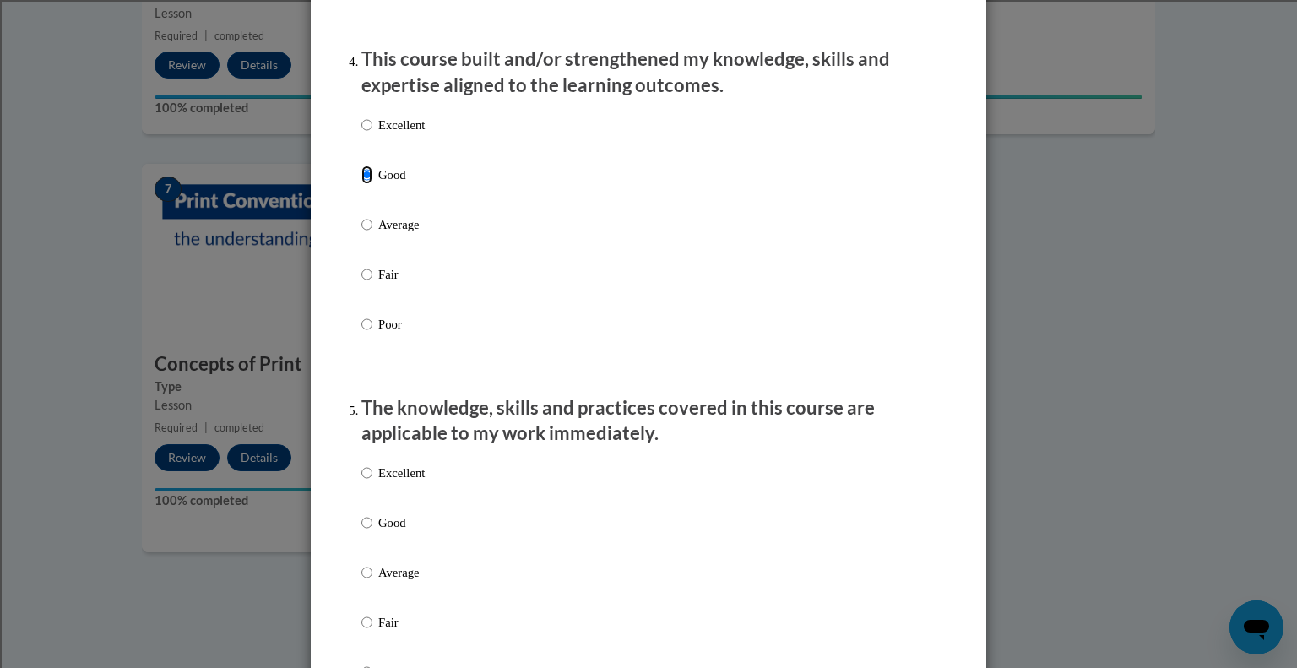
scroll to position [1352, 0]
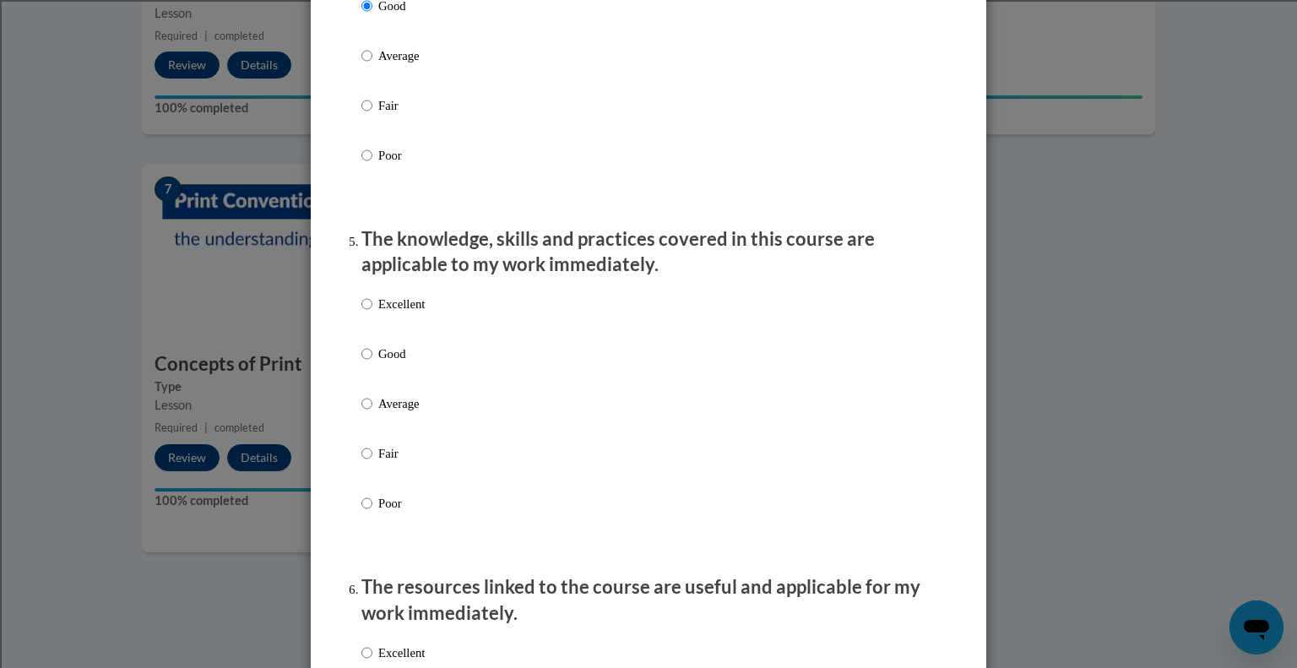
click at [389, 383] on label "Good" at bounding box center [393, 368] width 63 height 46
click at [373, 363] on input "Good" at bounding box center [367, 354] width 11 height 19
radio input "true"
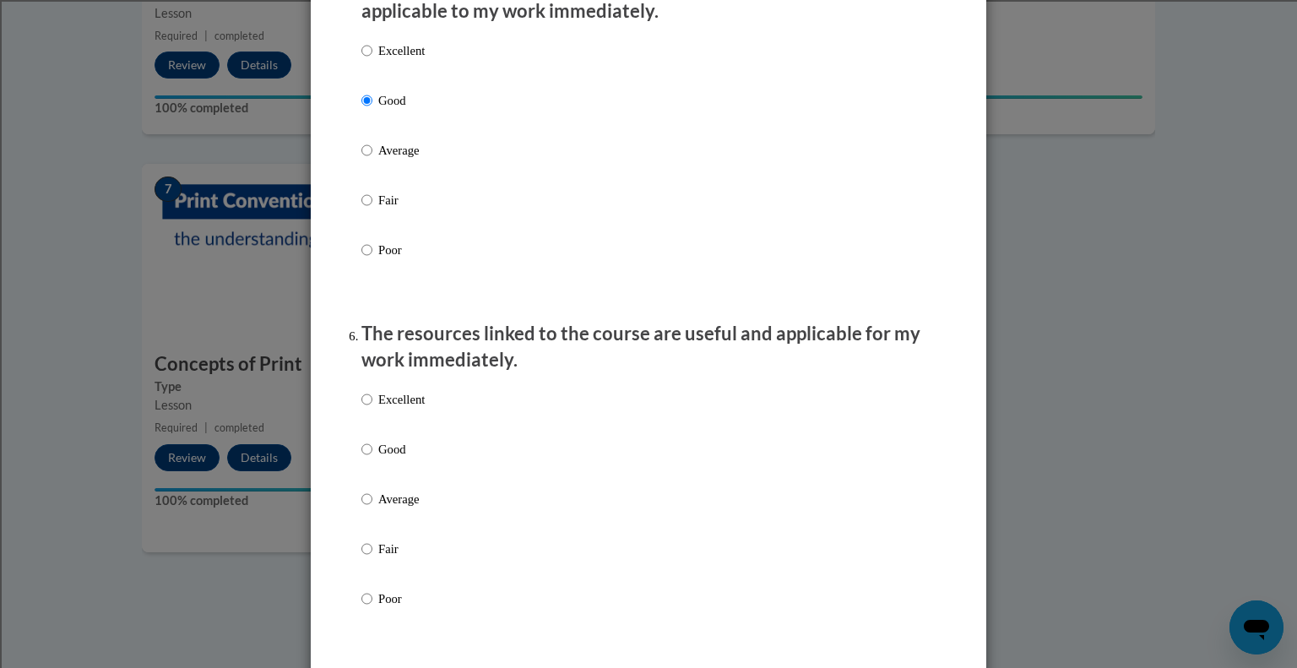
click at [397, 459] on p "Good" at bounding box center [401, 449] width 46 height 19
click at [373, 459] on input "Good" at bounding box center [367, 449] width 11 height 19
radio input "true"
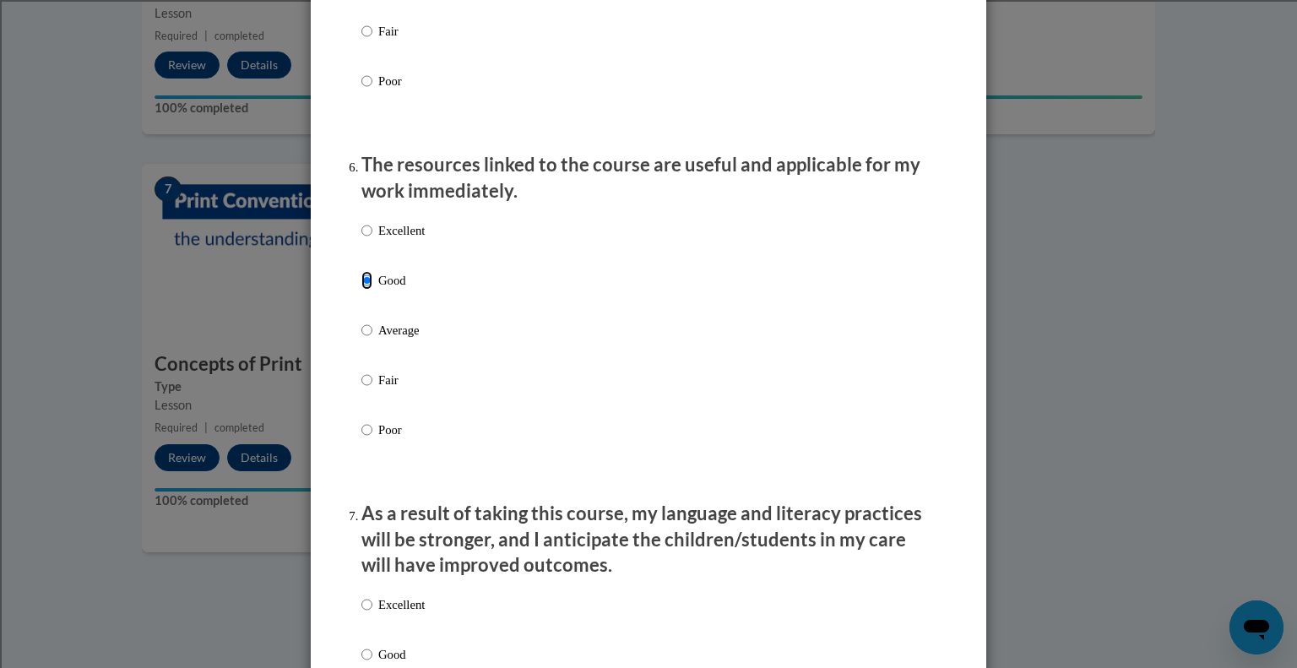
scroll to position [2027, 0]
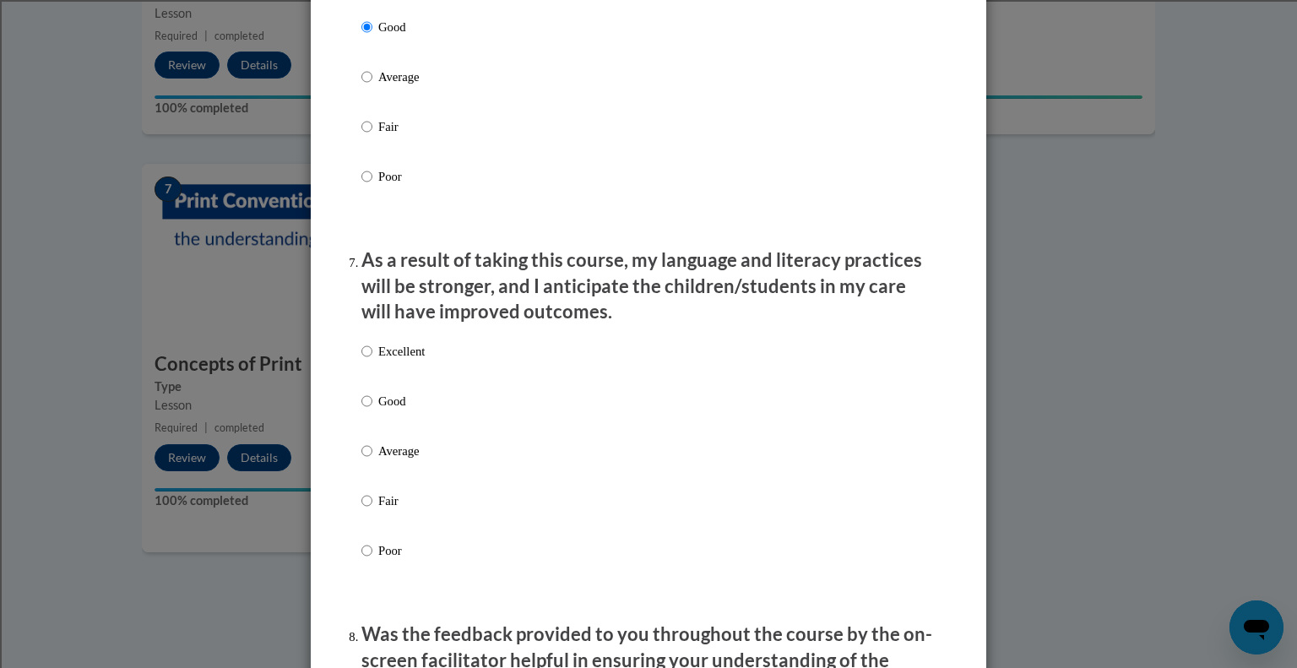
click at [392, 411] on p "Good" at bounding box center [401, 401] width 46 height 19
click at [373, 411] on input "Good" at bounding box center [367, 401] width 11 height 19
radio input "true"
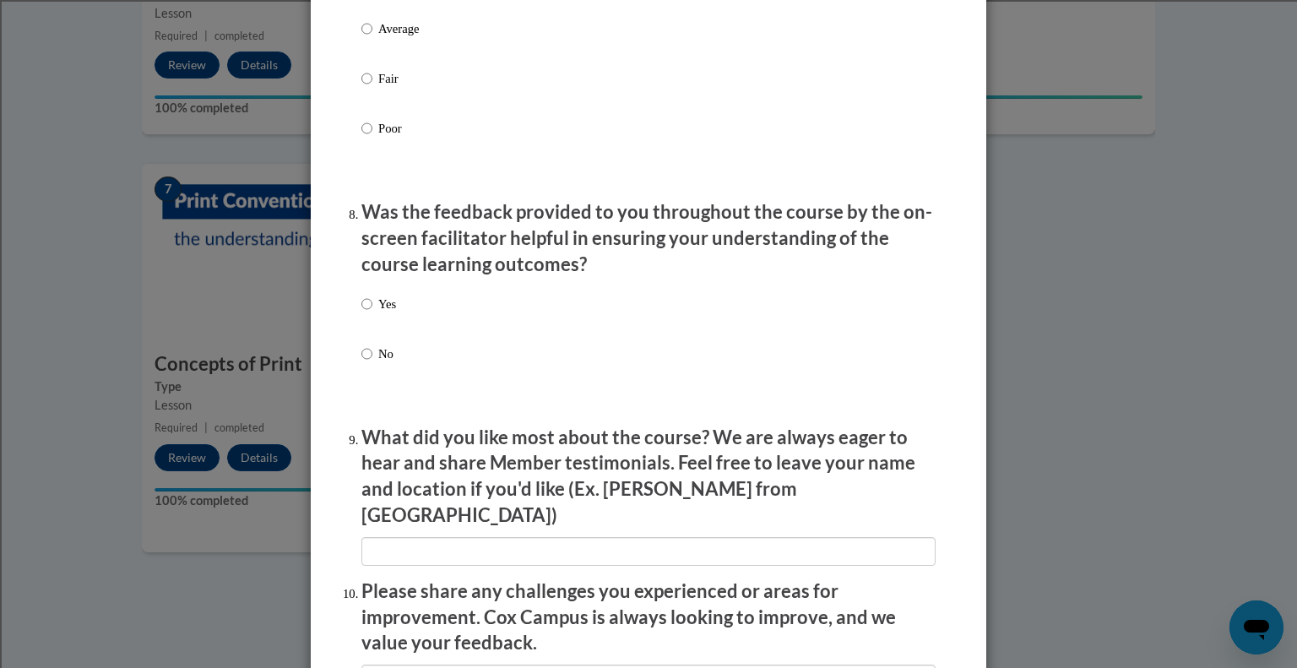
click at [389, 363] on p "No" at bounding box center [387, 354] width 18 height 19
click at [373, 363] on input "No" at bounding box center [367, 354] width 11 height 19
radio input "true"
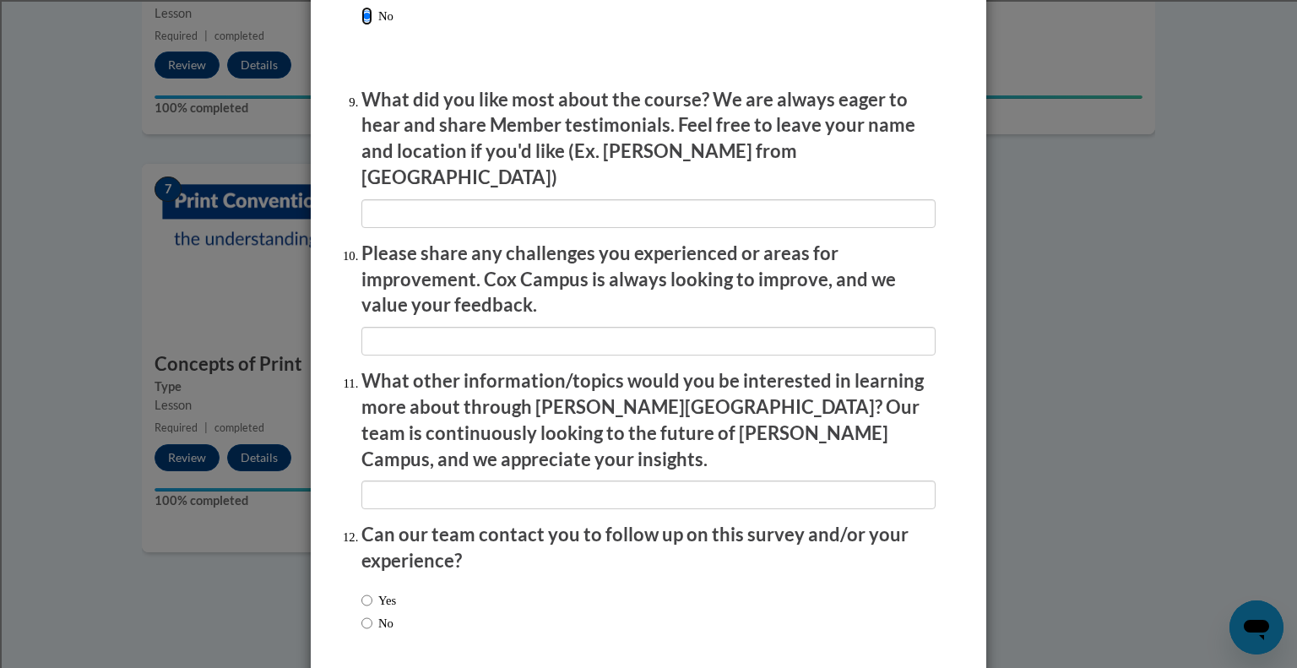
scroll to position [2849, 0]
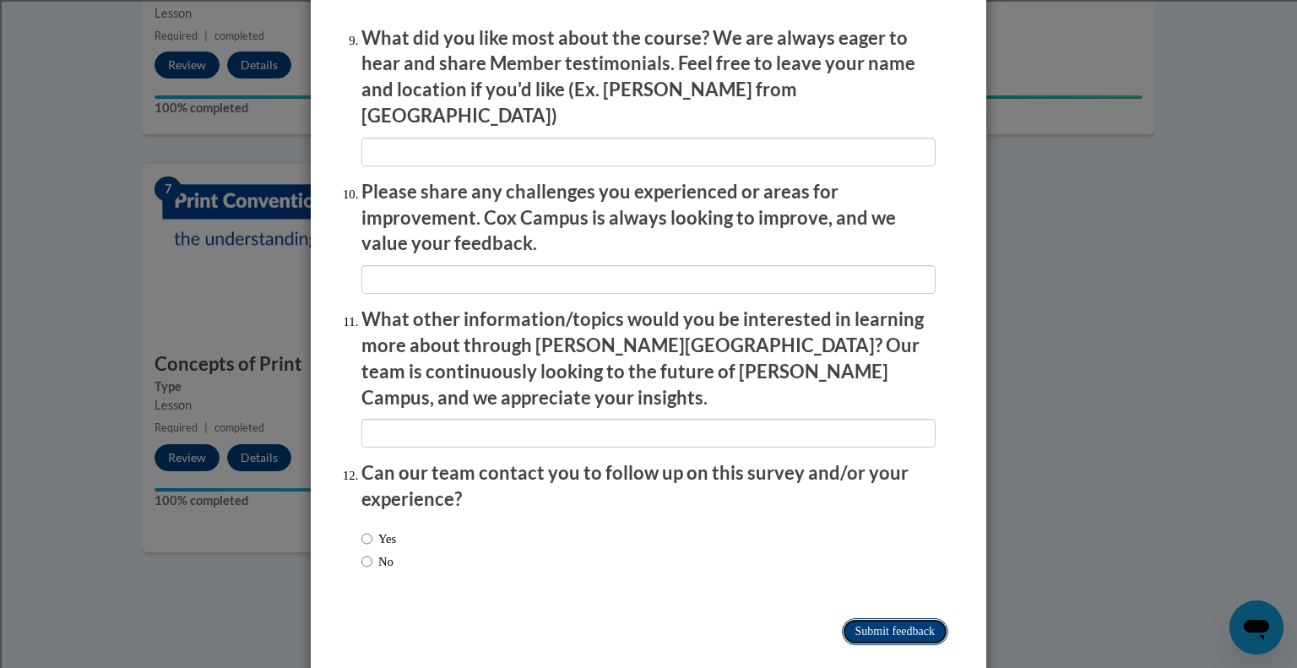
click at [892, 618] on input "Submit feedback" at bounding box center [895, 631] width 106 height 27
click at [375, 552] on label "No" at bounding box center [378, 561] width 32 height 19
click at [373, 552] on input "No" at bounding box center [367, 561] width 11 height 19
radio input "true"
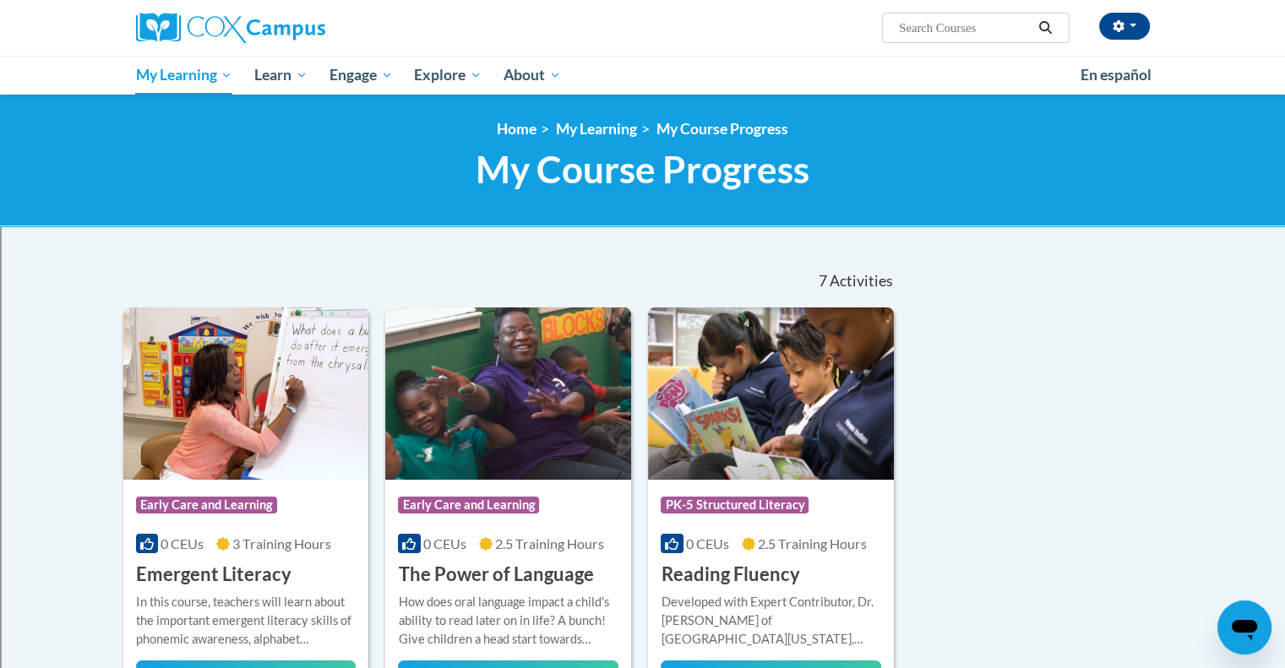
click at [975, 36] on input "Search..." at bounding box center [964, 28] width 135 height 20
type input "meaningful conversations"
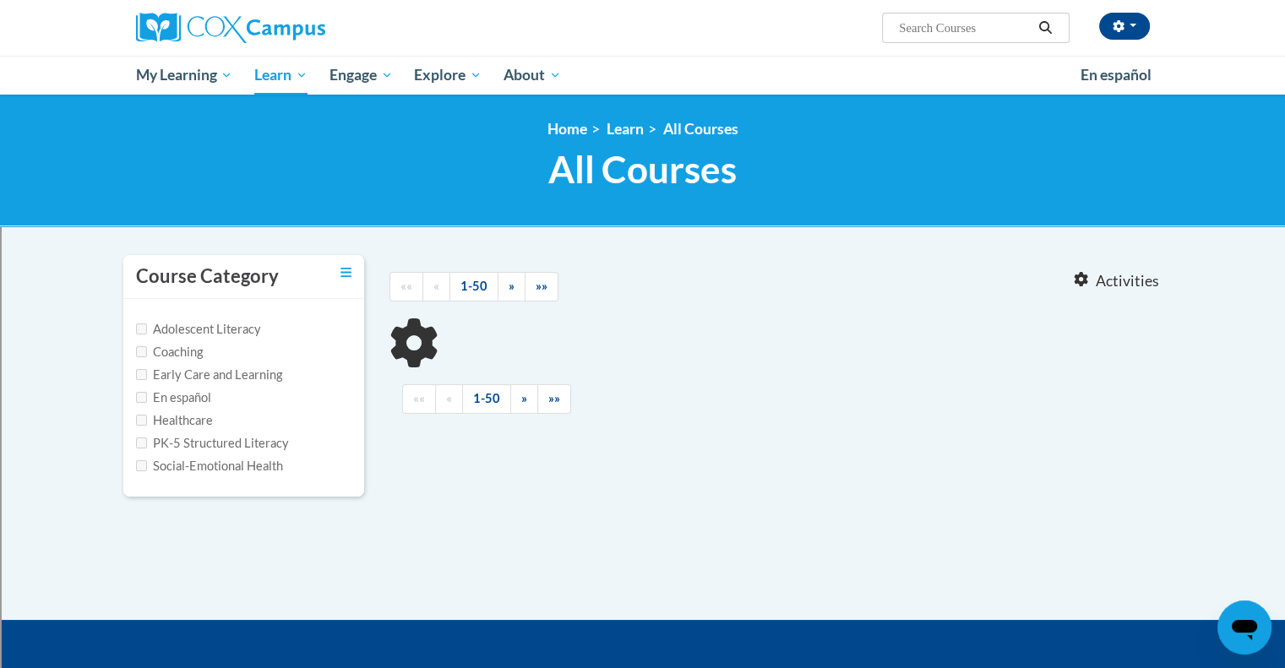
type input "meaningful conversations"
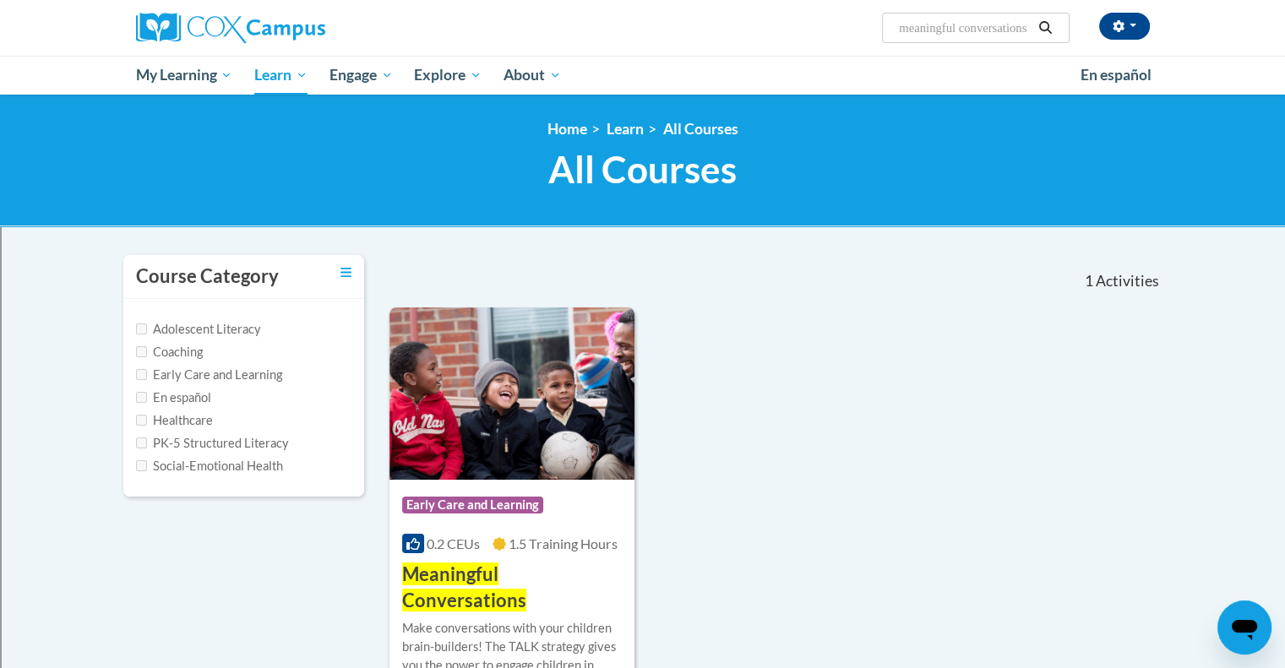
scroll to position [169, 0]
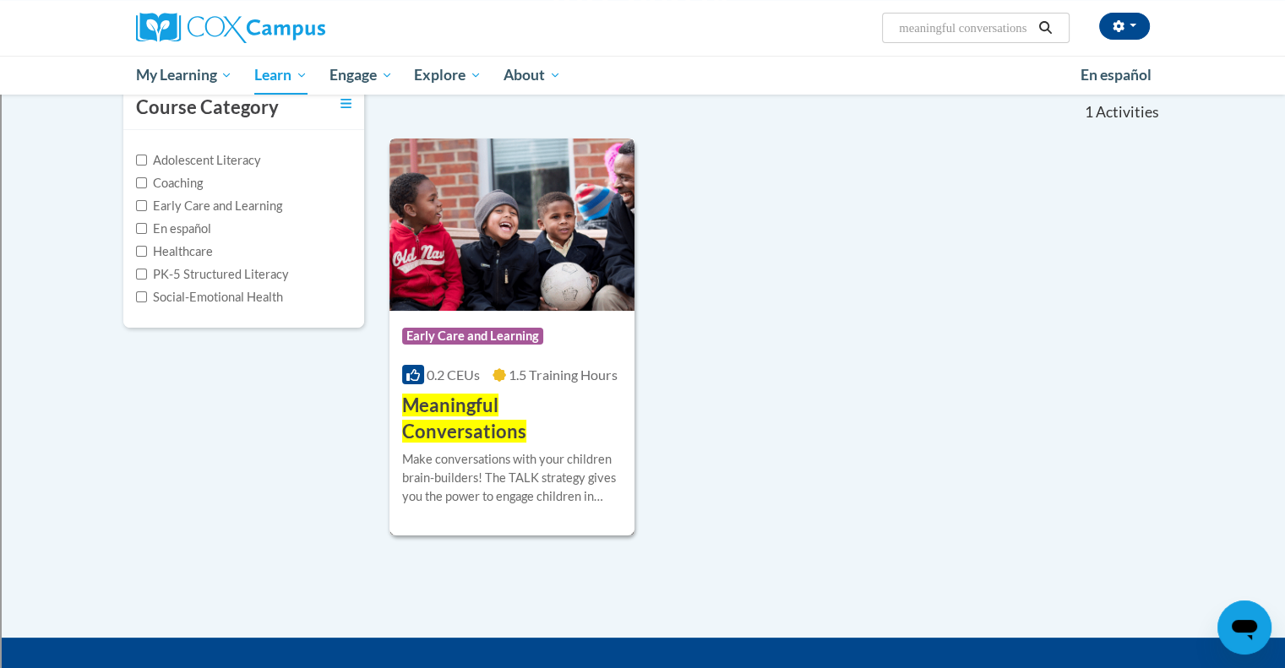
click at [551, 247] on img at bounding box center [512, 225] width 246 height 172
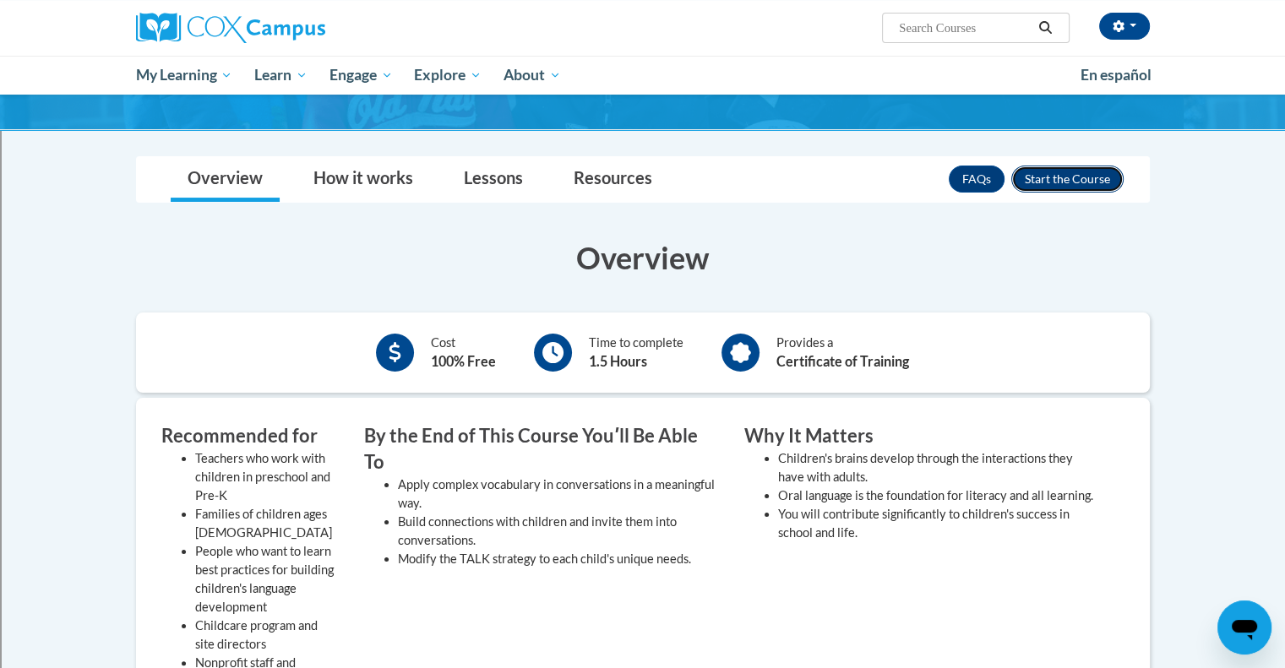
click at [1046, 185] on button "Enroll" at bounding box center [1067, 179] width 112 height 27
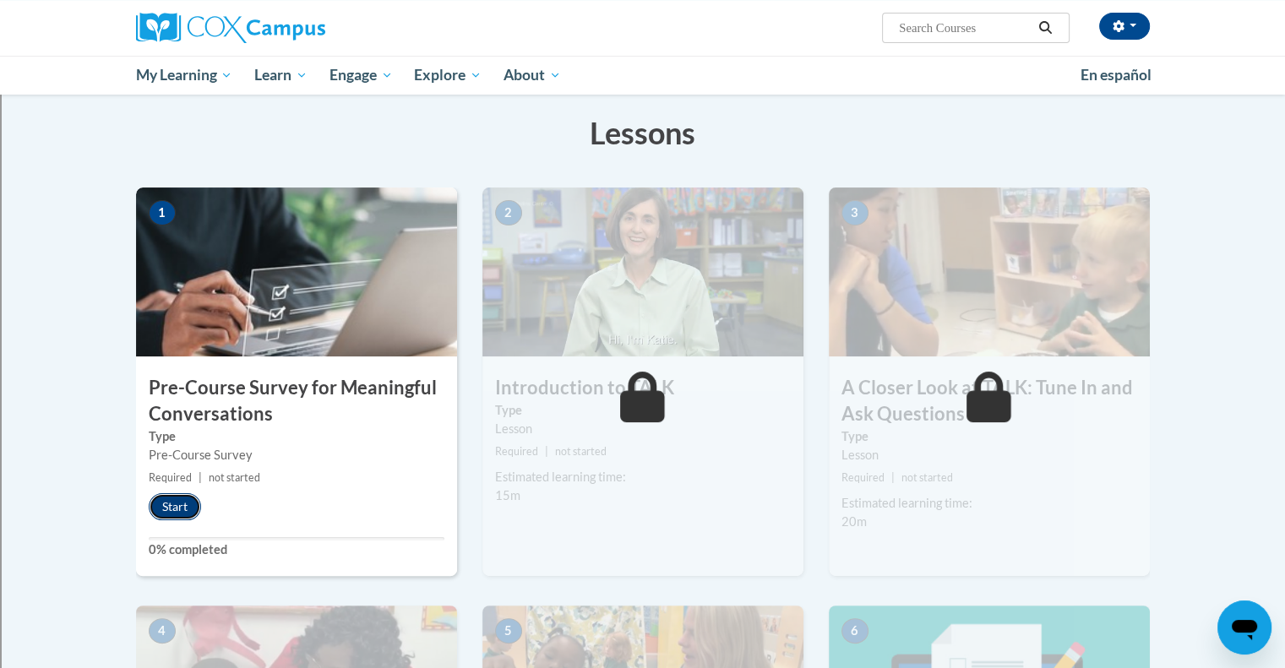
click at [160, 504] on button "Start" at bounding box center [175, 506] width 52 height 27
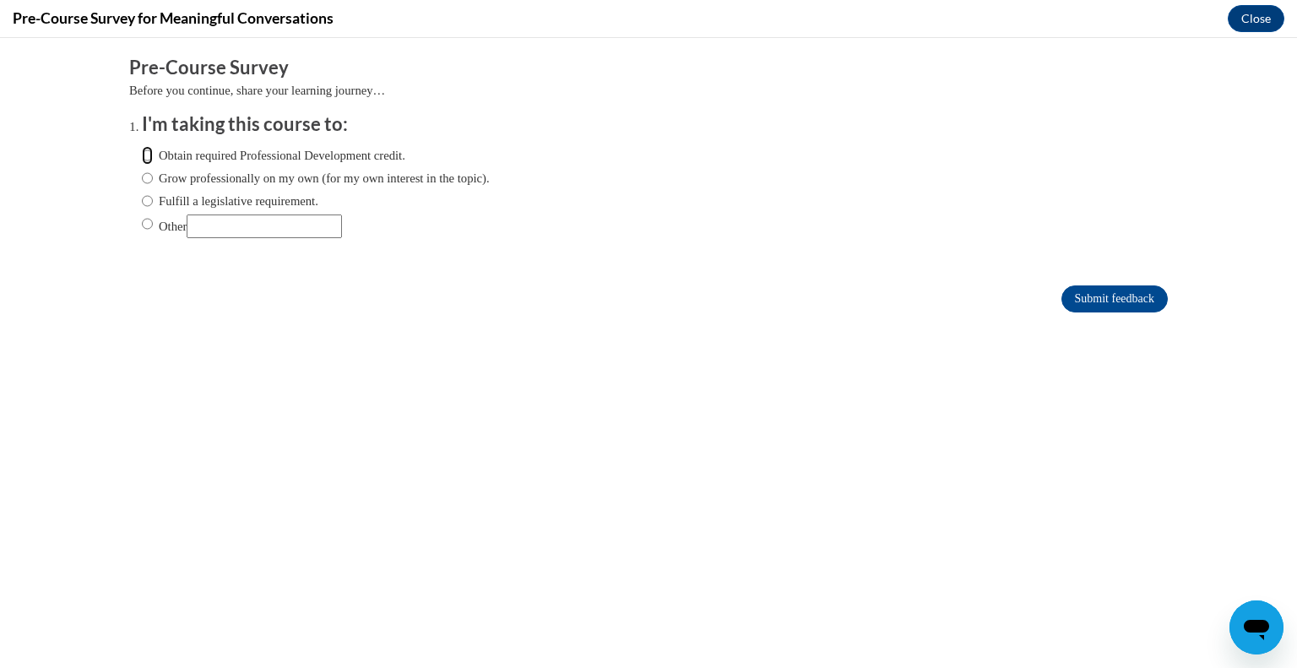
click at [142, 159] on input "Obtain required Professional Development credit." at bounding box center [147, 155] width 11 height 19
radio input "true"
click at [1062, 297] on input "Submit feedback" at bounding box center [1115, 299] width 106 height 27
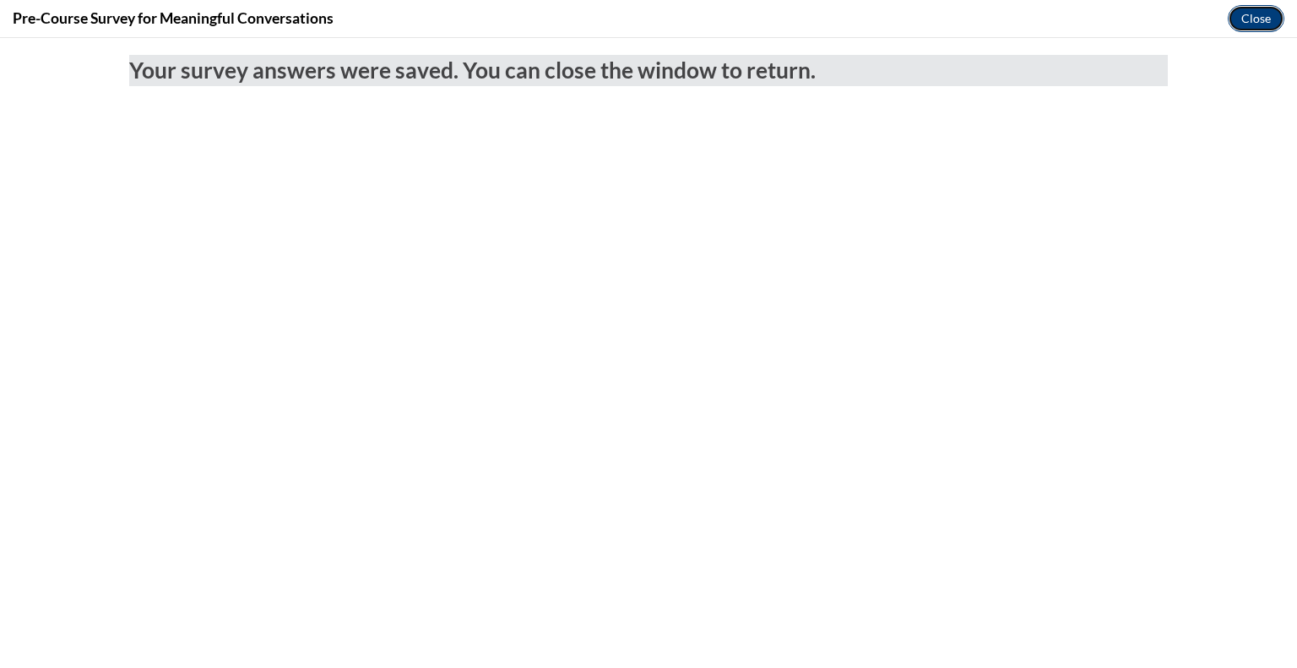
click at [1266, 16] on button "Close" at bounding box center [1256, 18] width 57 height 27
